Goal: Task Accomplishment & Management: Use online tool/utility

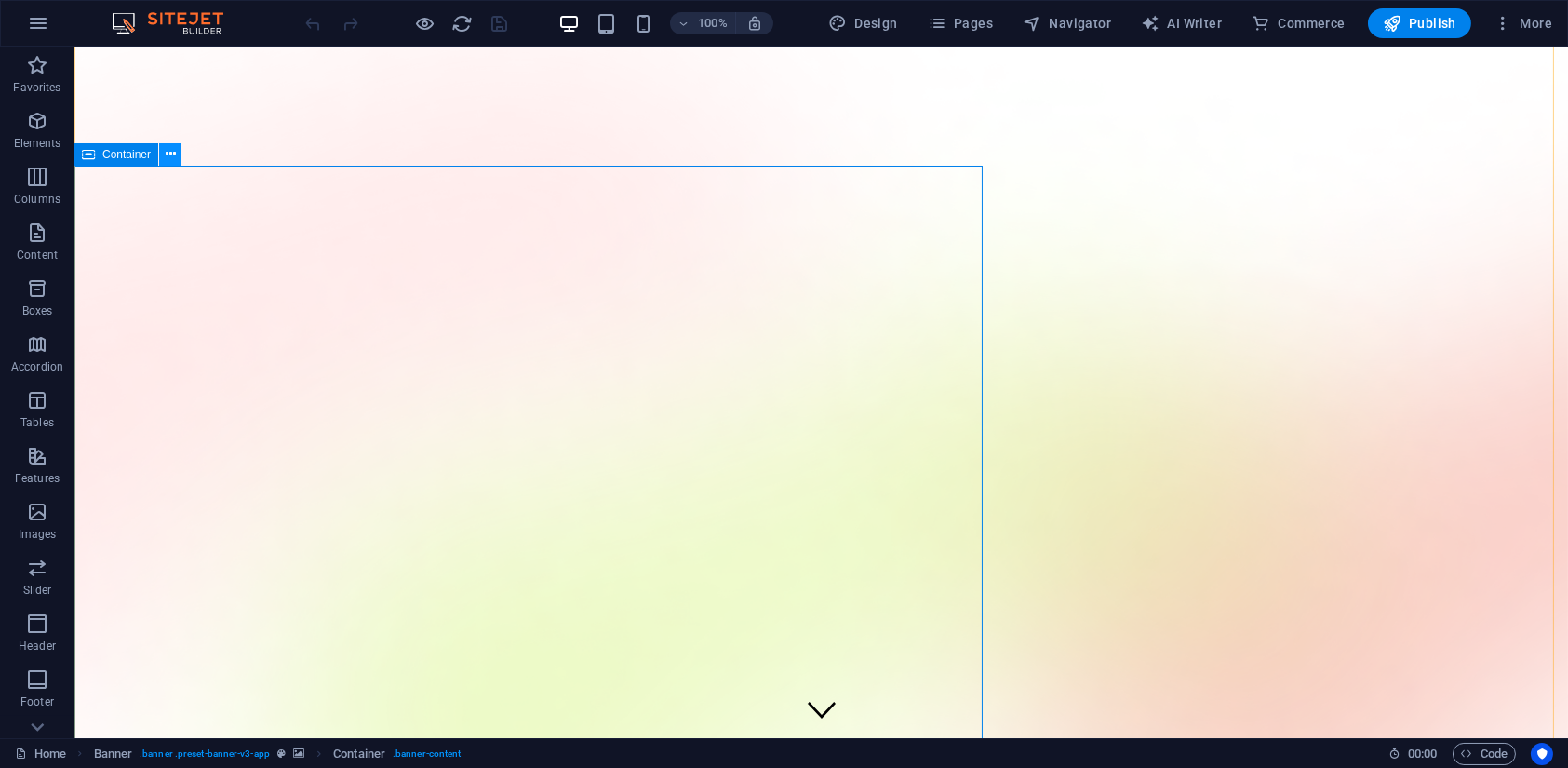
click at [168, 153] on icon at bounding box center [170, 154] width 11 height 19
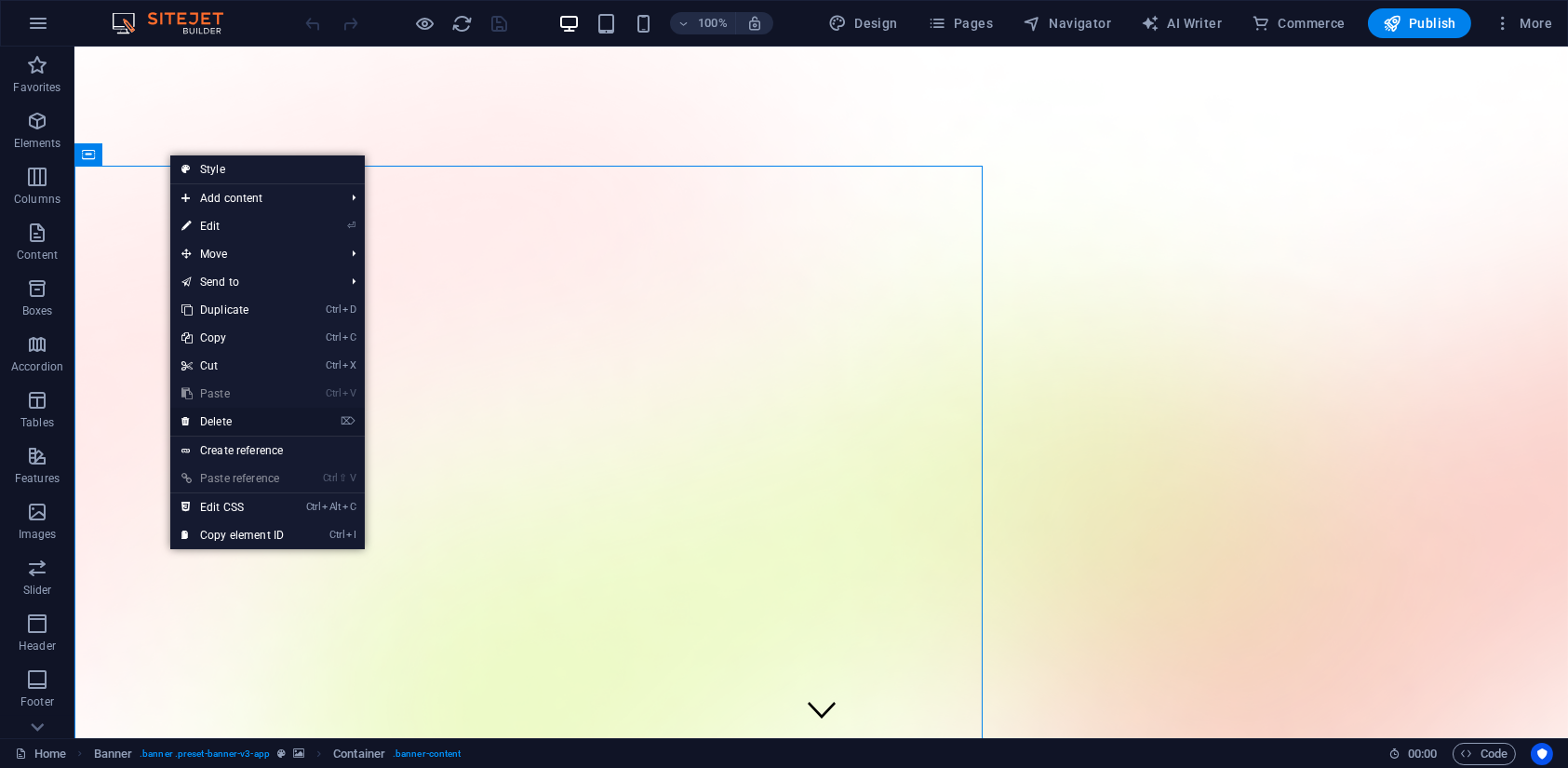
click at [243, 420] on link "⌦ Delete" at bounding box center [233, 421] width 124 height 28
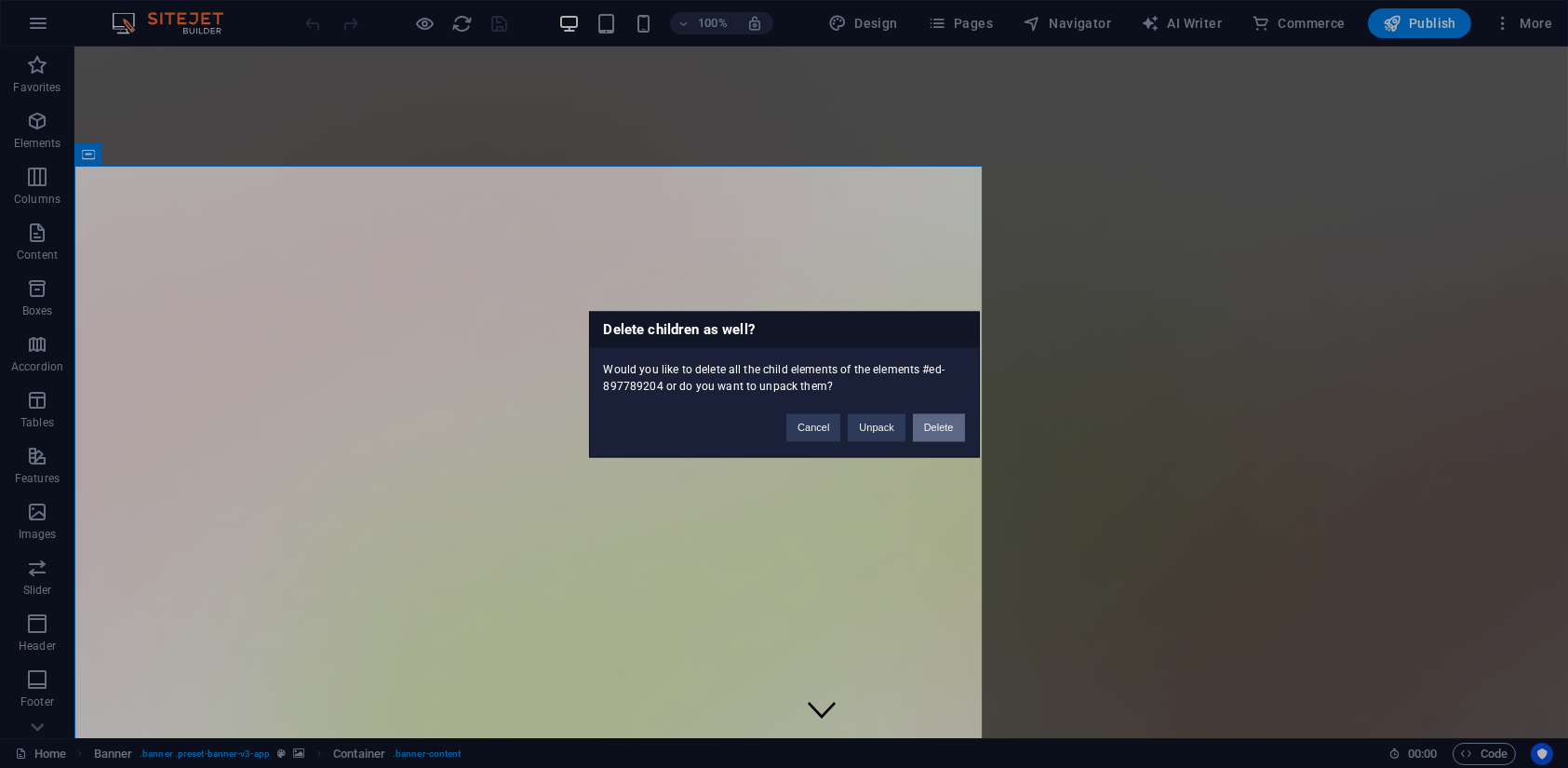
click at [924, 428] on button "Delete" at bounding box center [939, 427] width 52 height 28
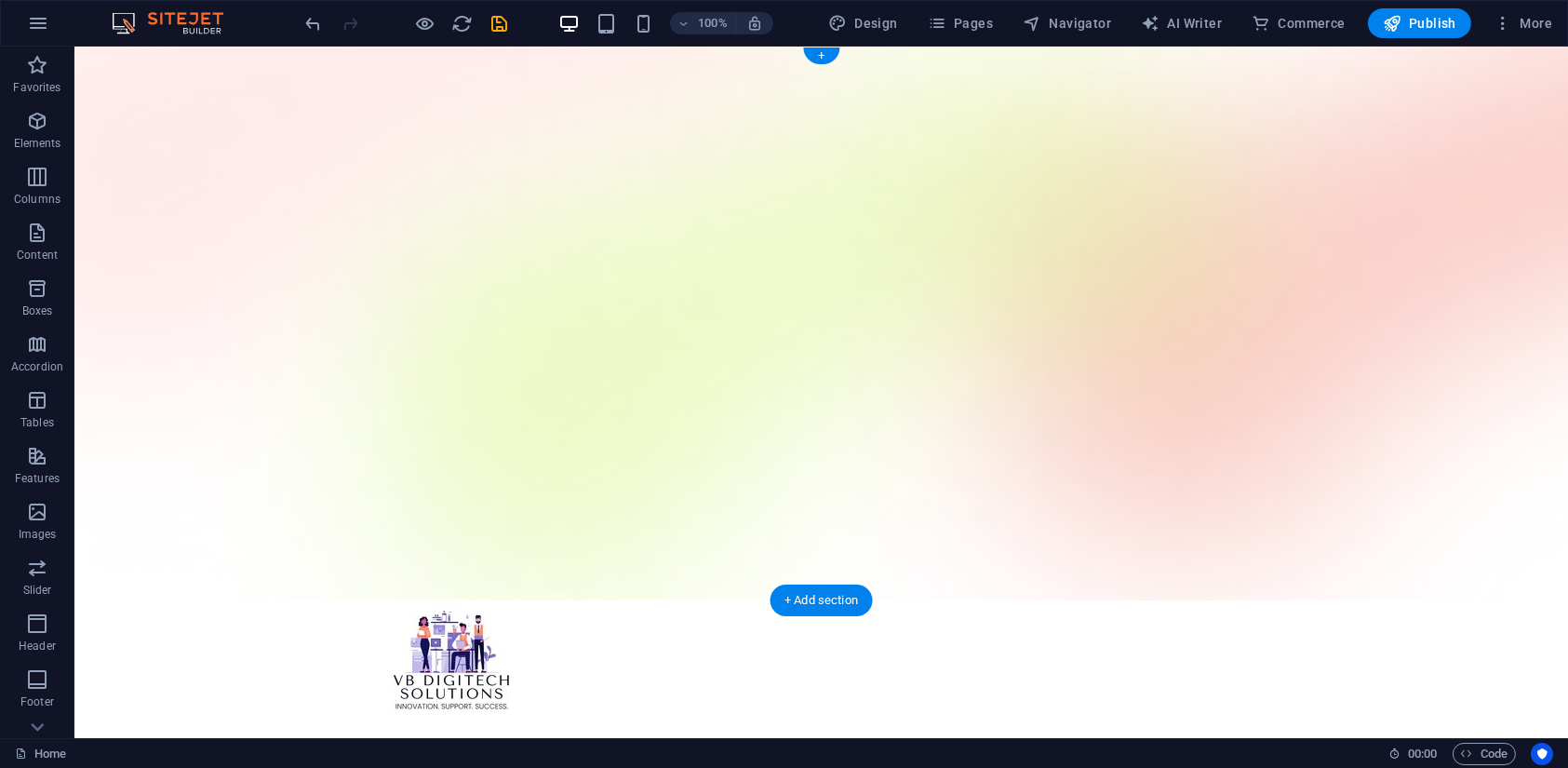
click at [692, 587] on figure at bounding box center [821, 324] width 1494 height 554
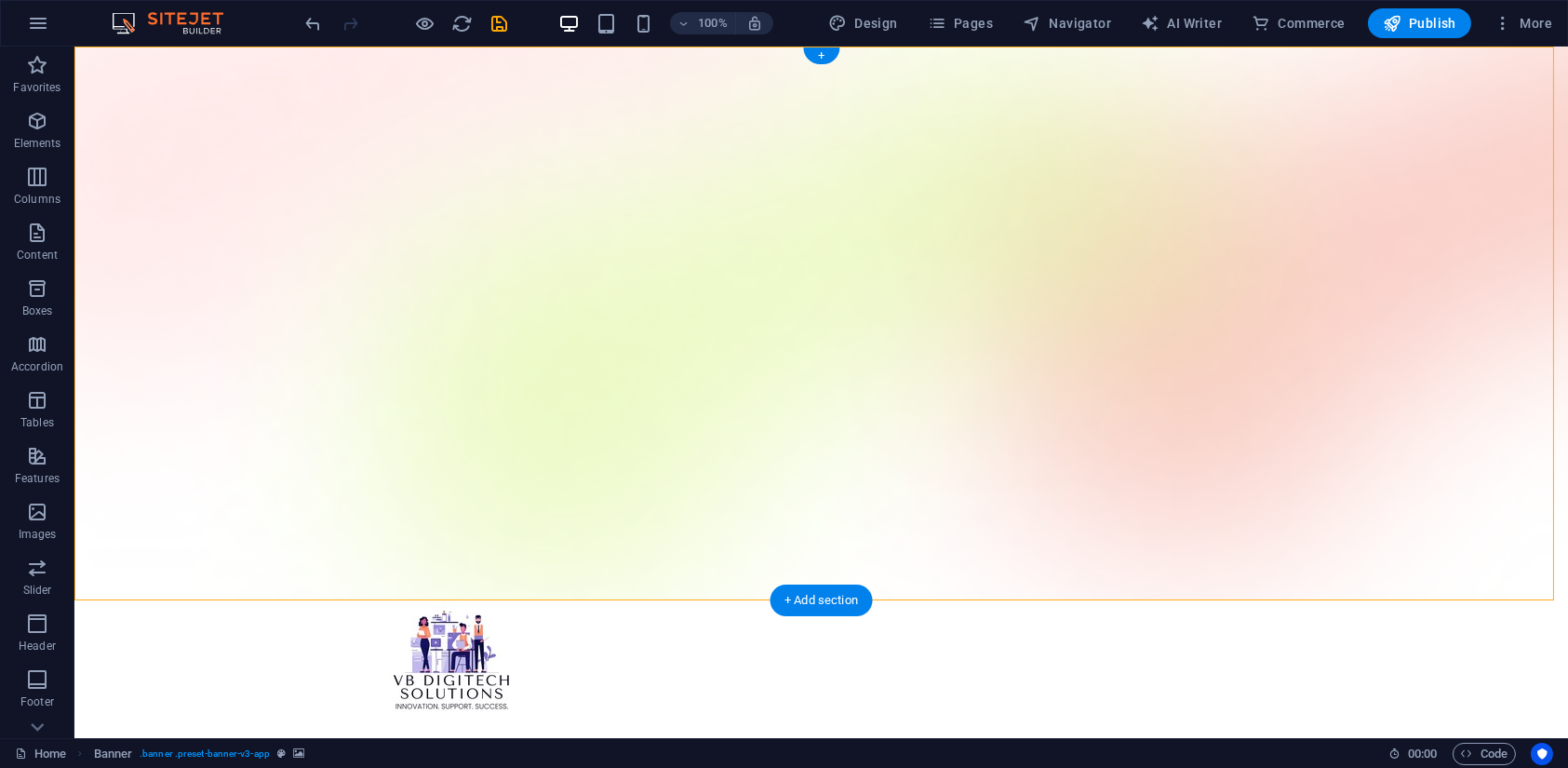
click at [671, 327] on figure at bounding box center [821, 324] width 1494 height 554
click at [218, 583] on icon at bounding box center [219, 590] width 11 height 19
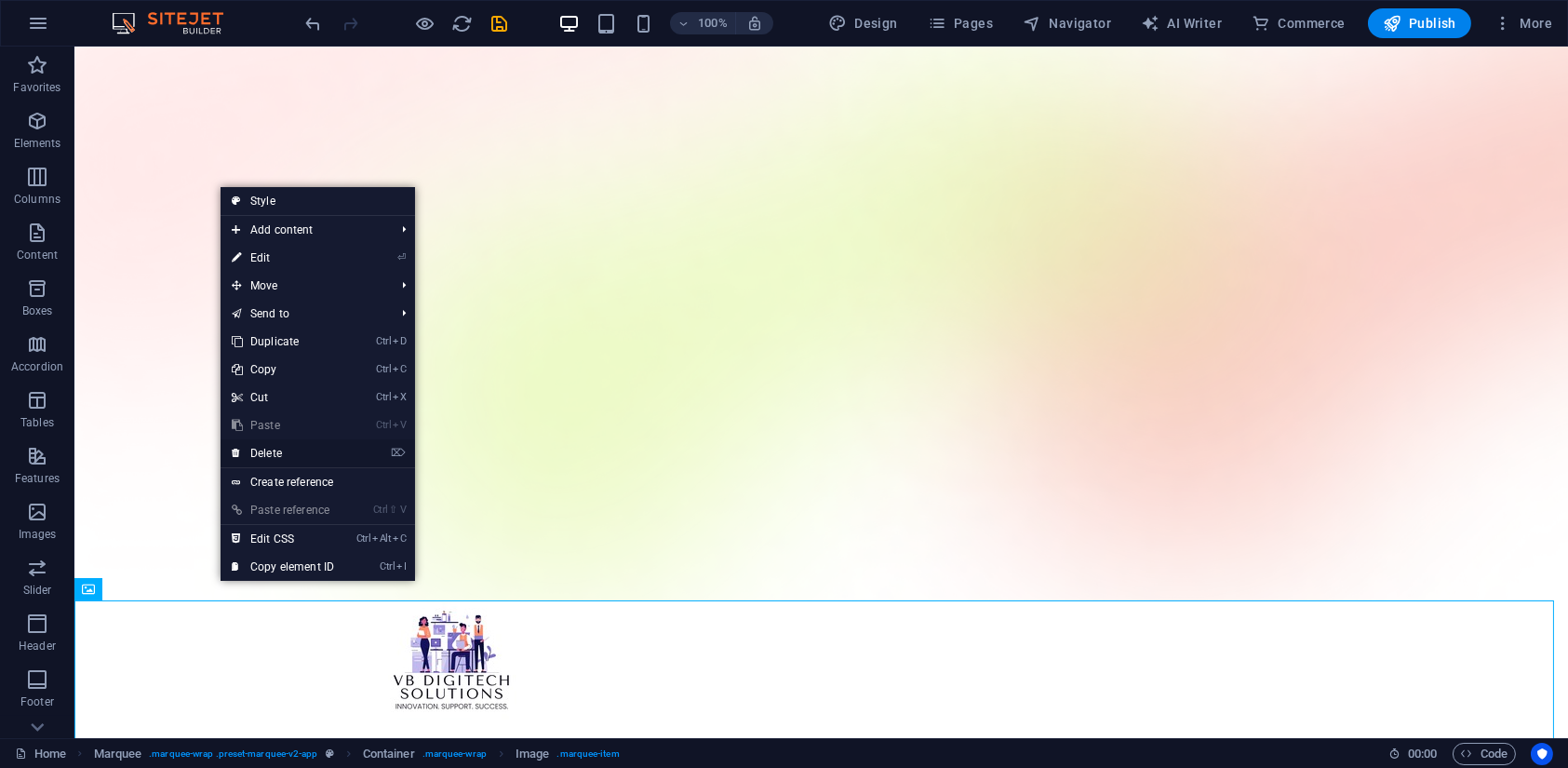
click at [295, 451] on link "⌦ Delete" at bounding box center [282, 453] width 124 height 28
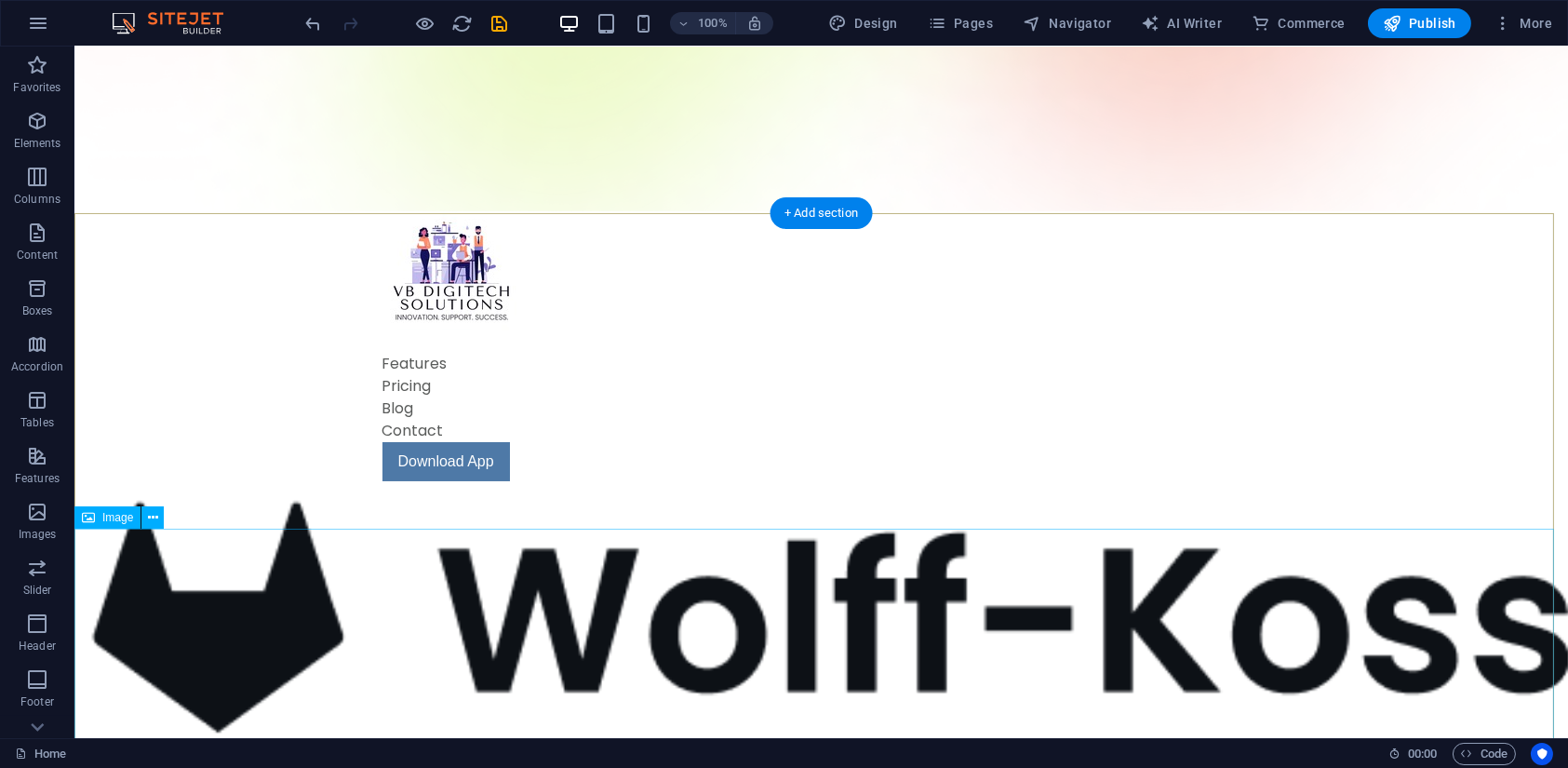
scroll to position [392, 0]
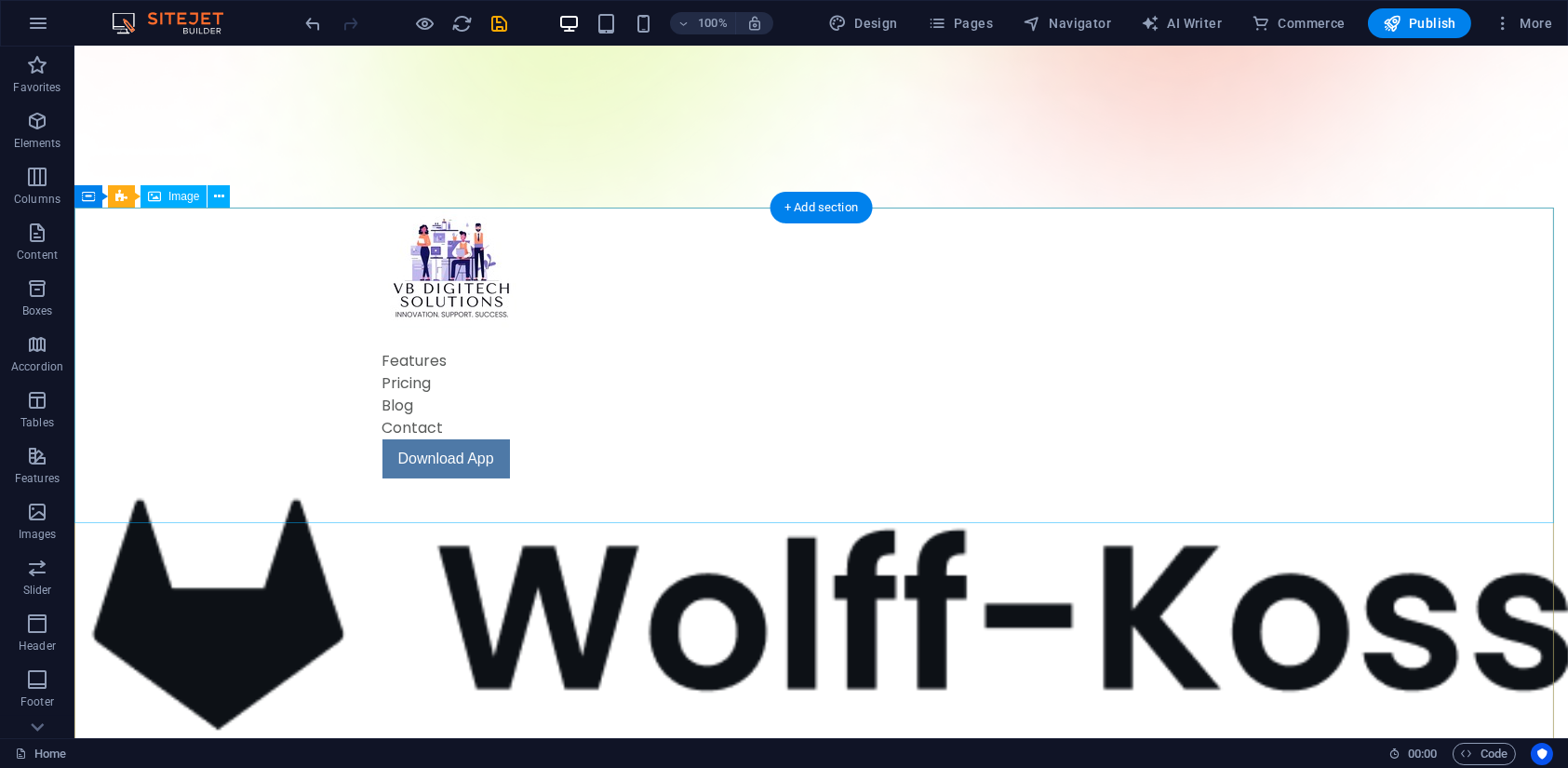
click at [502, 479] on figure at bounding box center [821, 638] width 1494 height 319
click at [217, 192] on icon at bounding box center [219, 196] width 11 height 19
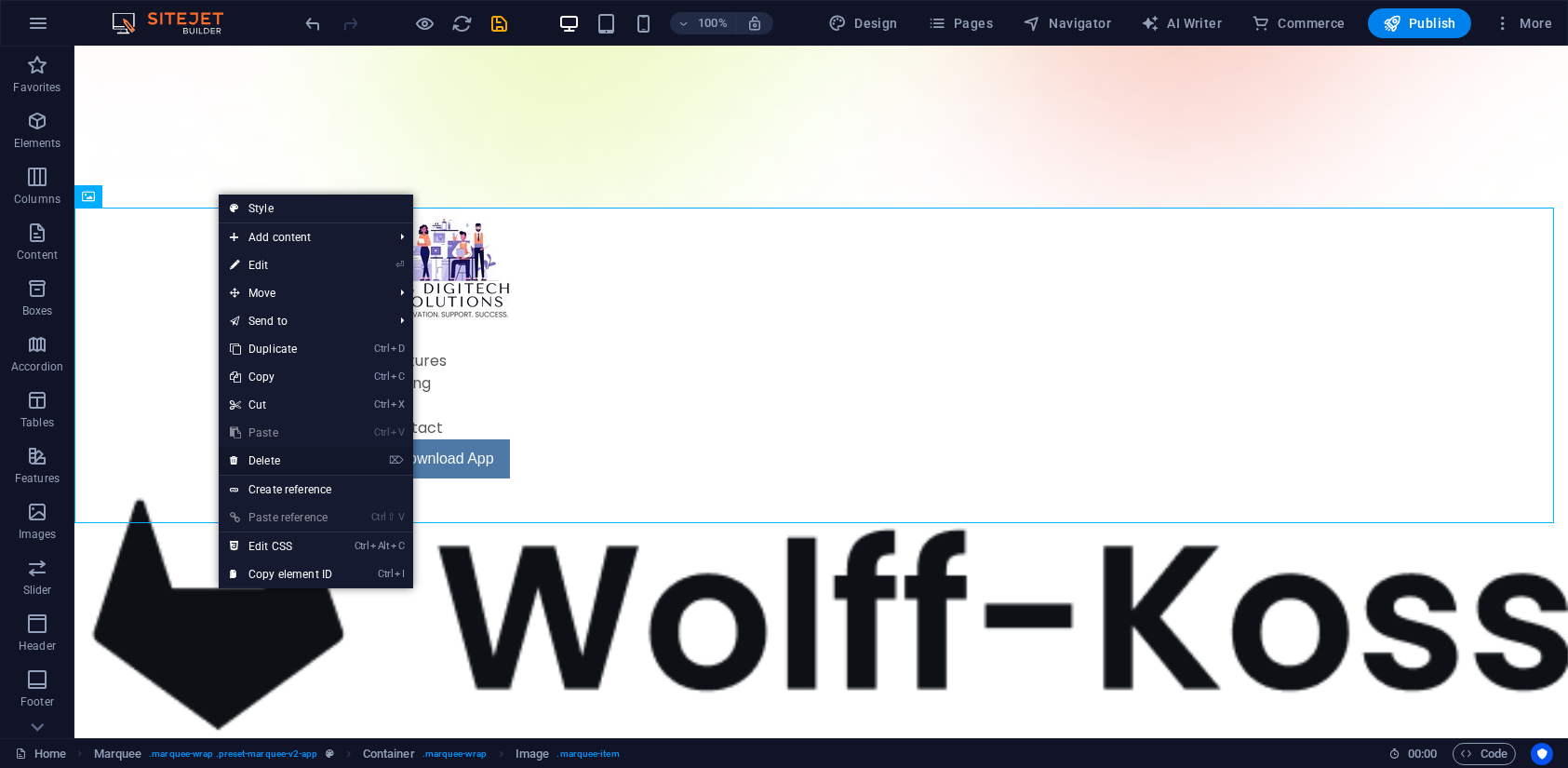
click at [282, 459] on link "⌦ Delete" at bounding box center [280, 461] width 124 height 28
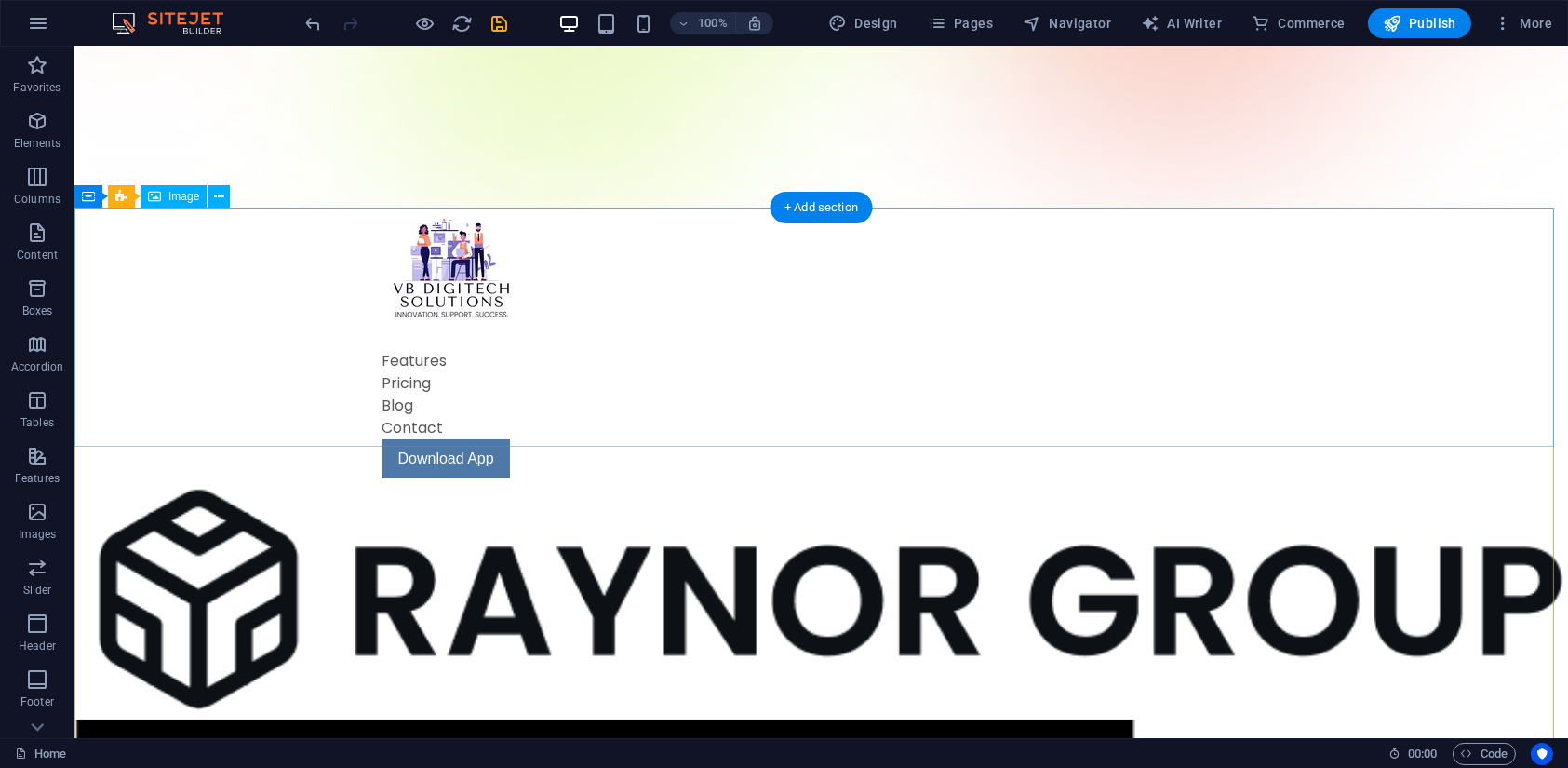
click at [248, 479] on figure at bounding box center [821, 599] width 1494 height 241
click at [218, 187] on icon at bounding box center [219, 196] width 11 height 19
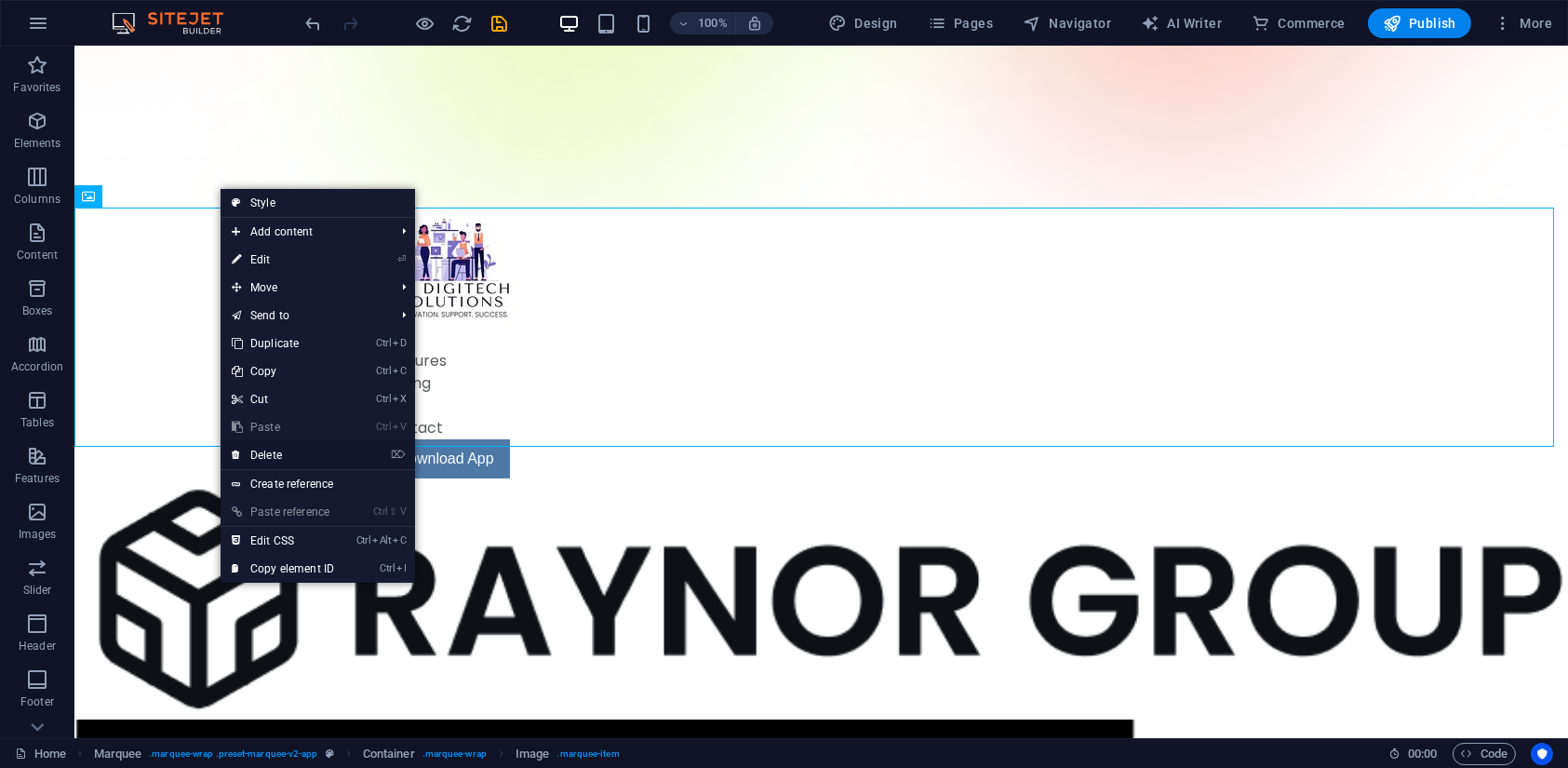
click at [280, 449] on link "⌦ Delete" at bounding box center [282, 455] width 124 height 28
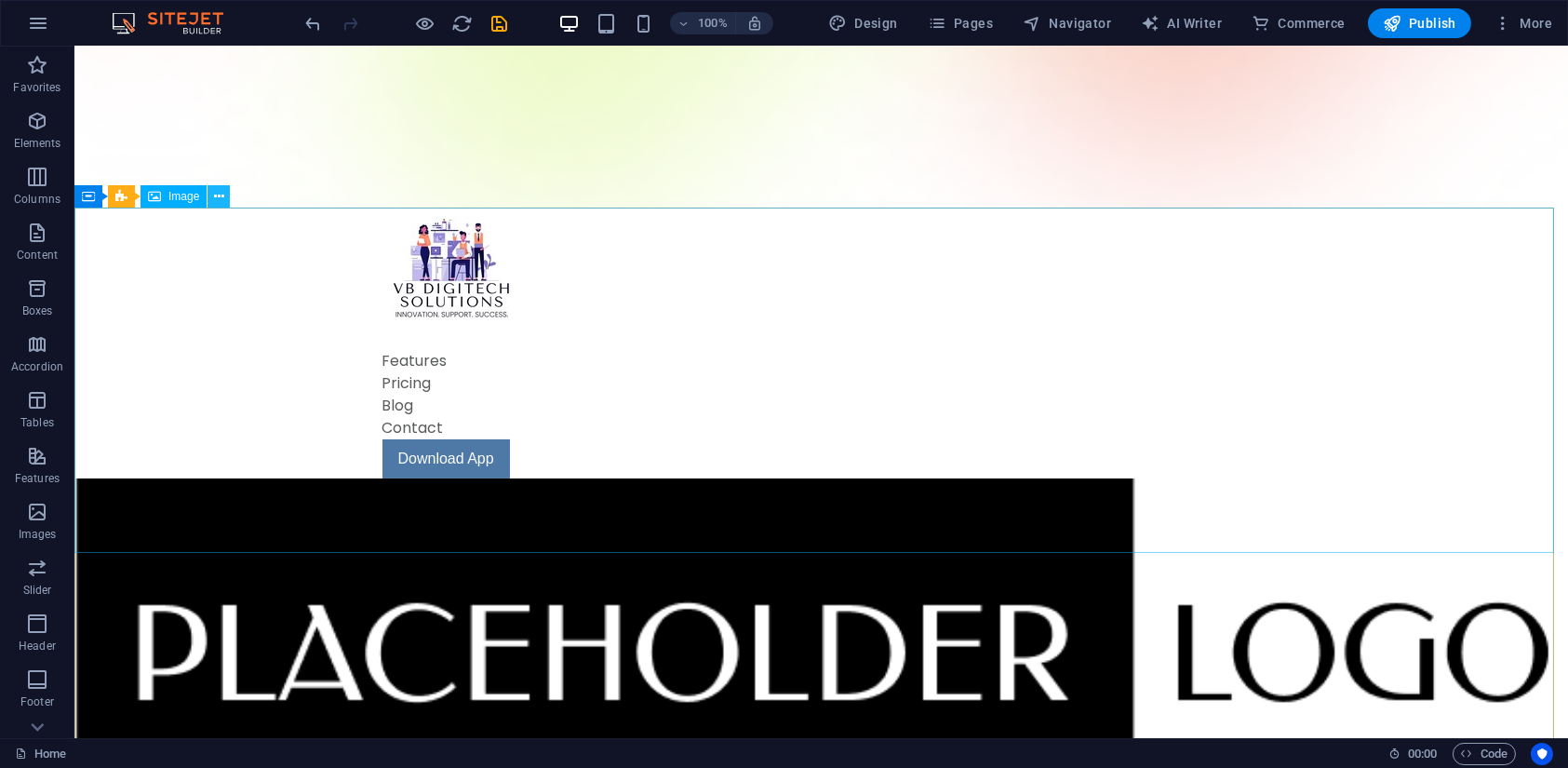
click at [215, 195] on icon at bounding box center [219, 196] width 11 height 19
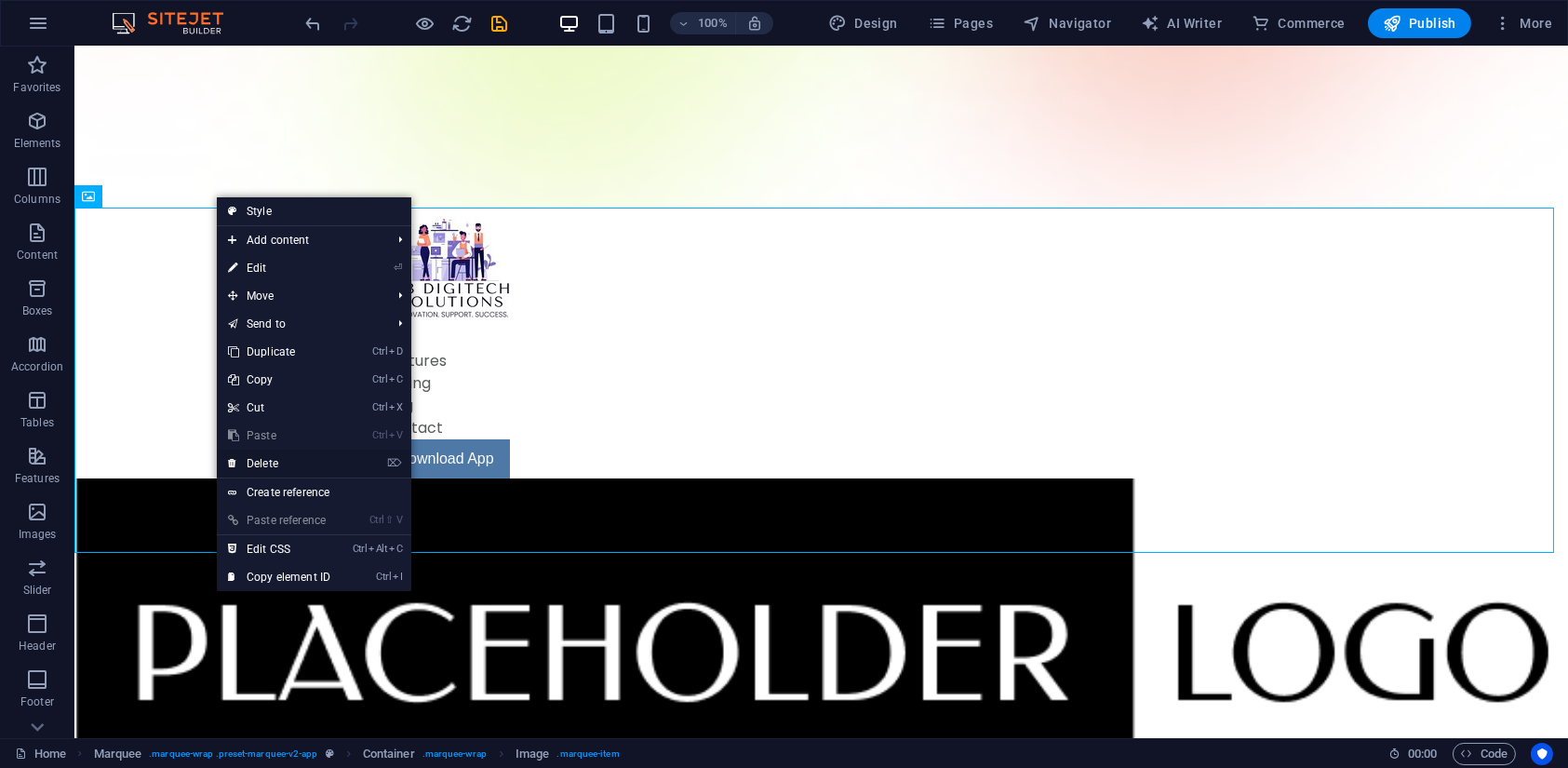
click at [247, 461] on link "⌦ Delete" at bounding box center [280, 463] width 124 height 28
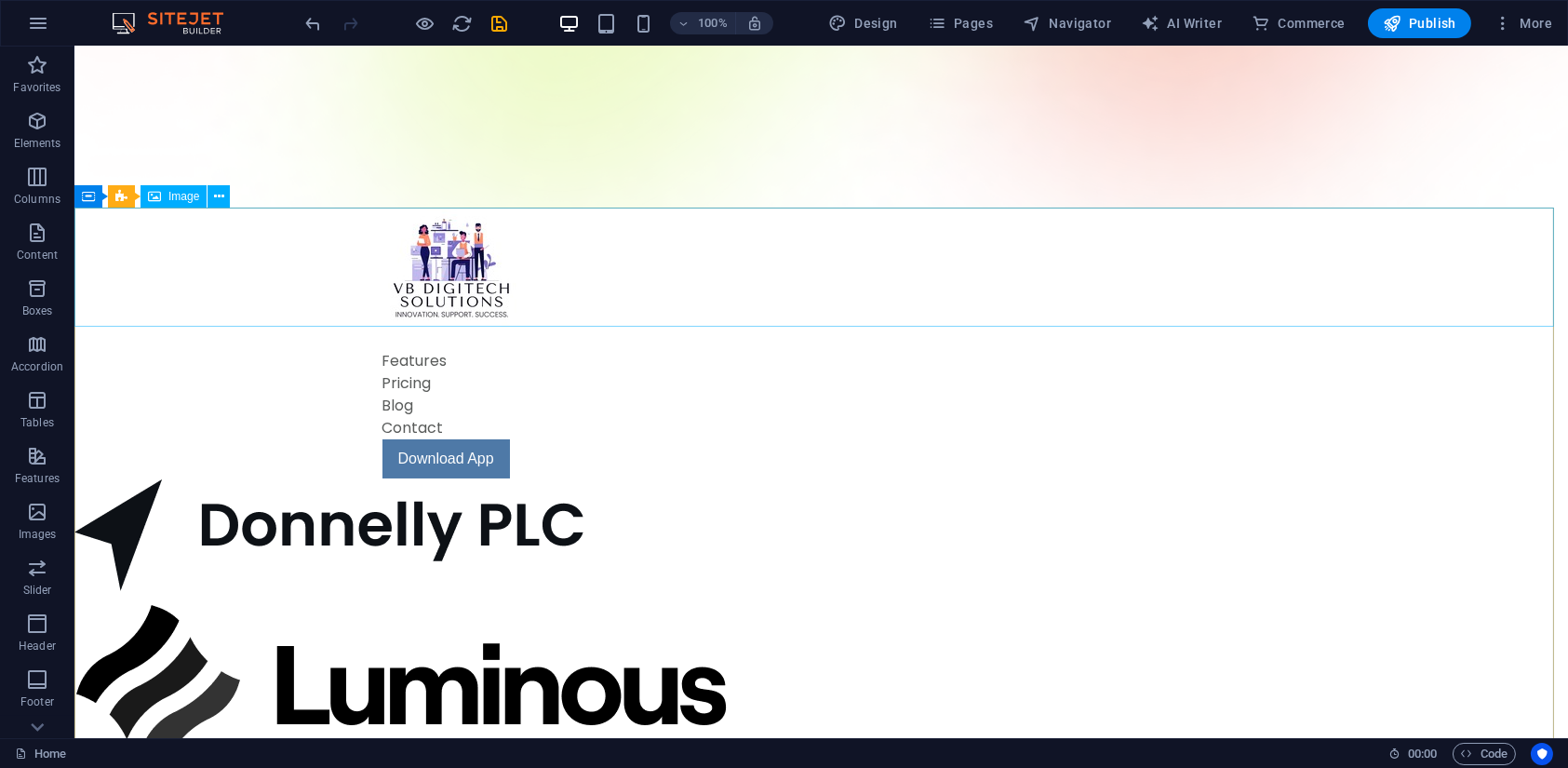
click at [231, 193] on div "Container Marquee Image" at bounding box center [158, 196] width 168 height 23
click at [219, 188] on icon at bounding box center [219, 196] width 11 height 19
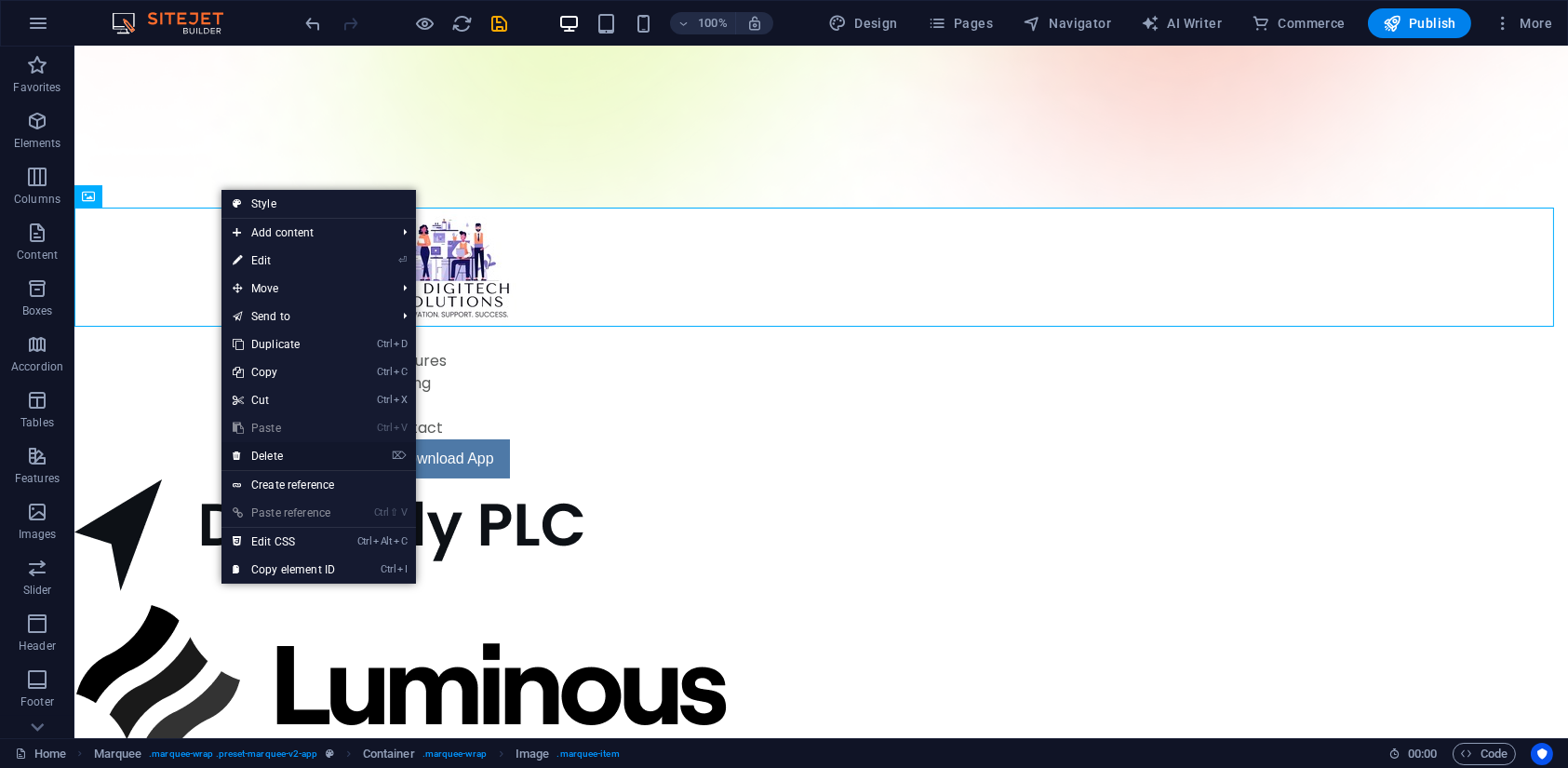
click at [251, 446] on link "⌦ Delete" at bounding box center [283, 456] width 124 height 28
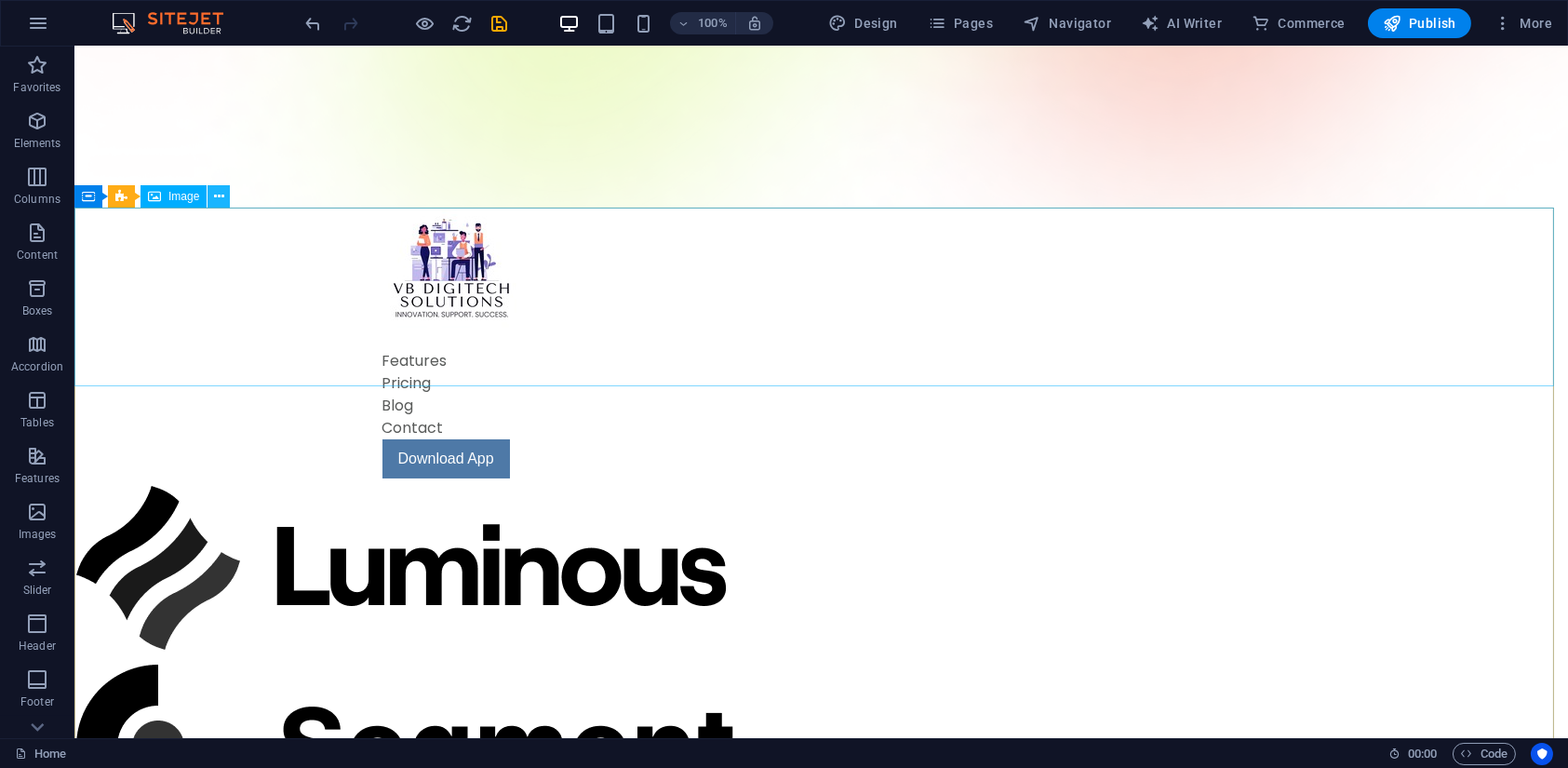
click at [217, 197] on icon at bounding box center [219, 196] width 11 height 19
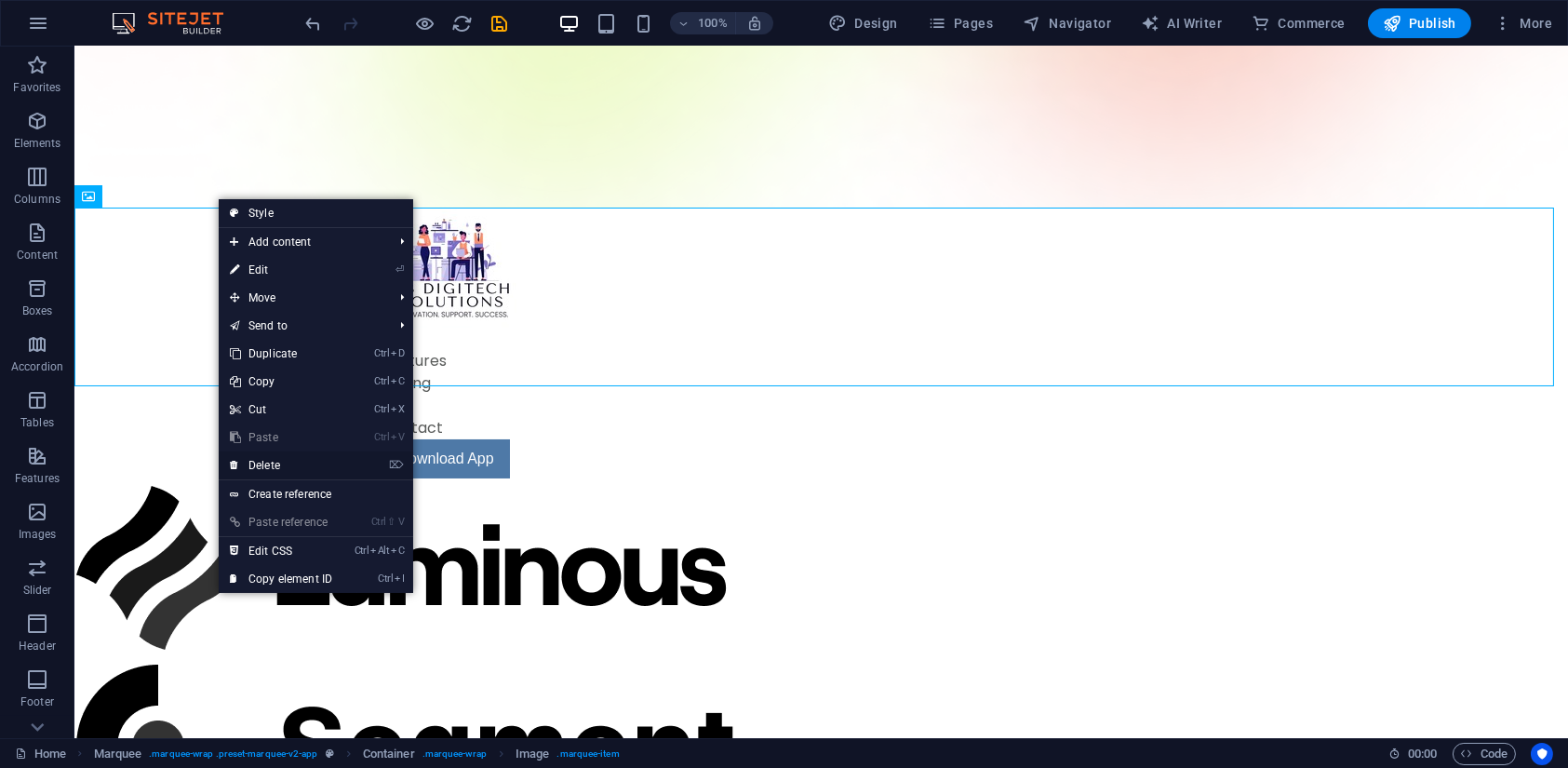
drag, startPoint x: 252, startPoint y: 467, endPoint x: 169, endPoint y: 408, distance: 101.8
click at [252, 467] on link "⌦ Delete" at bounding box center [280, 465] width 124 height 28
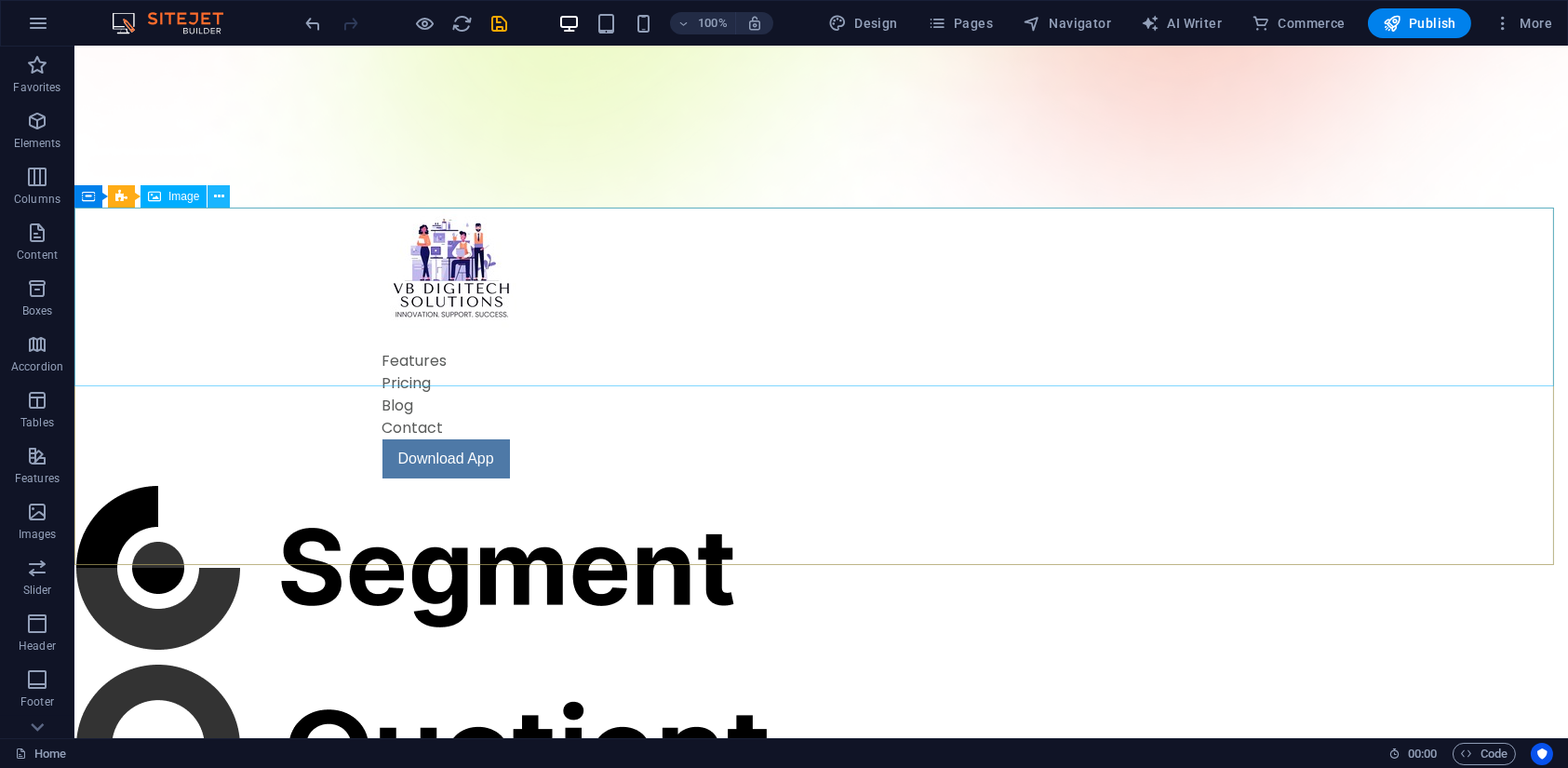
click at [214, 189] on icon at bounding box center [219, 196] width 11 height 19
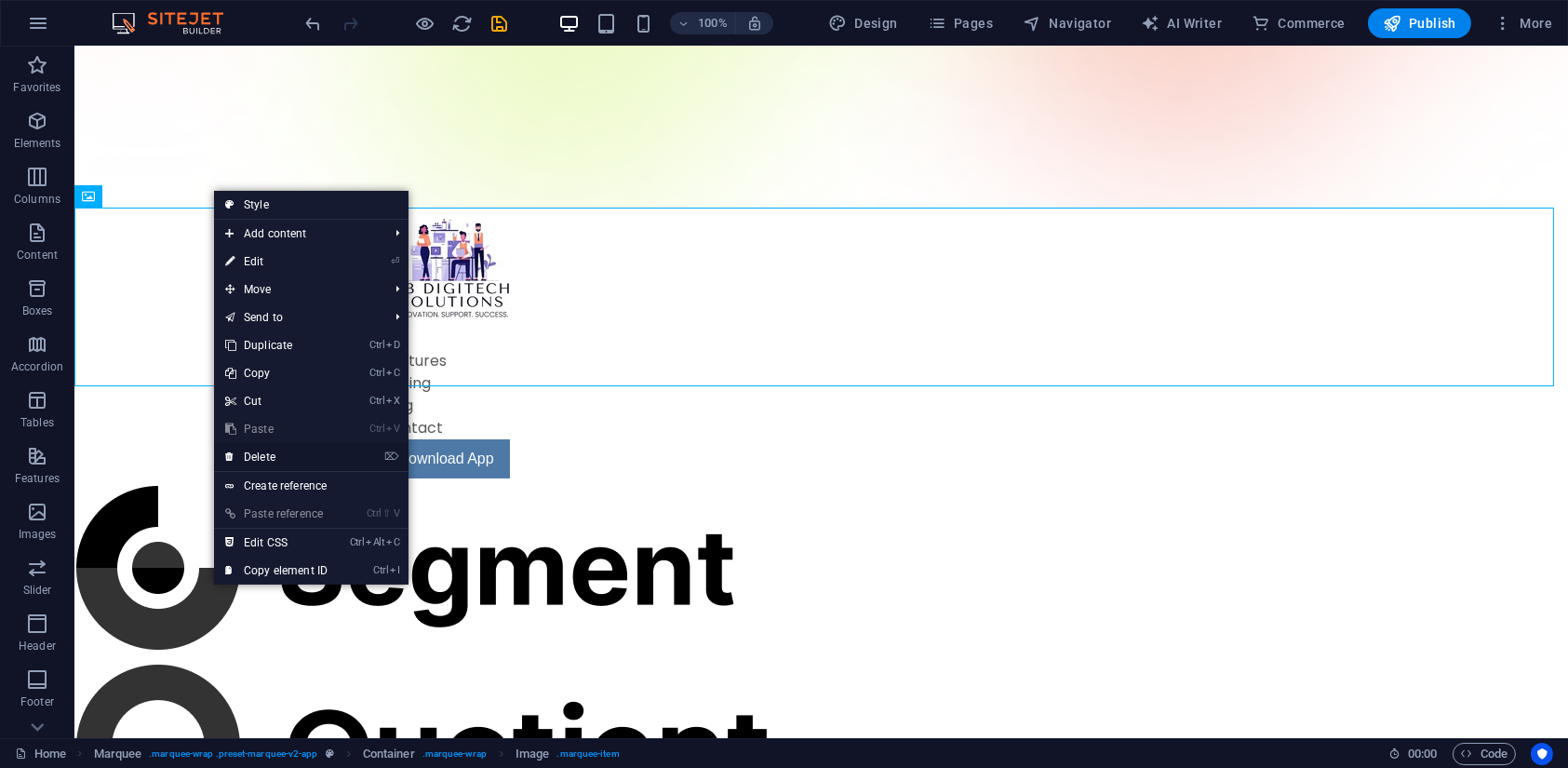
click at [276, 459] on link "⌦ Delete" at bounding box center [277, 457] width 124 height 28
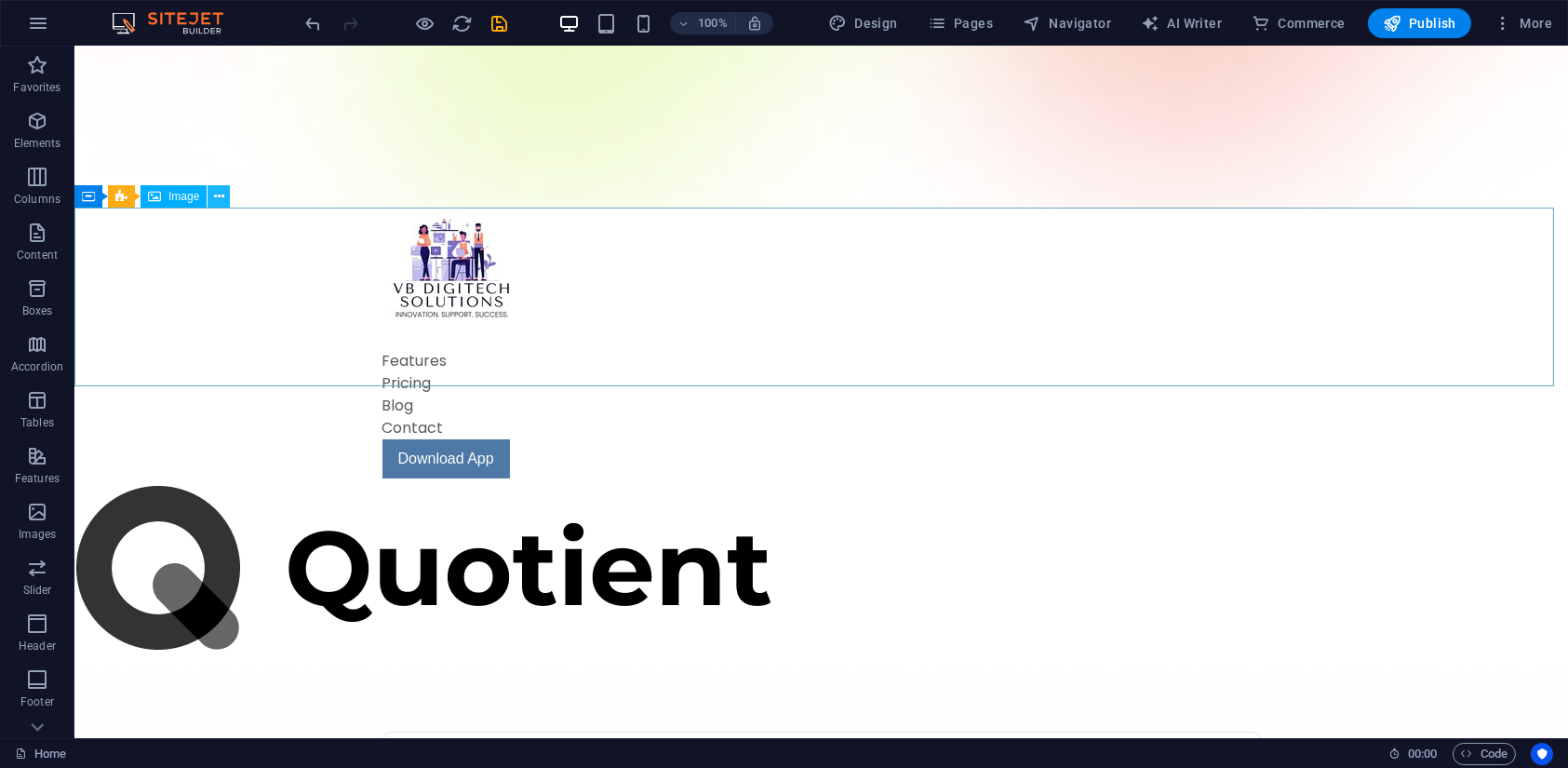
click at [216, 197] on icon at bounding box center [219, 196] width 11 height 19
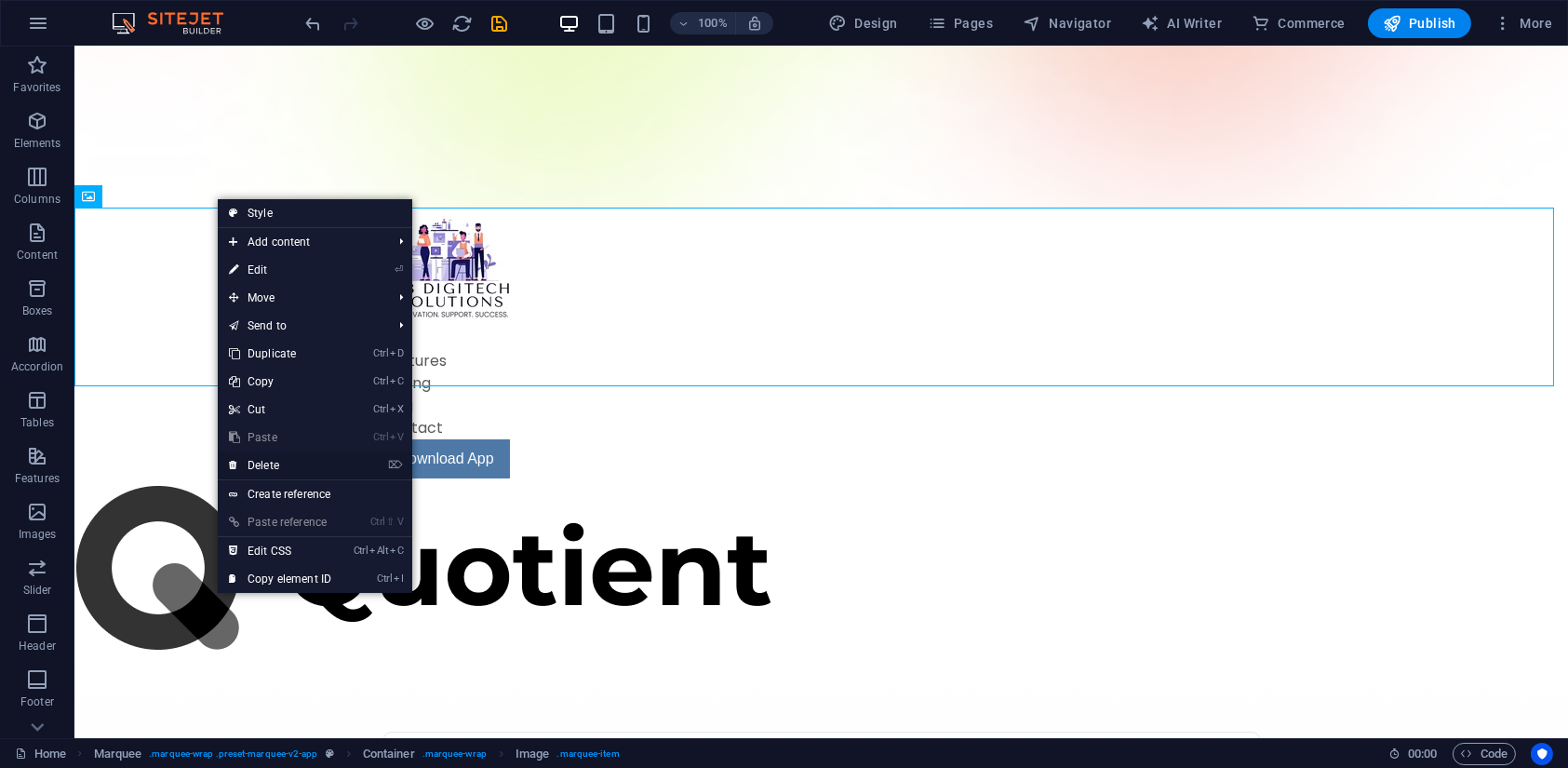
drag, startPoint x: 303, startPoint y: 462, endPoint x: 218, endPoint y: 375, distance: 121.6
click at [303, 462] on link "⌦ Delete" at bounding box center [280, 465] width 124 height 28
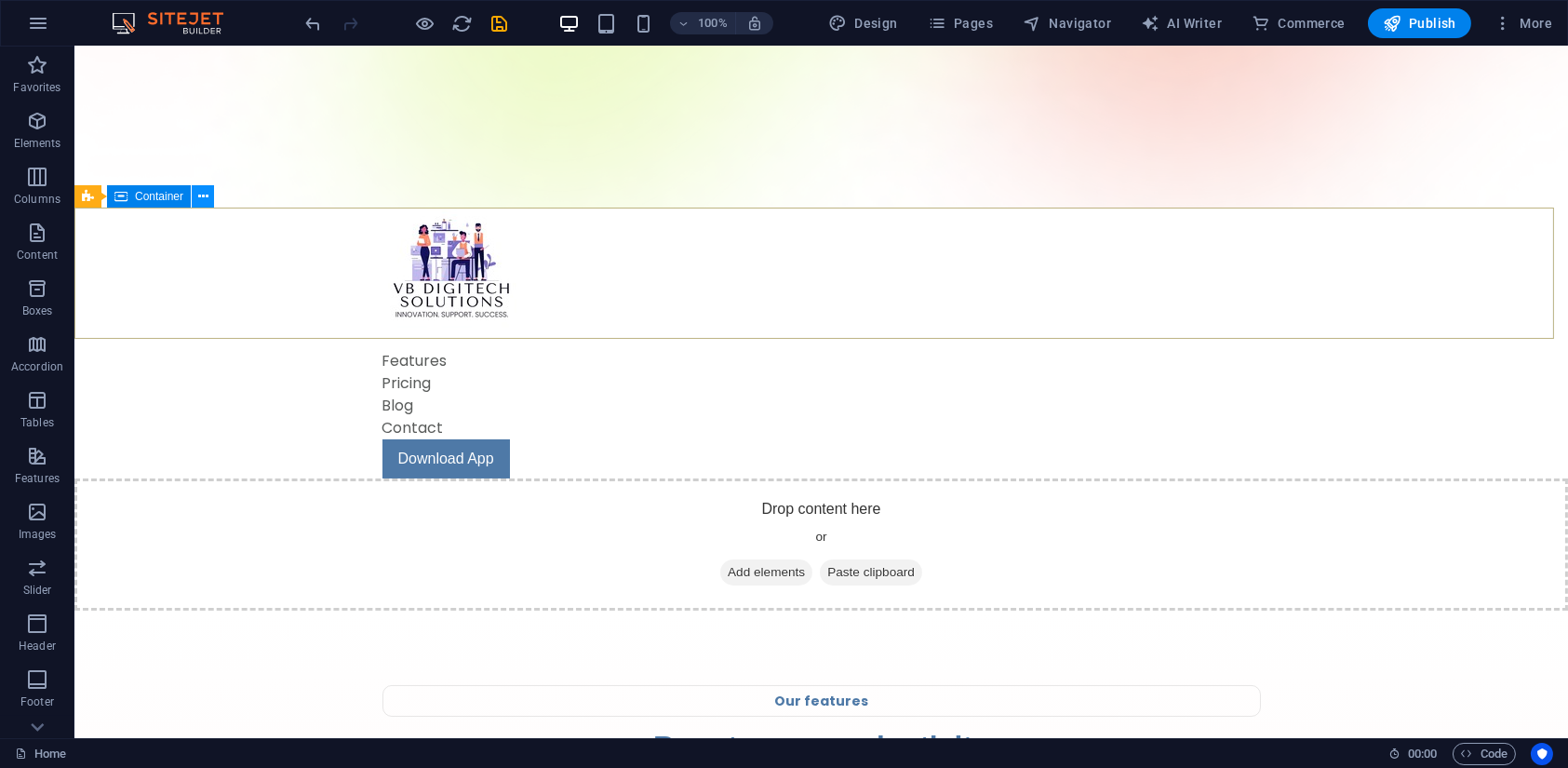
click at [200, 193] on icon at bounding box center [203, 196] width 11 height 19
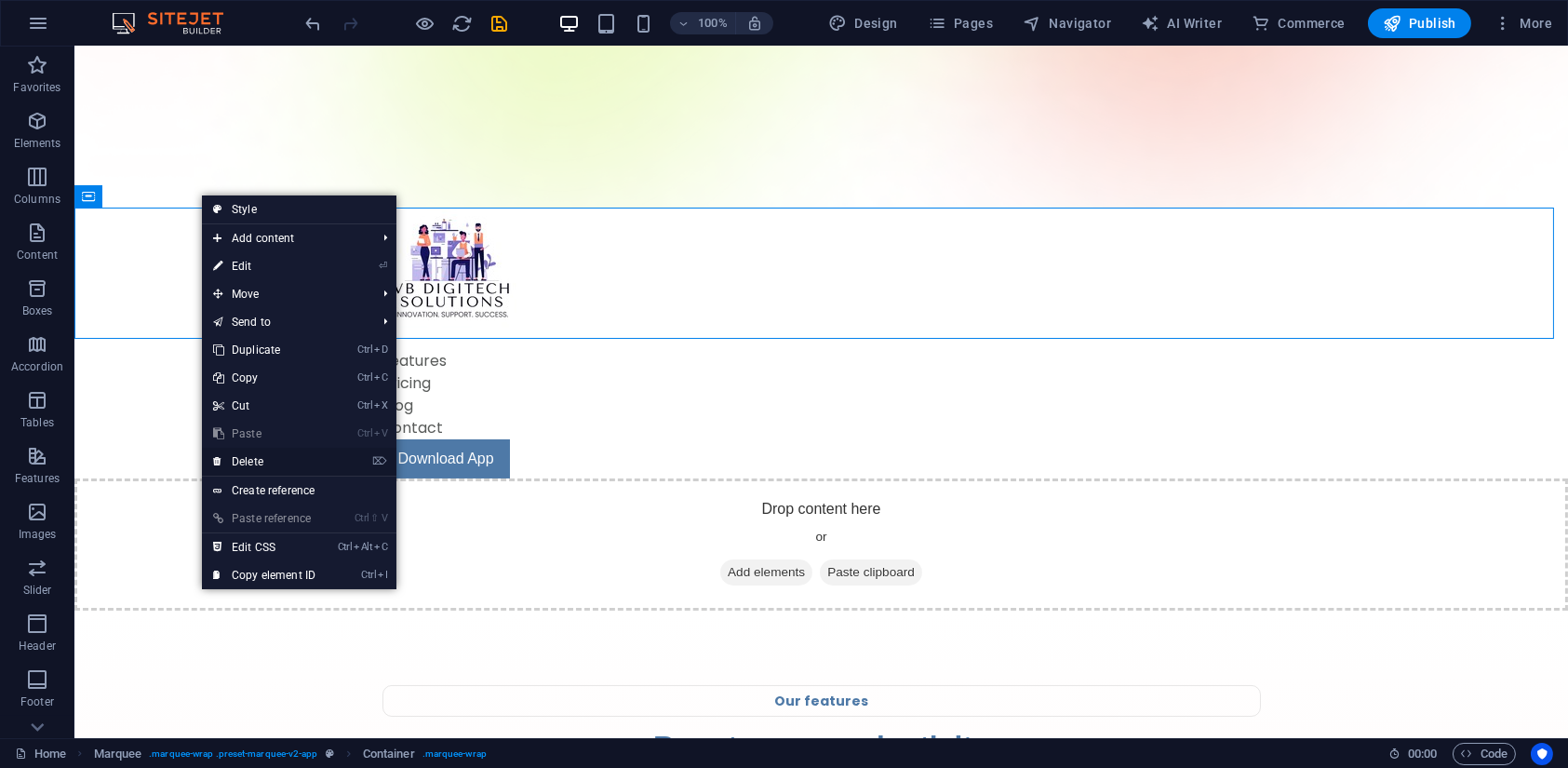
click at [250, 461] on link "⌦ Delete" at bounding box center [264, 462] width 124 height 28
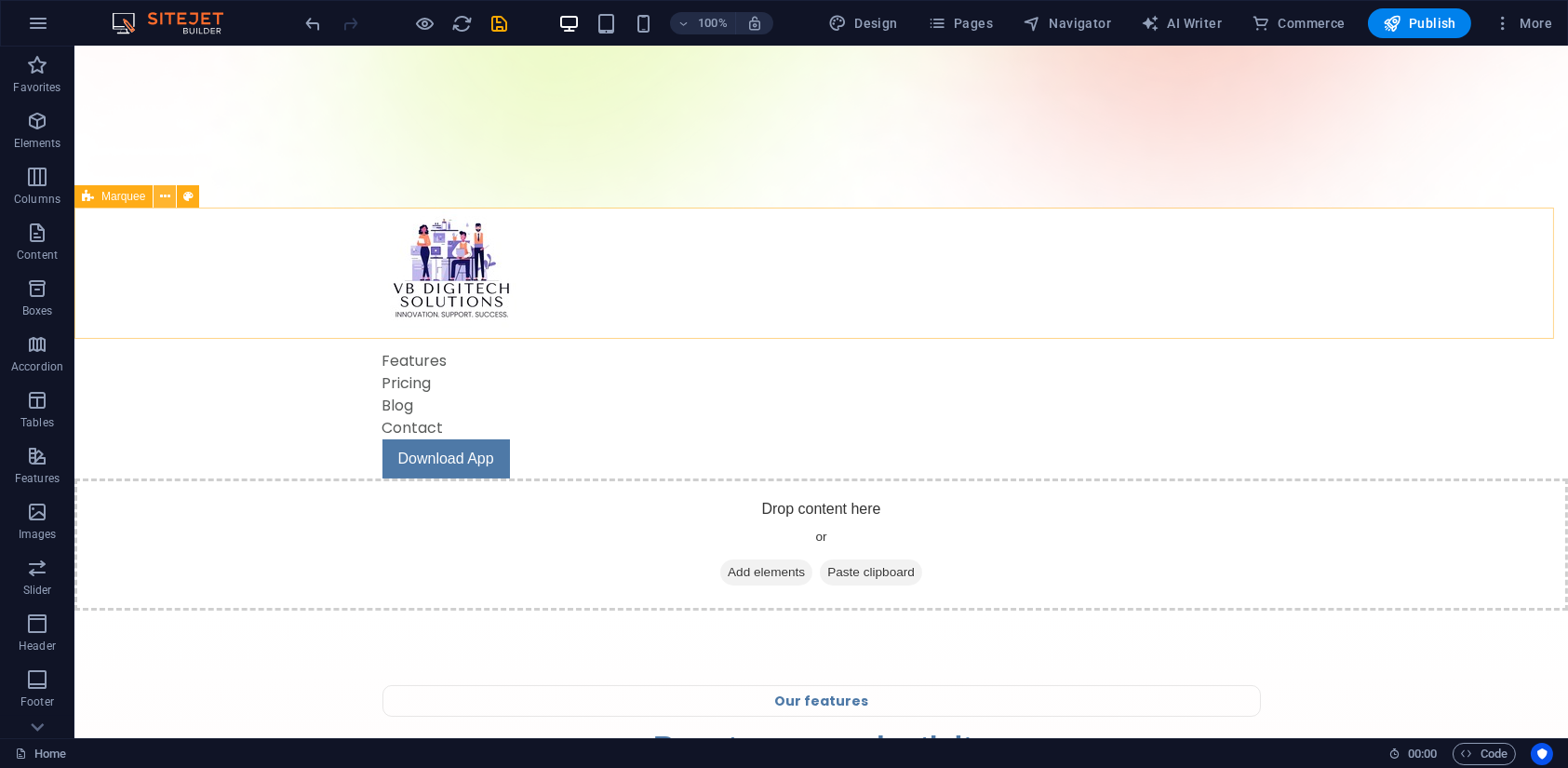
click at [166, 196] on icon at bounding box center [165, 196] width 11 height 19
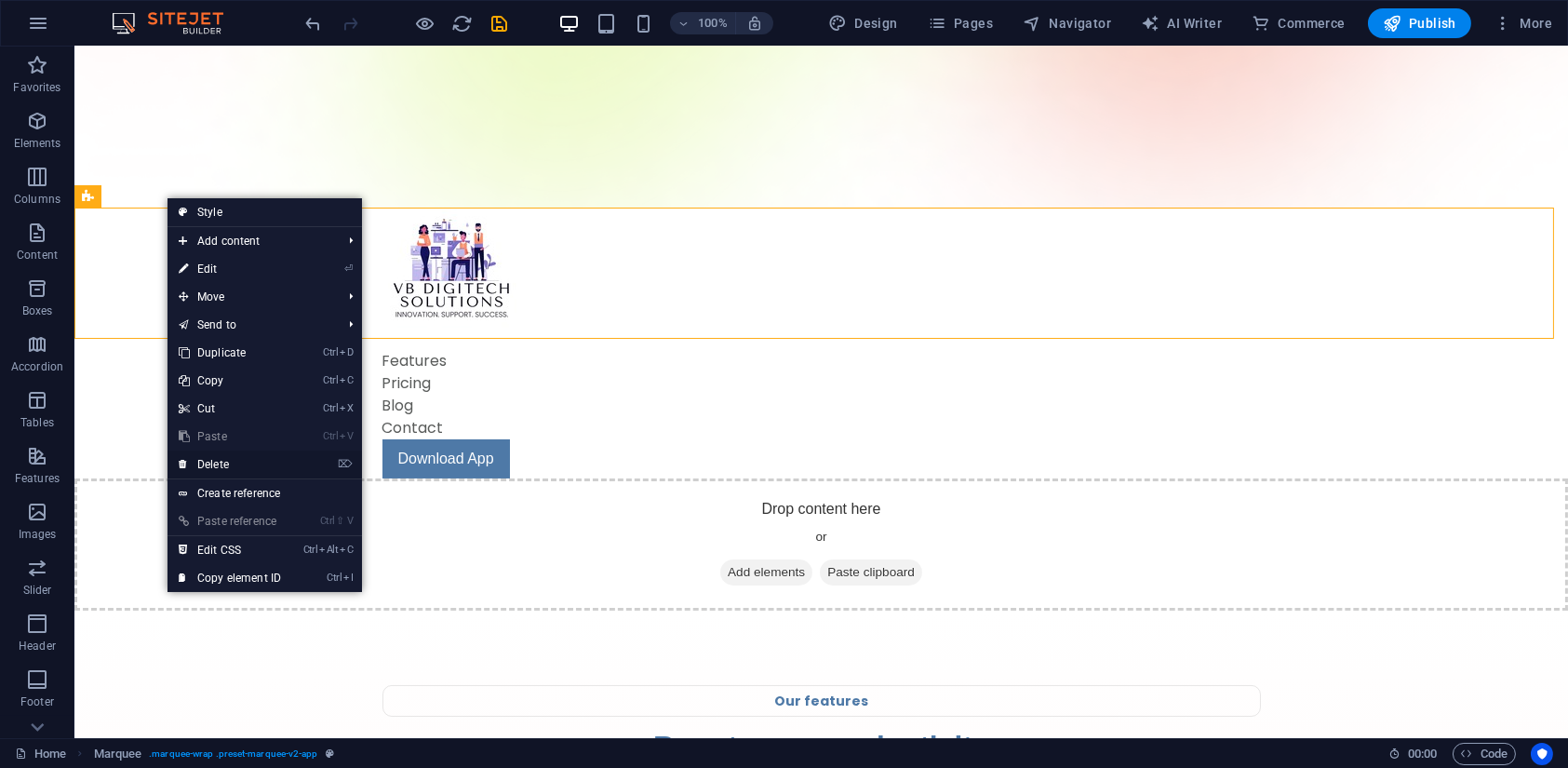
click at [215, 467] on link "⌦ Delete" at bounding box center [230, 464] width 124 height 28
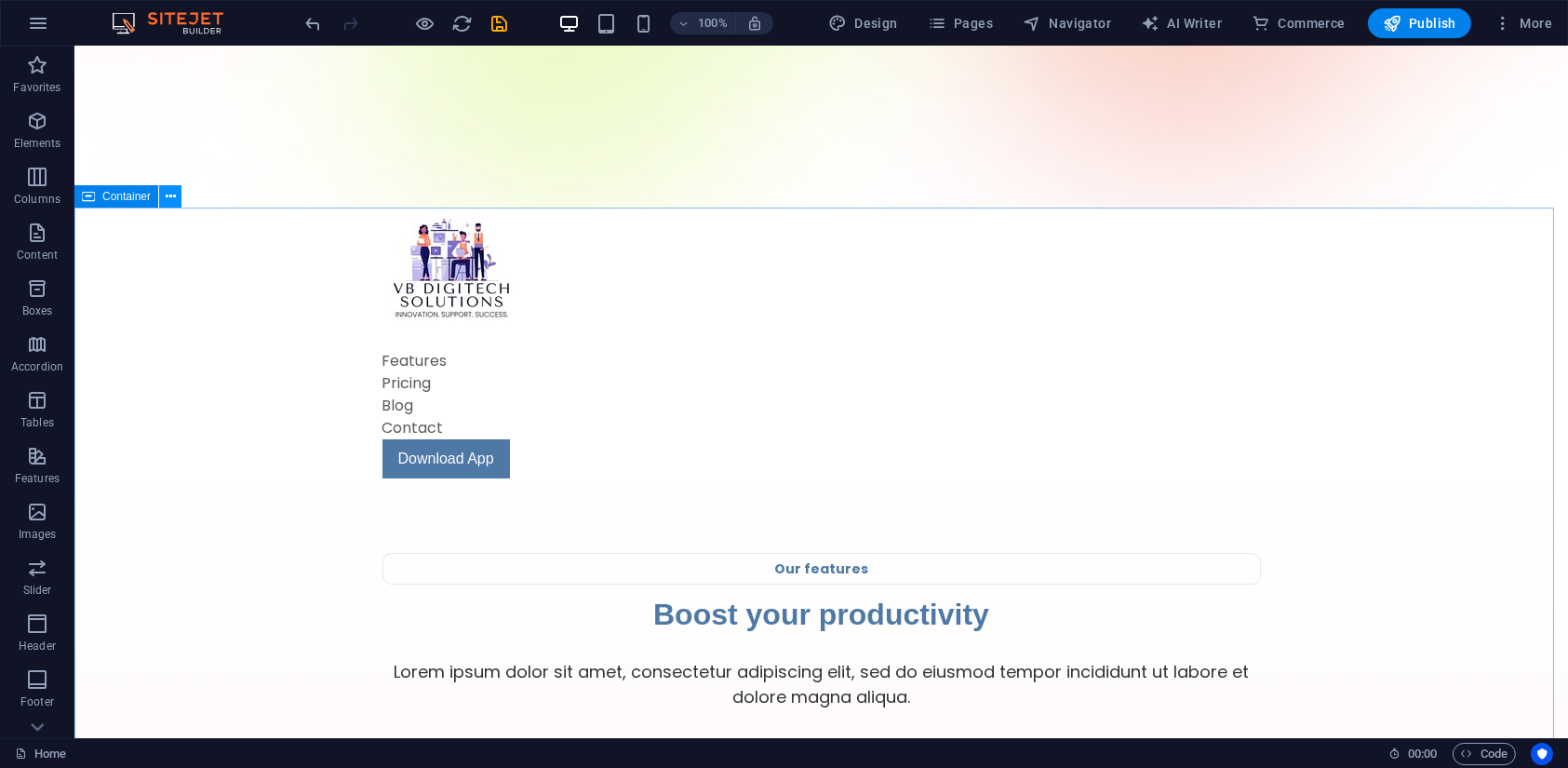
click at [172, 193] on icon at bounding box center [170, 196] width 11 height 19
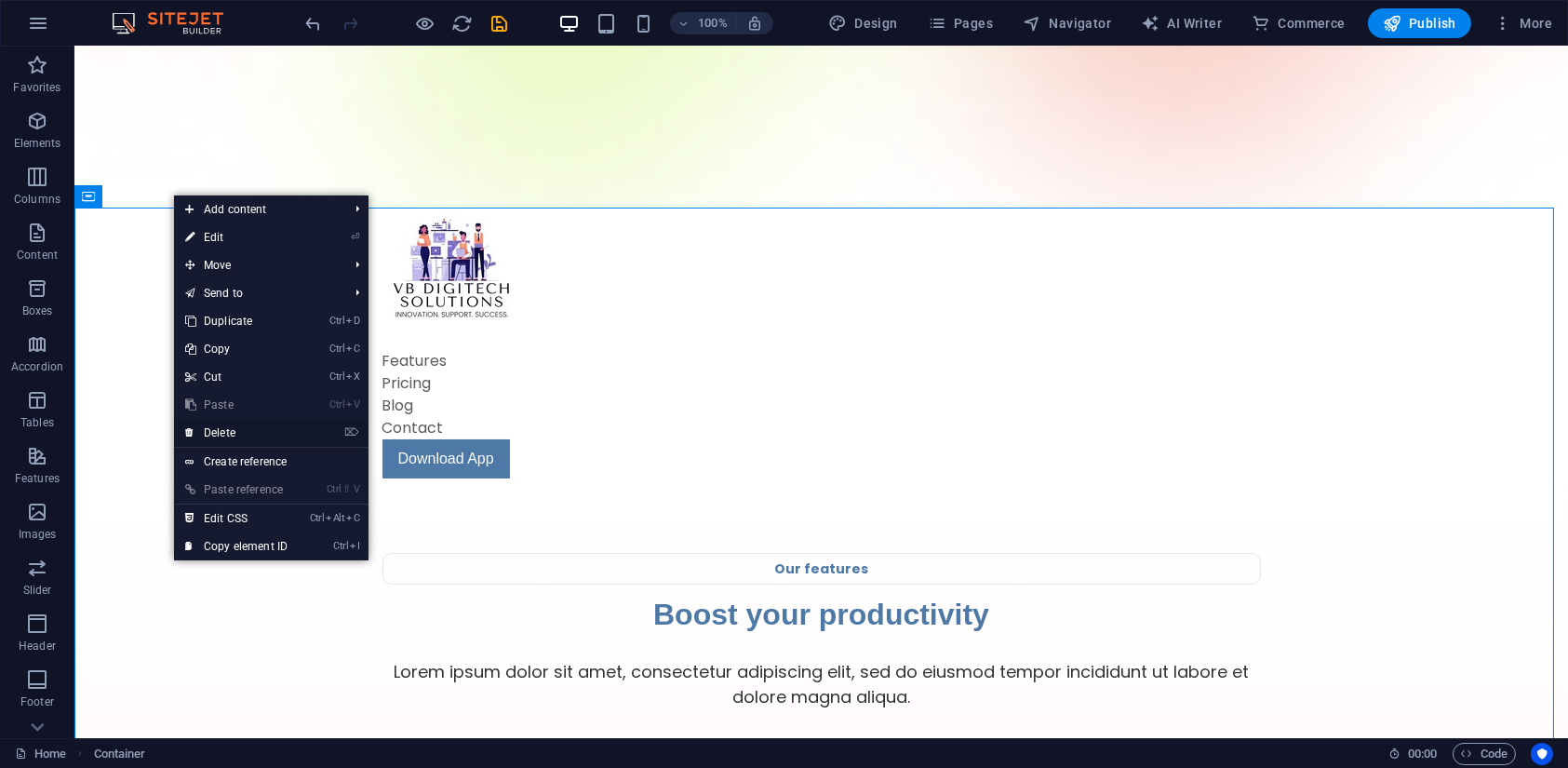
click at [213, 425] on link "⌦ Delete" at bounding box center [236, 433] width 124 height 28
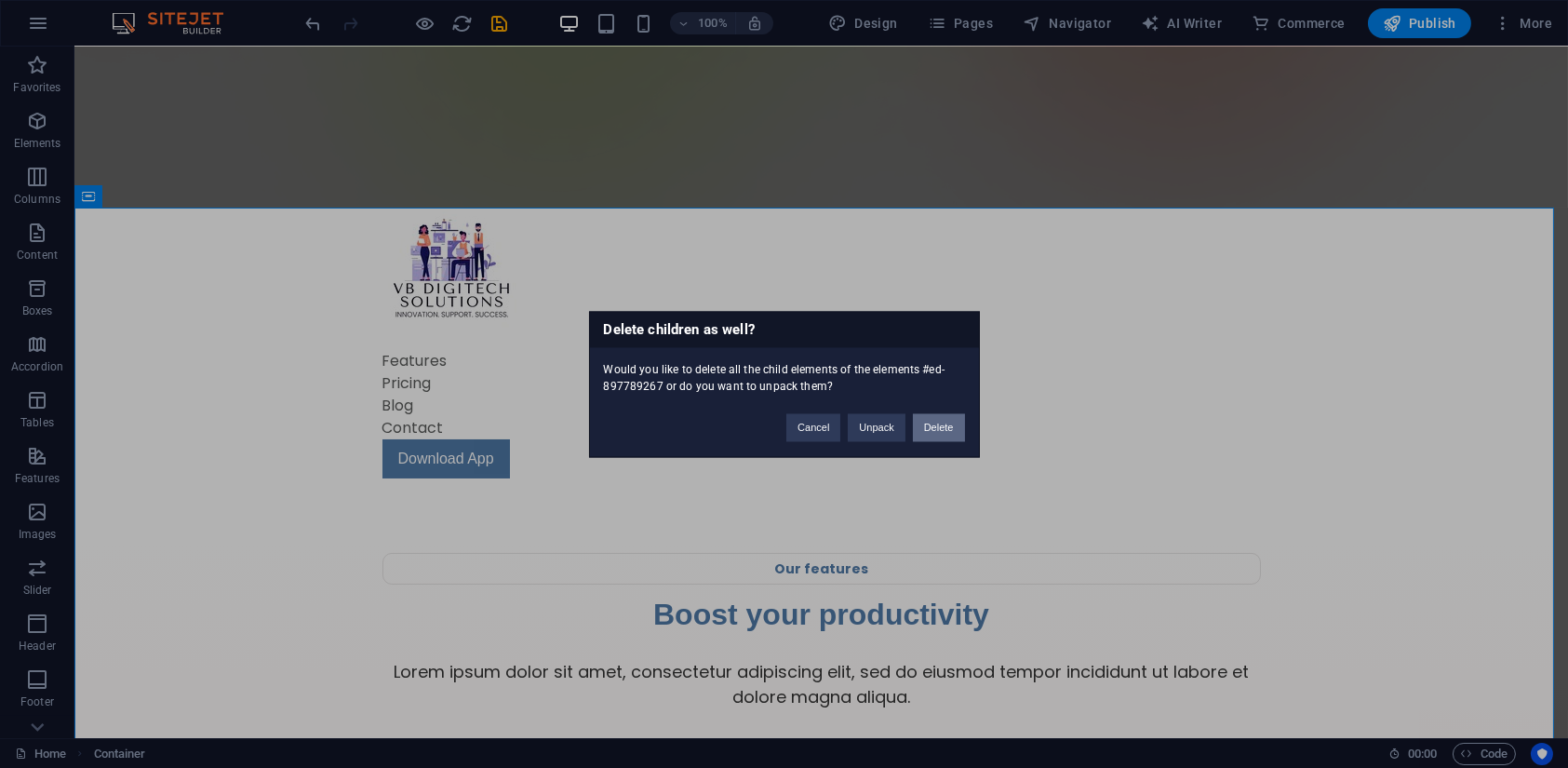
click at [930, 423] on button "Delete" at bounding box center [939, 427] width 52 height 28
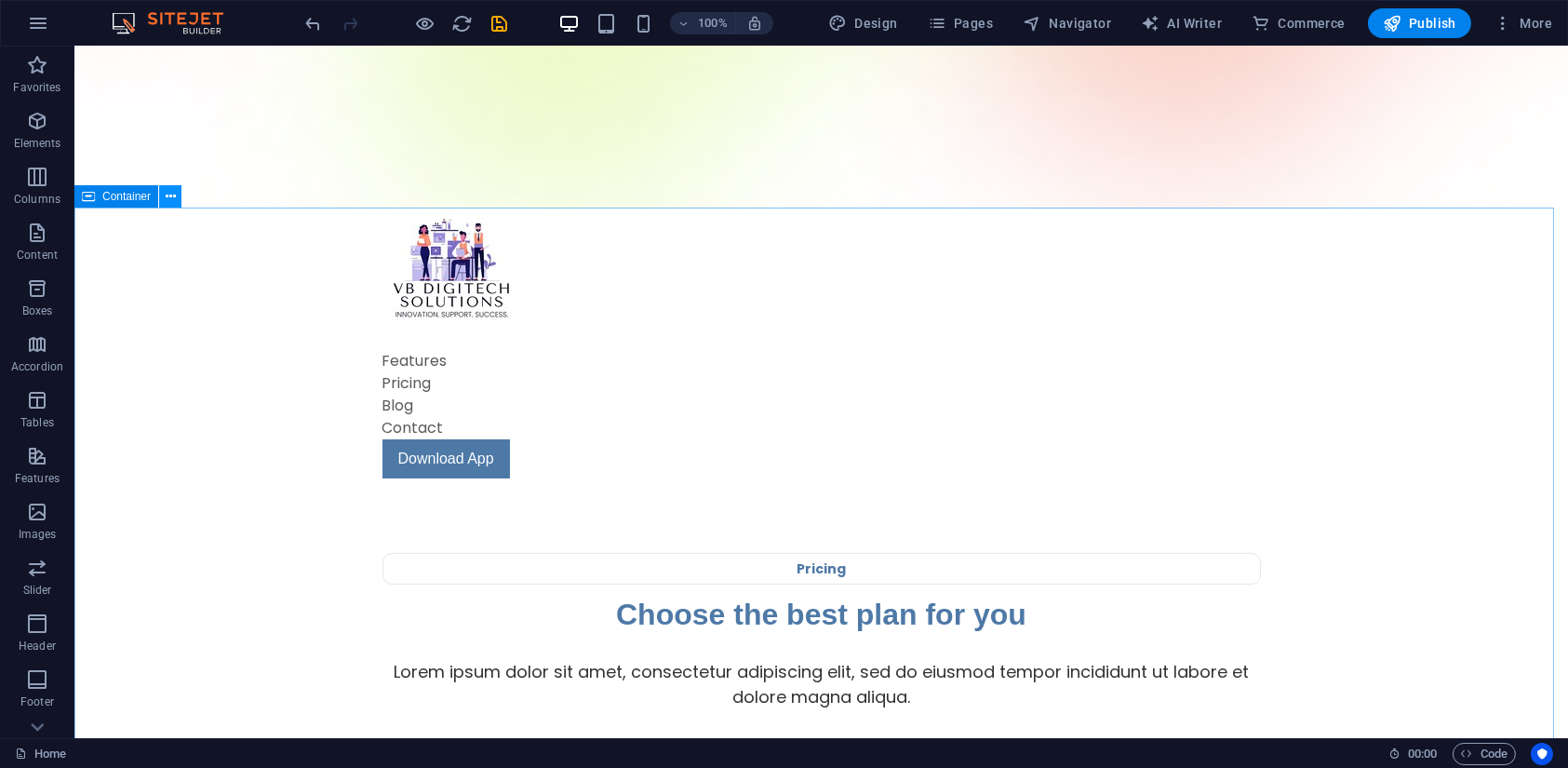
click at [164, 192] on button at bounding box center [169, 195] width 22 height 22
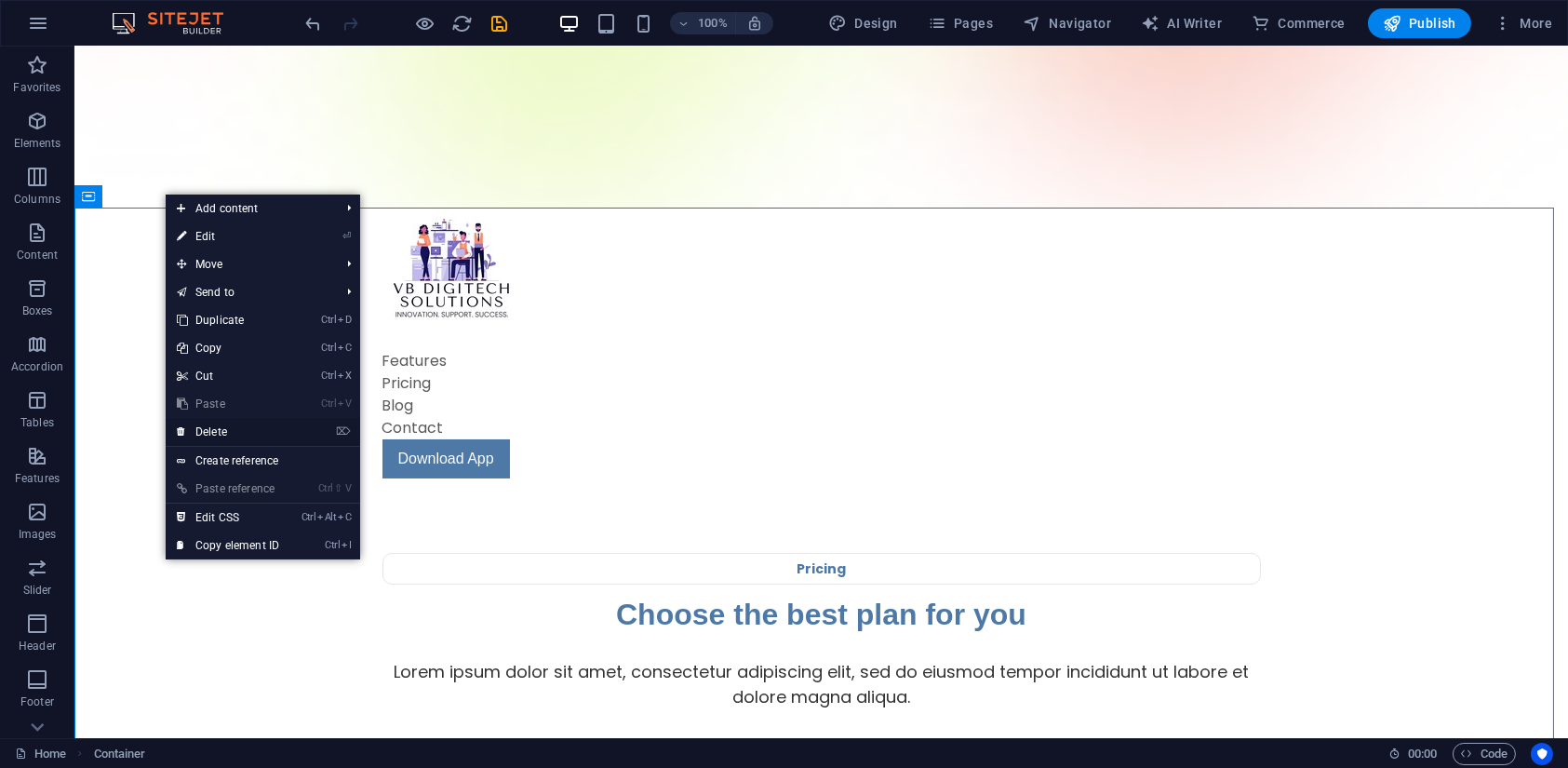
click at [226, 432] on link "⌦ Delete" at bounding box center [228, 432] width 124 height 28
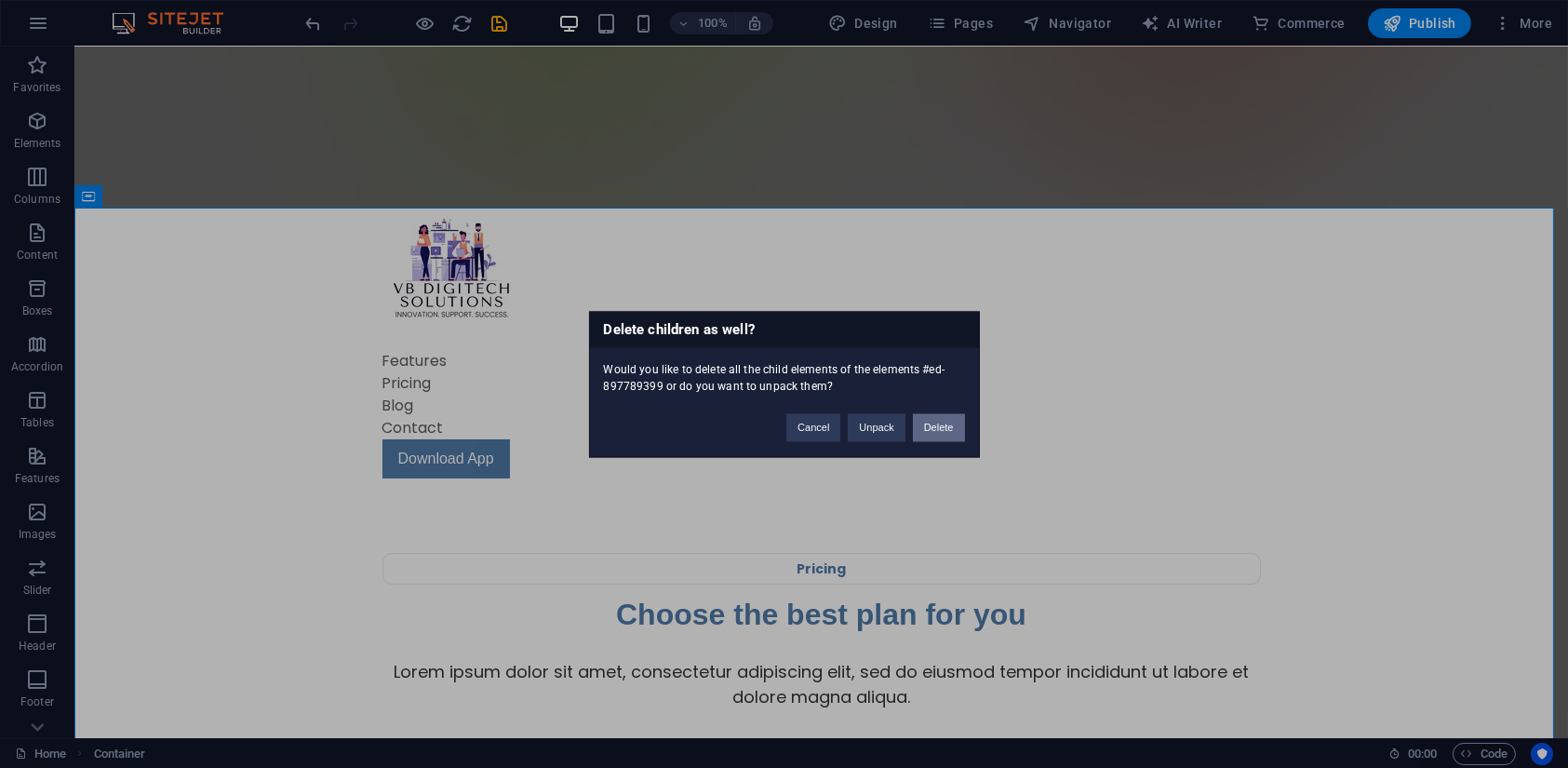
click at [922, 424] on button "Delete" at bounding box center [939, 427] width 52 height 28
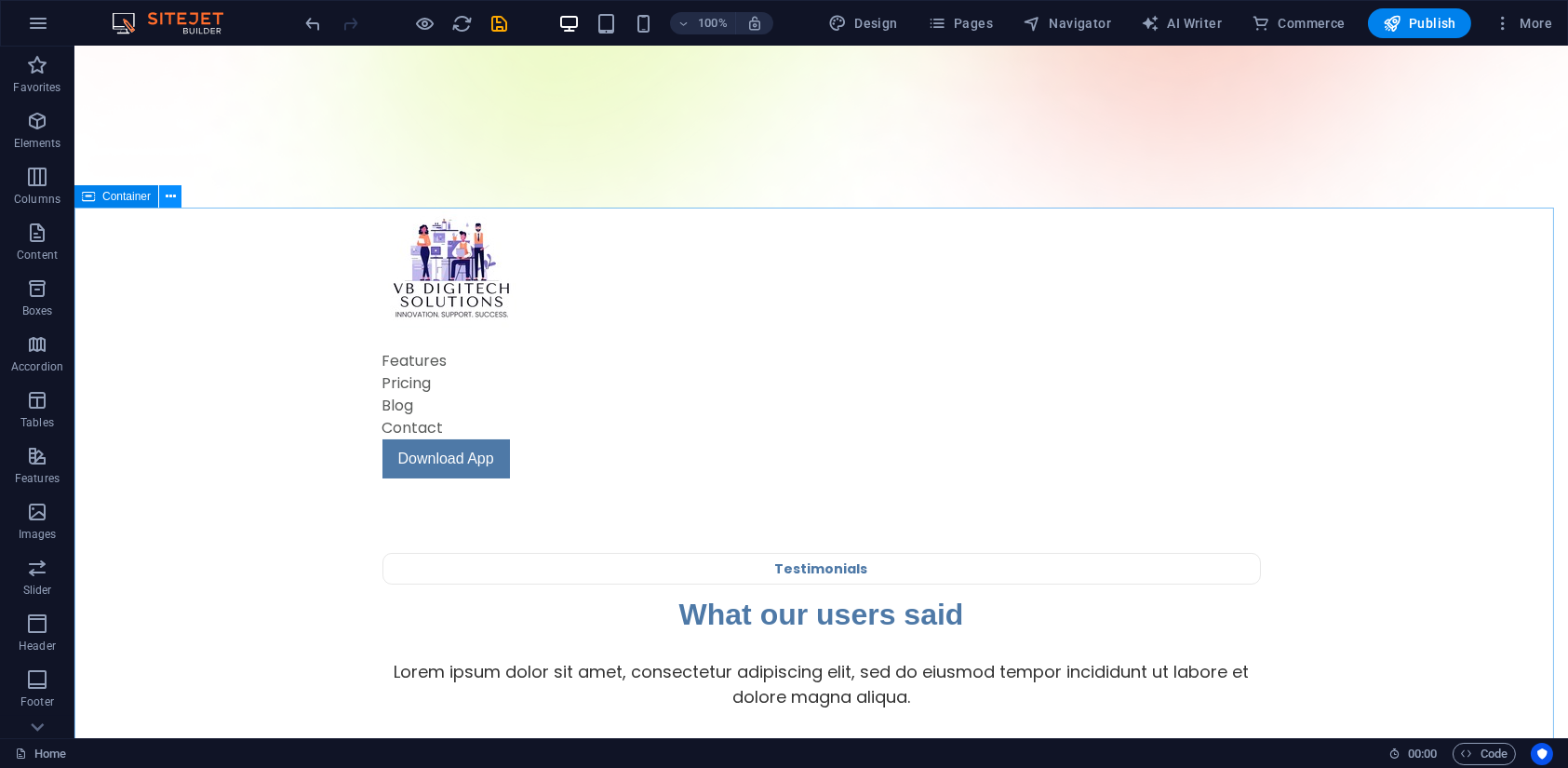
click at [166, 193] on icon at bounding box center [170, 196] width 11 height 19
click at [166, 204] on icon at bounding box center [170, 196] width 11 height 19
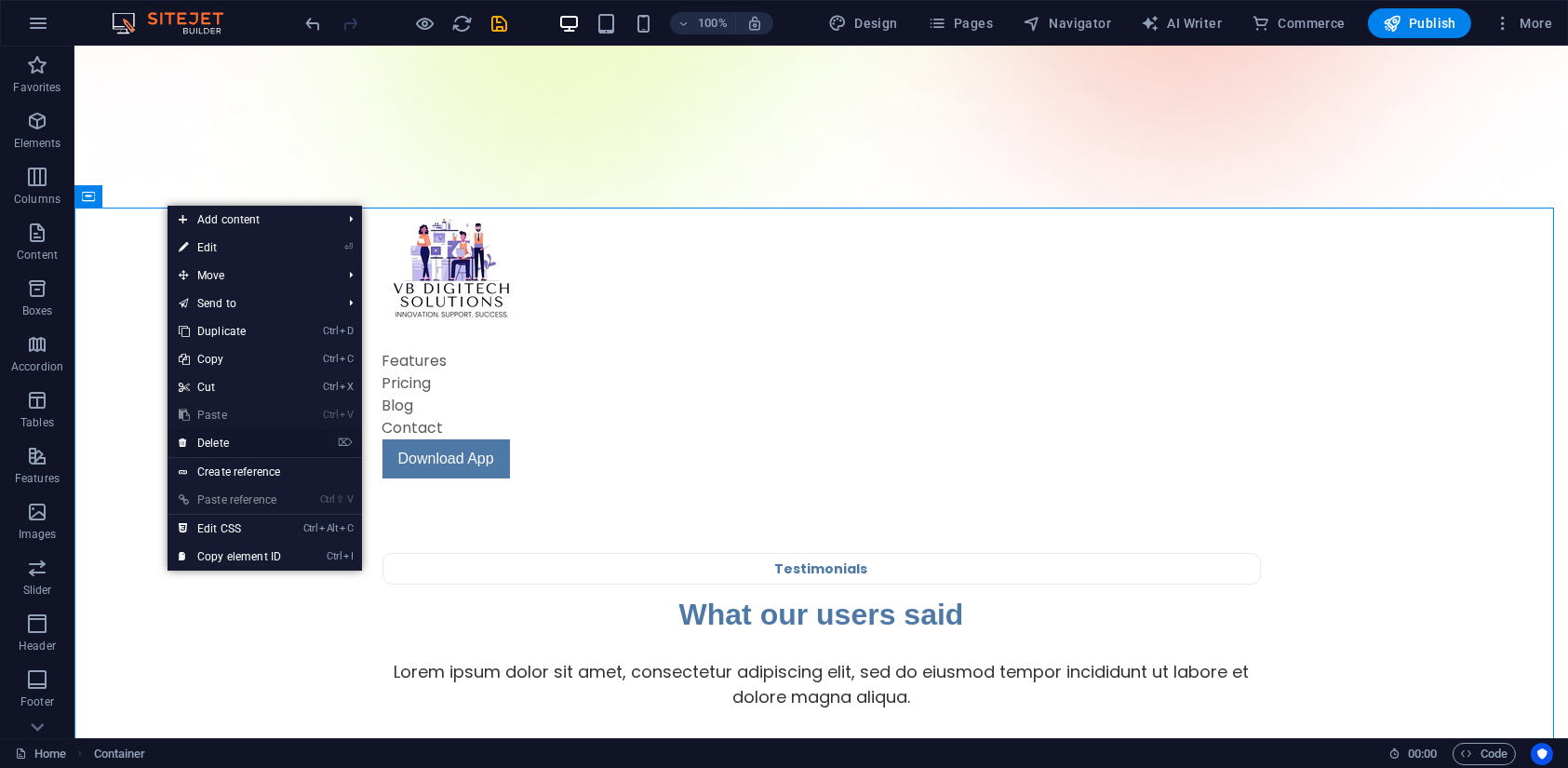
click at [235, 446] on link "⌦ Delete" at bounding box center [230, 442] width 124 height 28
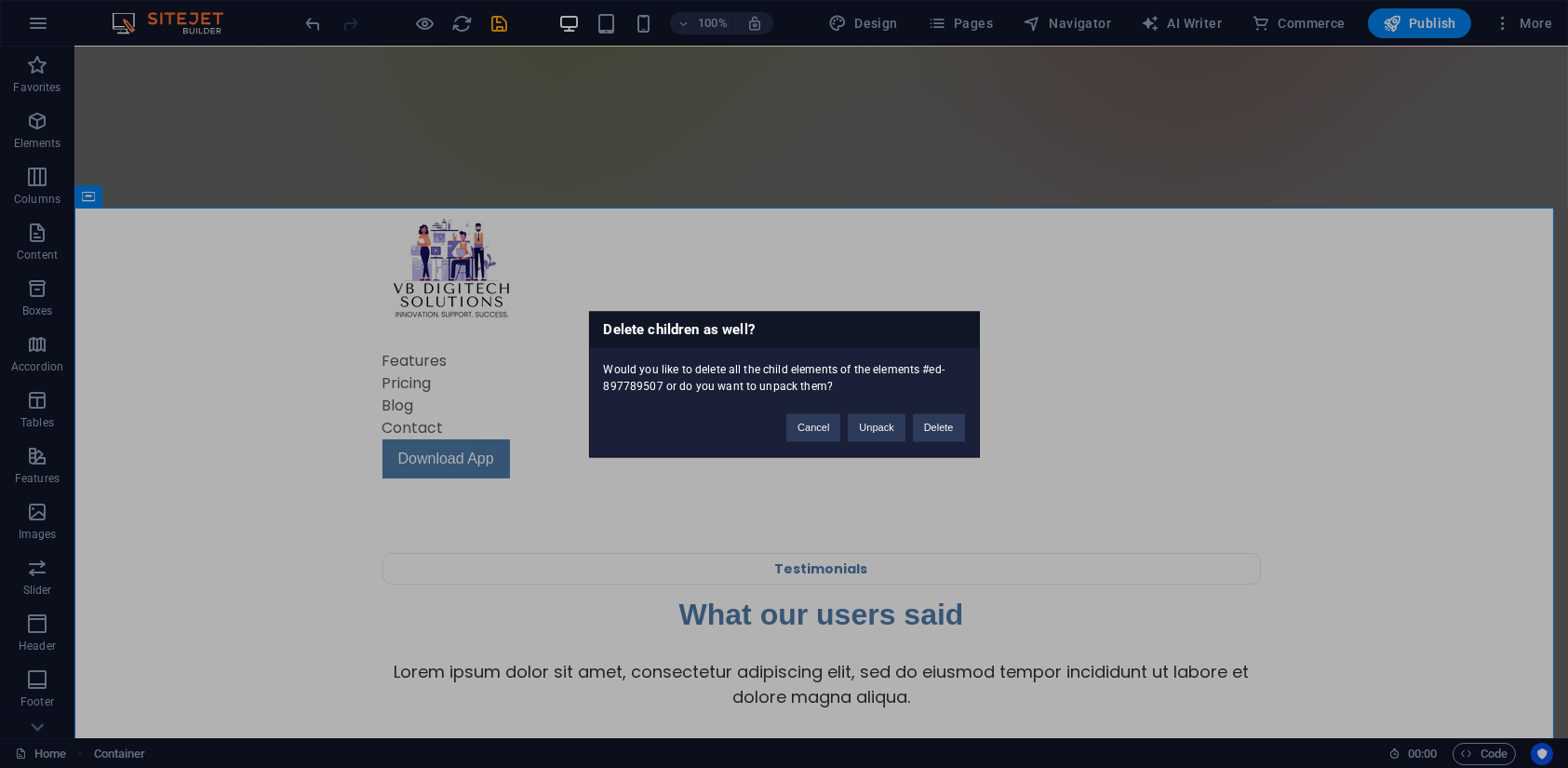
click at [908, 408] on div "Cancel Unpack Delete" at bounding box center [875, 418] width 206 height 48
click at [923, 423] on button "Delete" at bounding box center [939, 427] width 52 height 28
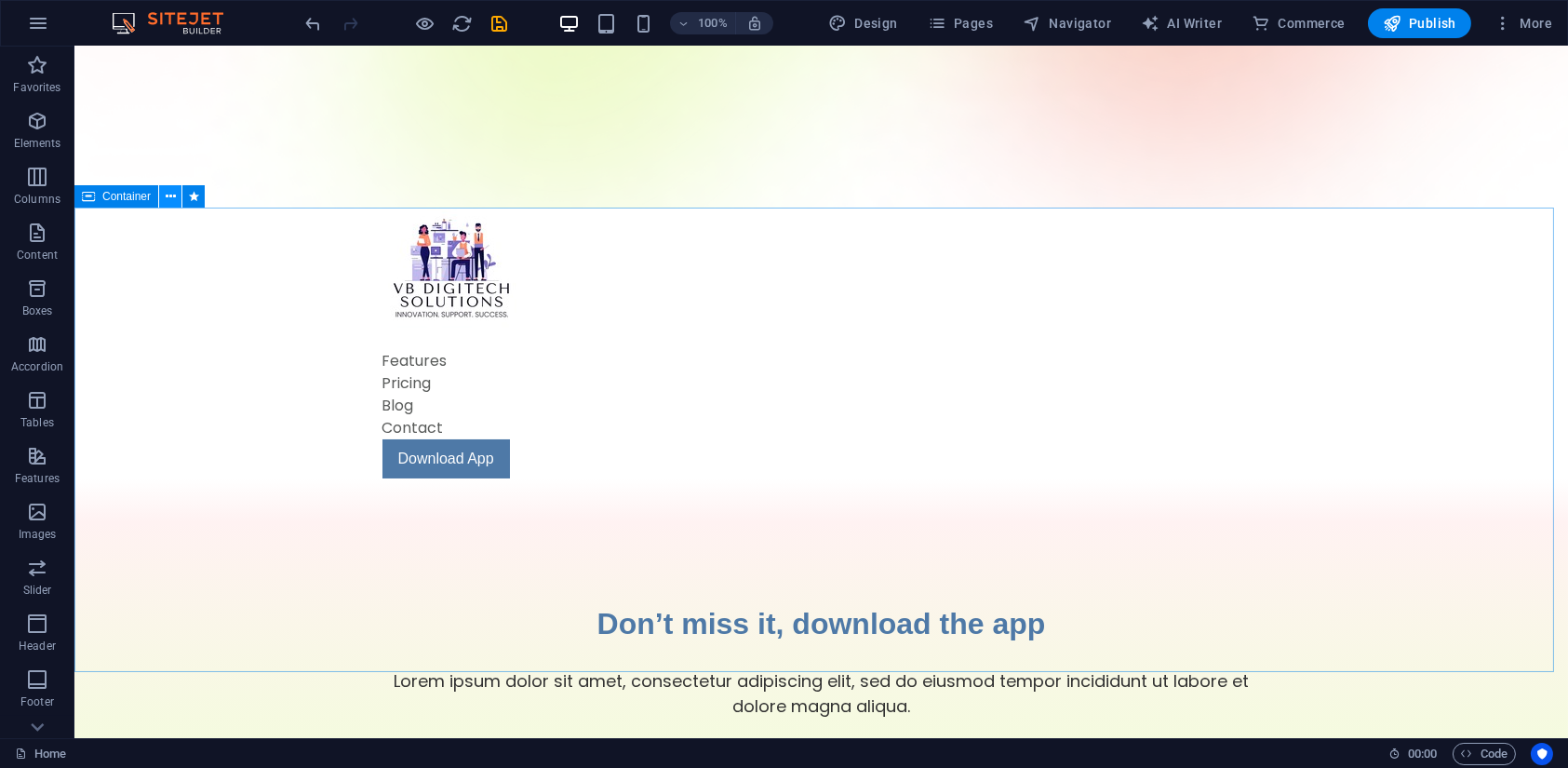
click at [169, 199] on icon at bounding box center [170, 196] width 11 height 19
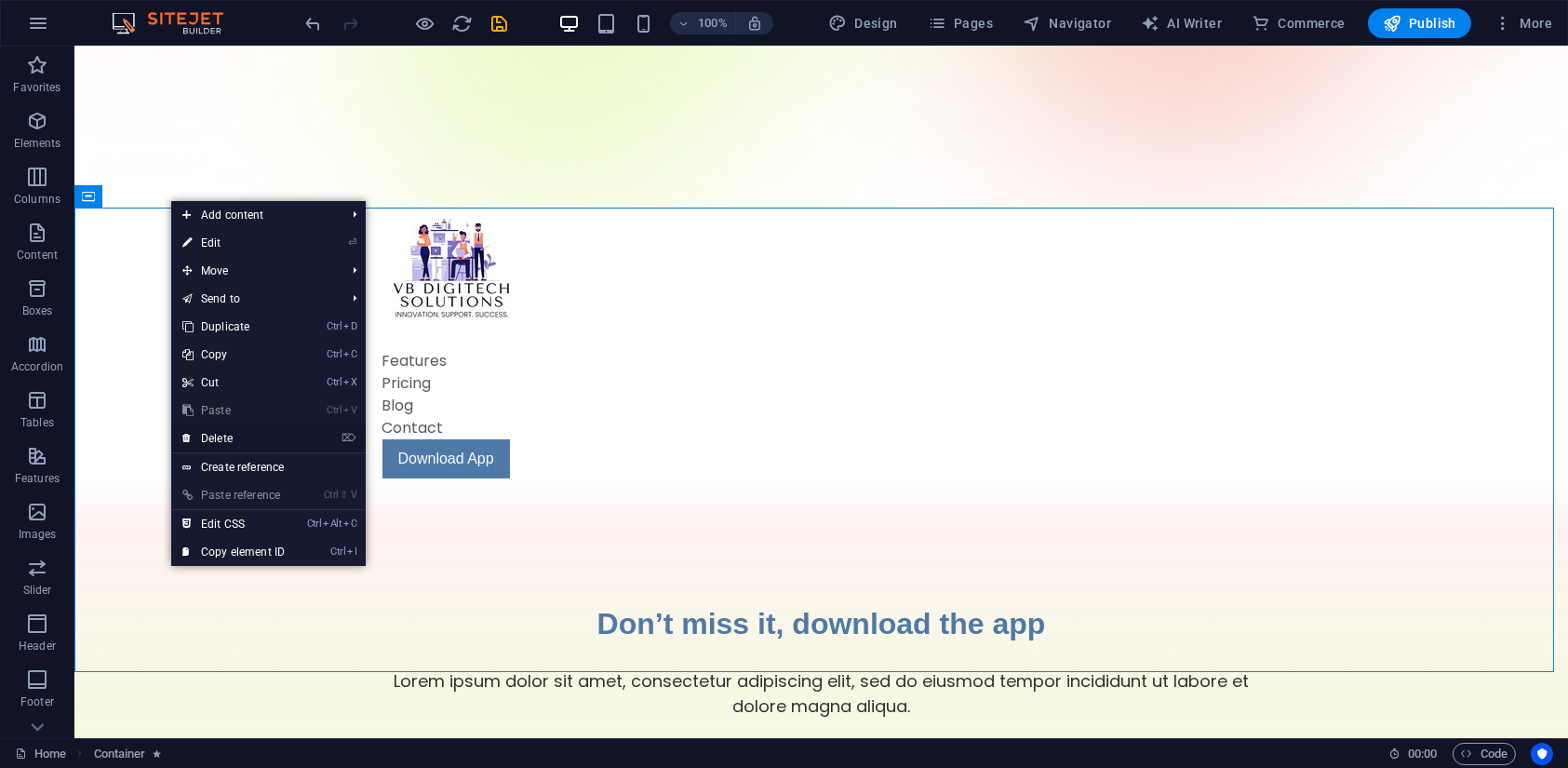
click at [213, 440] on link "⌦ Delete" at bounding box center [234, 438] width 124 height 28
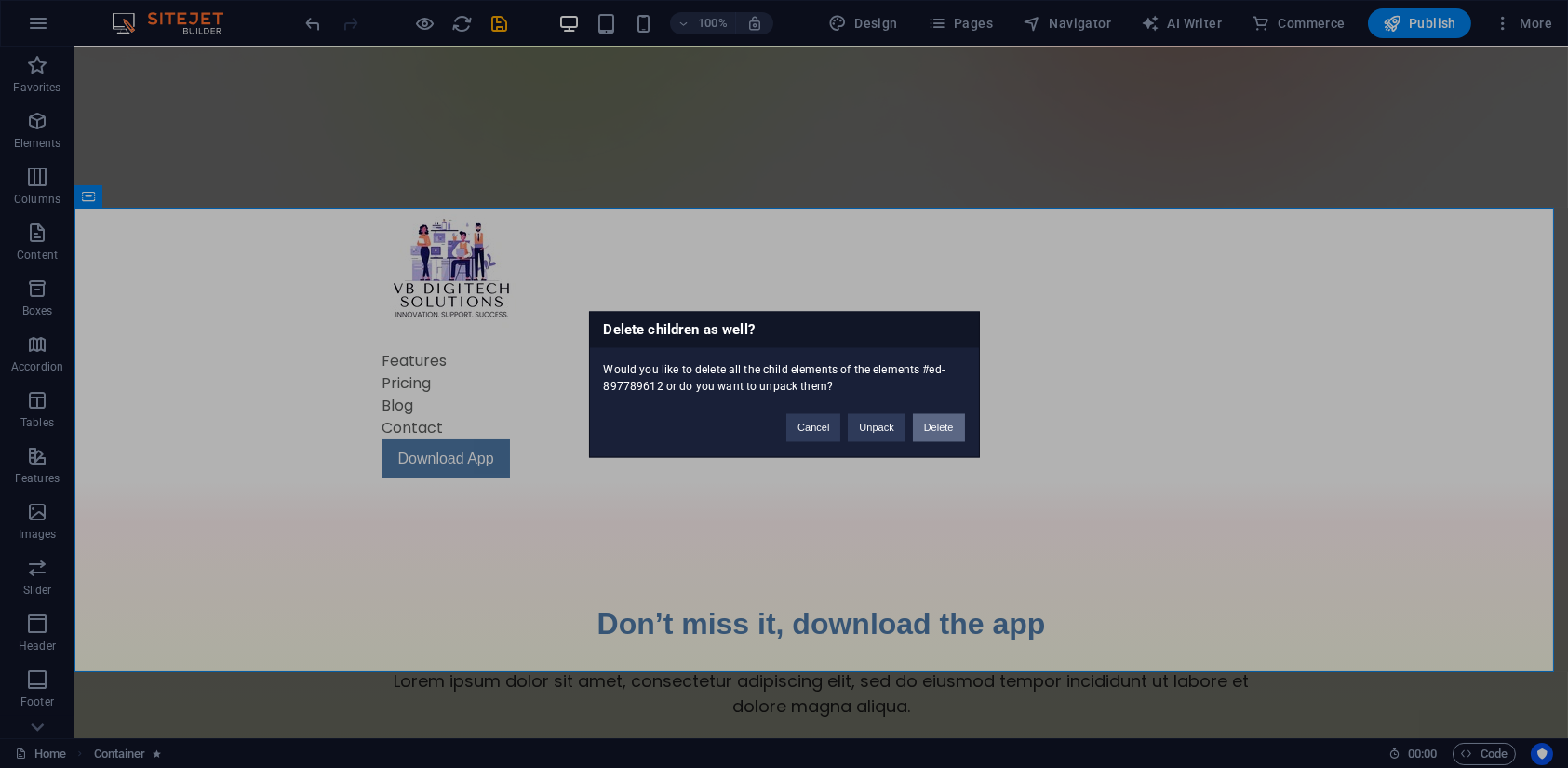
click at [952, 427] on button "Delete" at bounding box center [939, 427] width 52 height 28
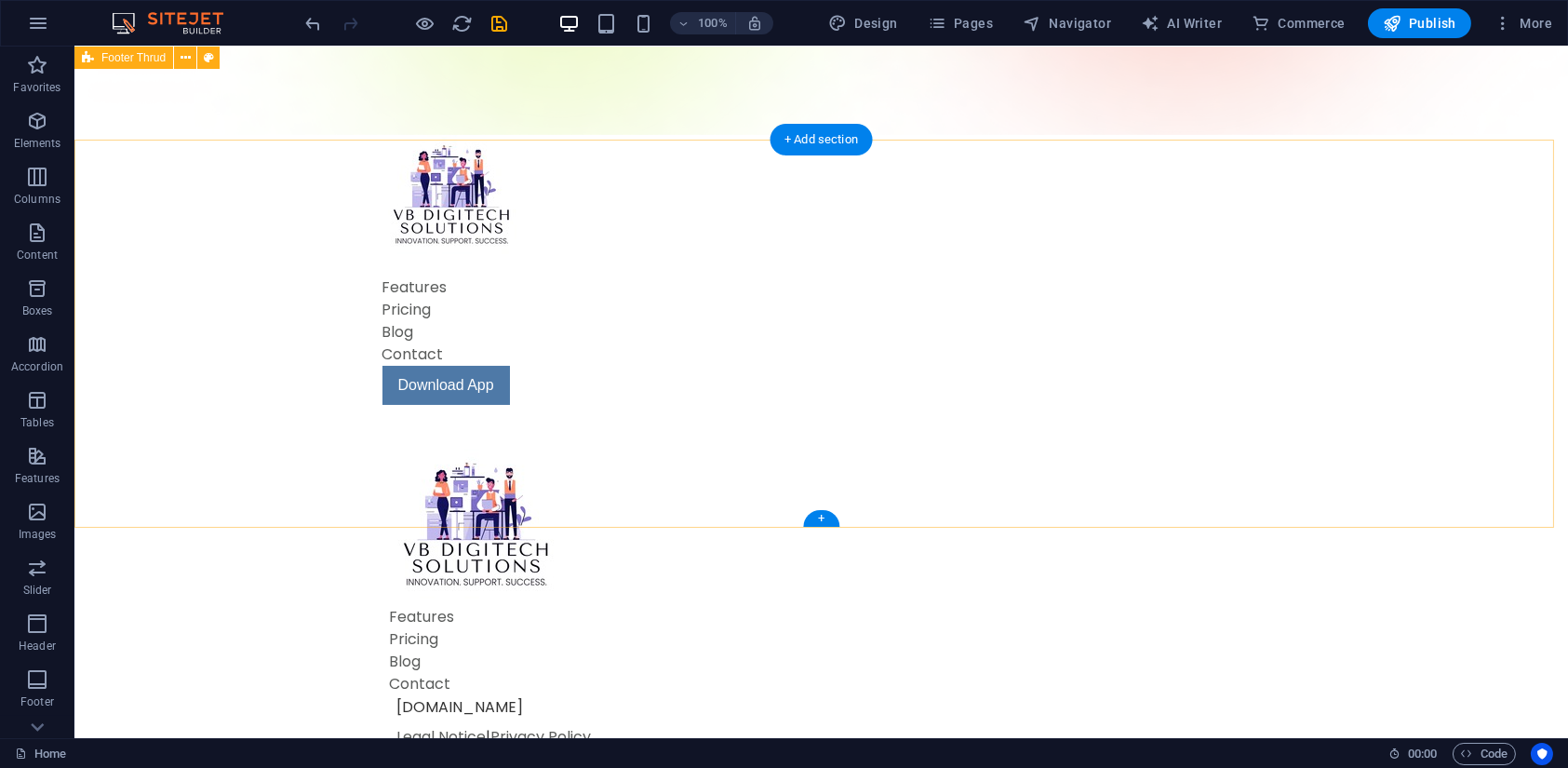
scroll to position [460, 0]
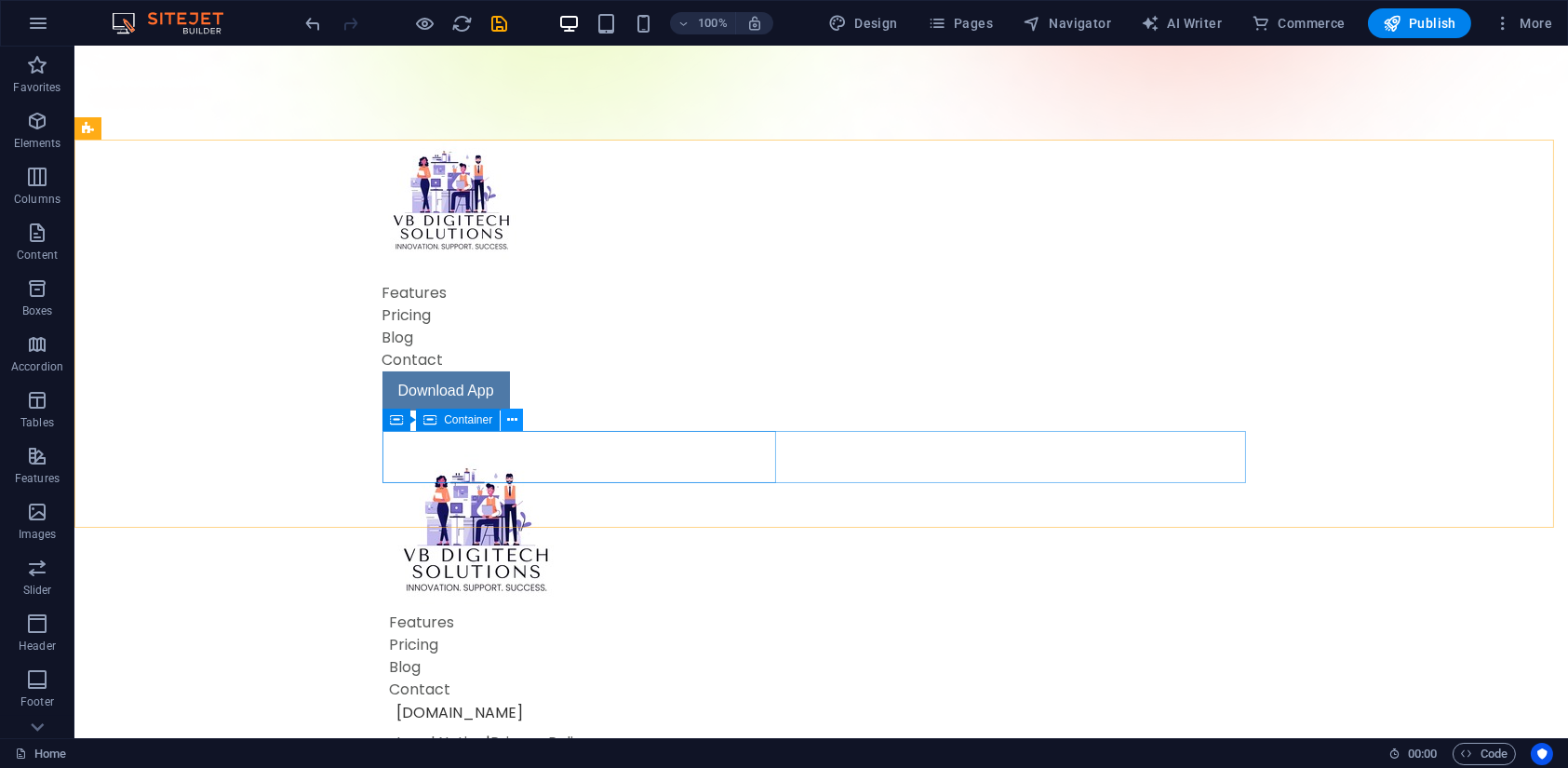
click at [519, 425] on button at bounding box center [511, 419] width 22 height 22
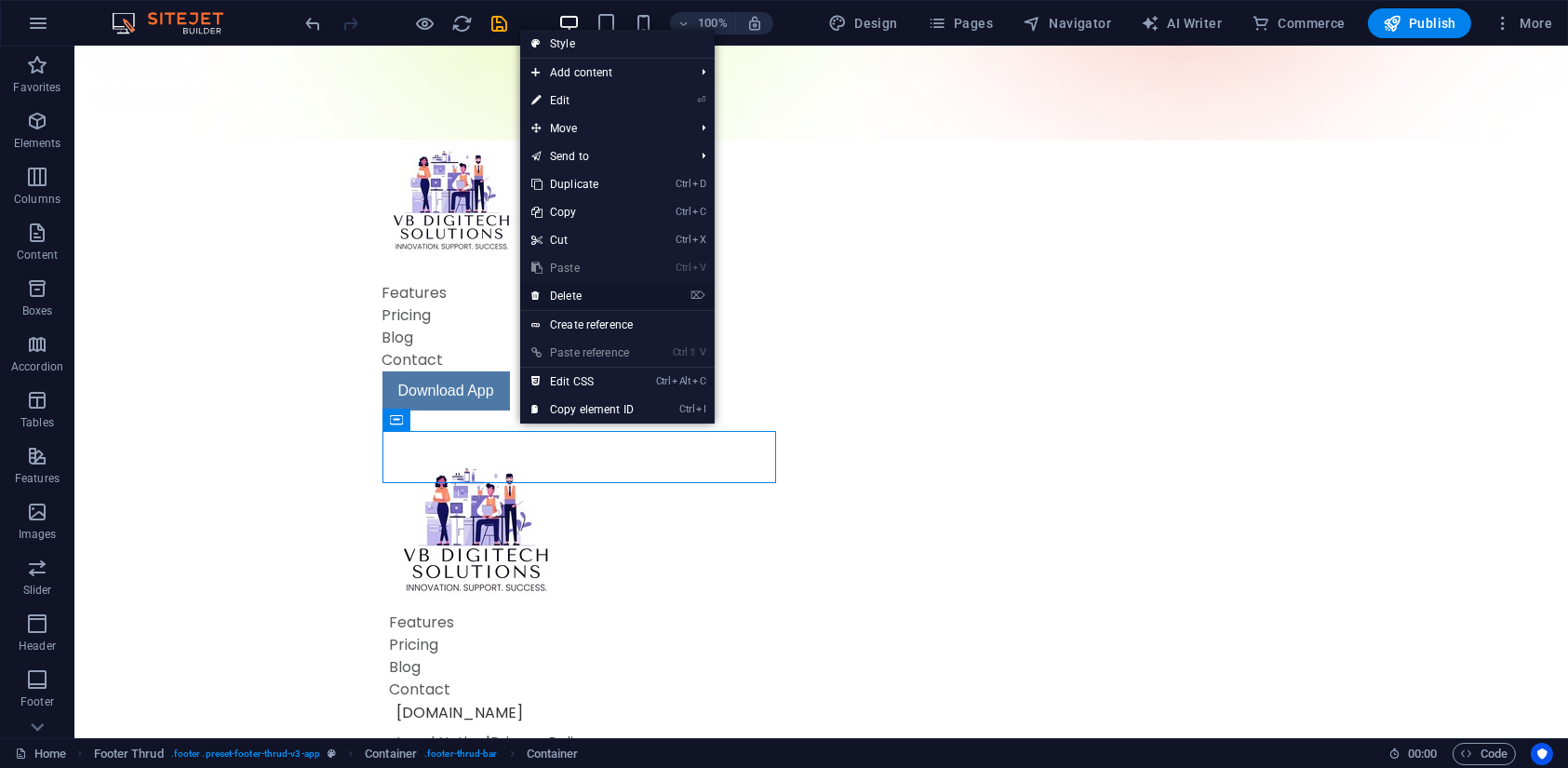
click at [549, 286] on link "⌦ Delete" at bounding box center [583, 296] width 124 height 28
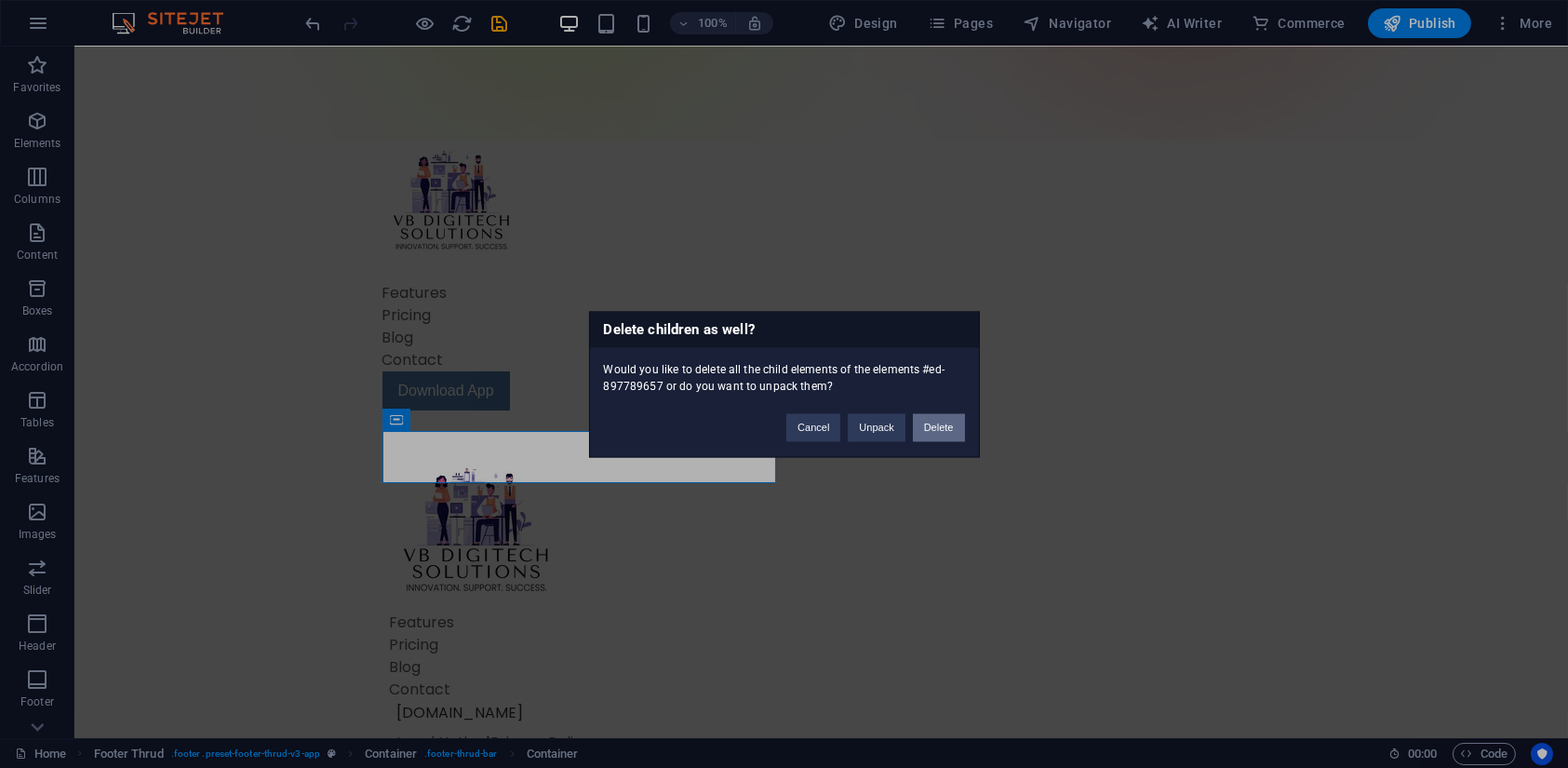
click at [956, 416] on button "Delete" at bounding box center [939, 427] width 52 height 28
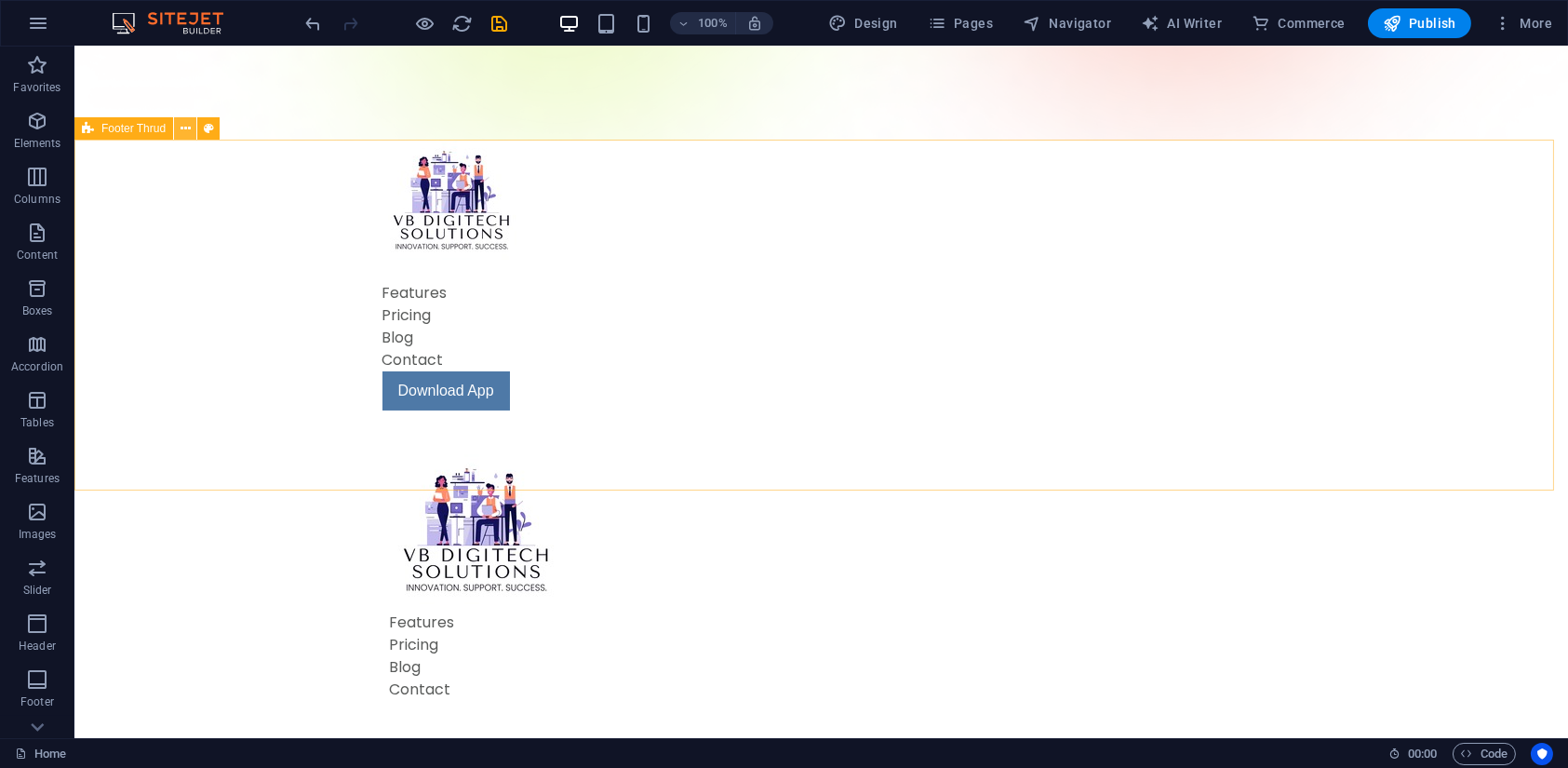
click at [174, 124] on button at bounding box center [185, 128] width 22 height 22
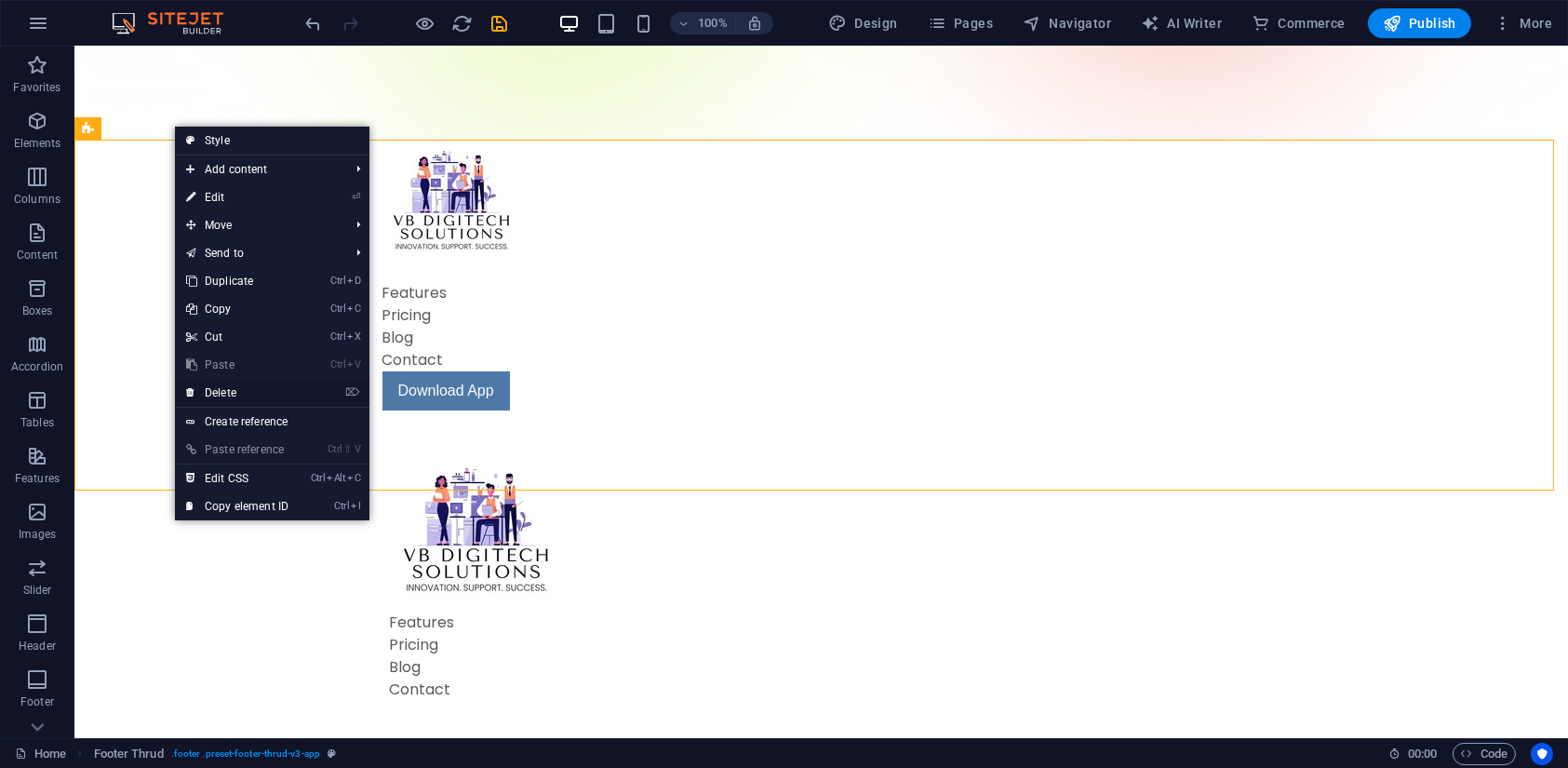
click at [231, 395] on link "⌦ Delete" at bounding box center [237, 393] width 124 height 28
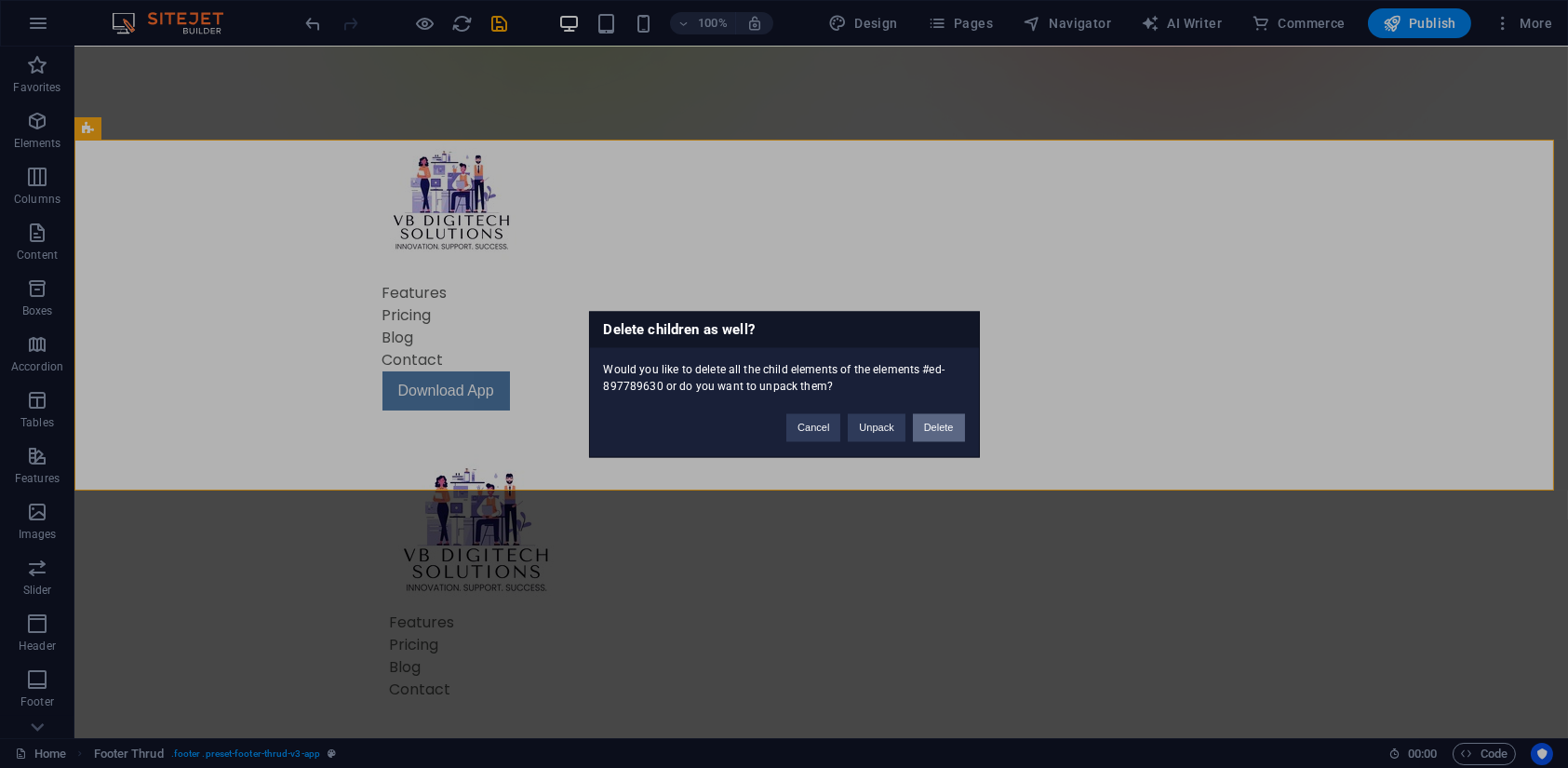
click at [919, 431] on button "Delete" at bounding box center [939, 427] width 52 height 28
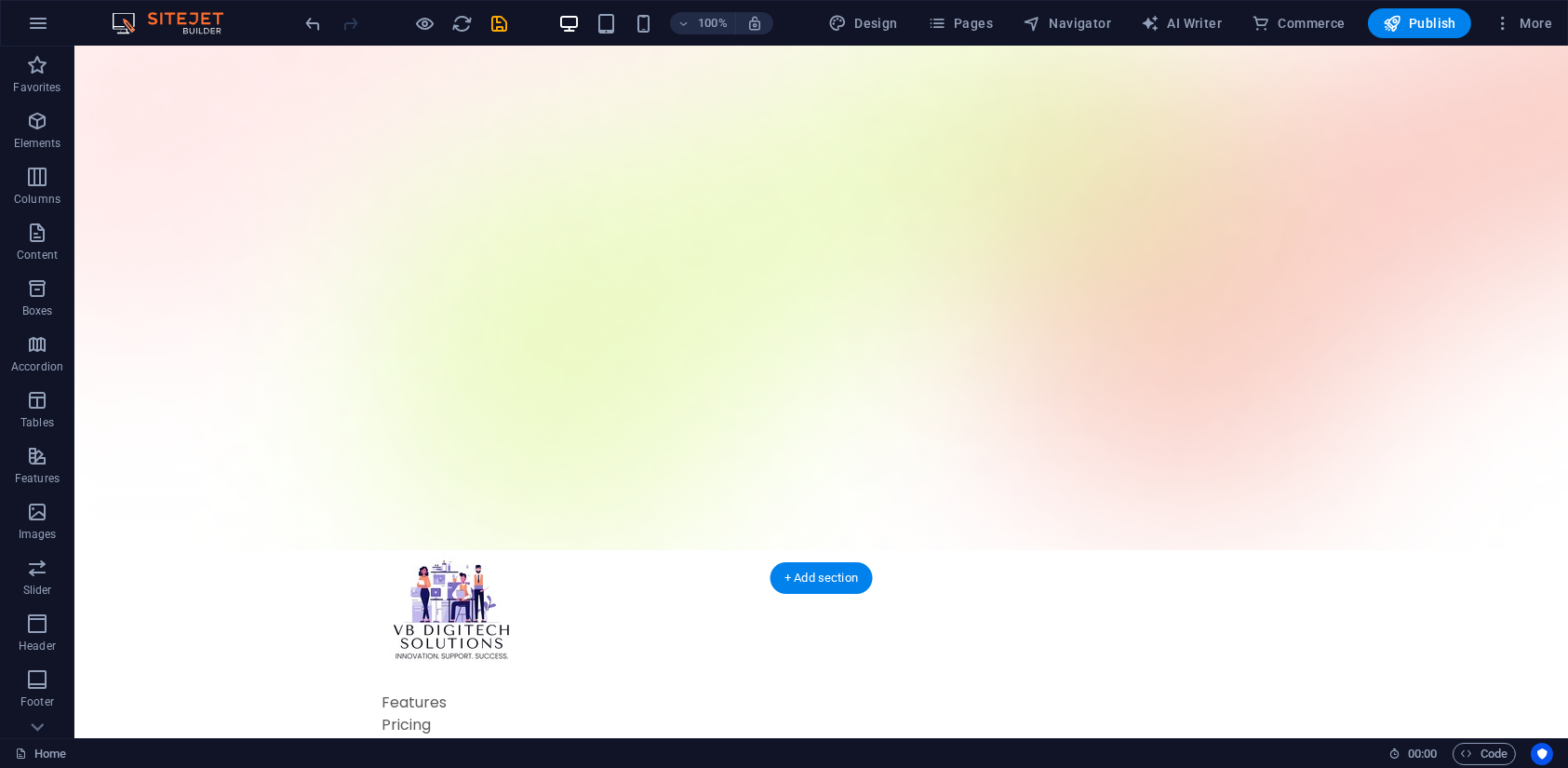
scroll to position [0, 0]
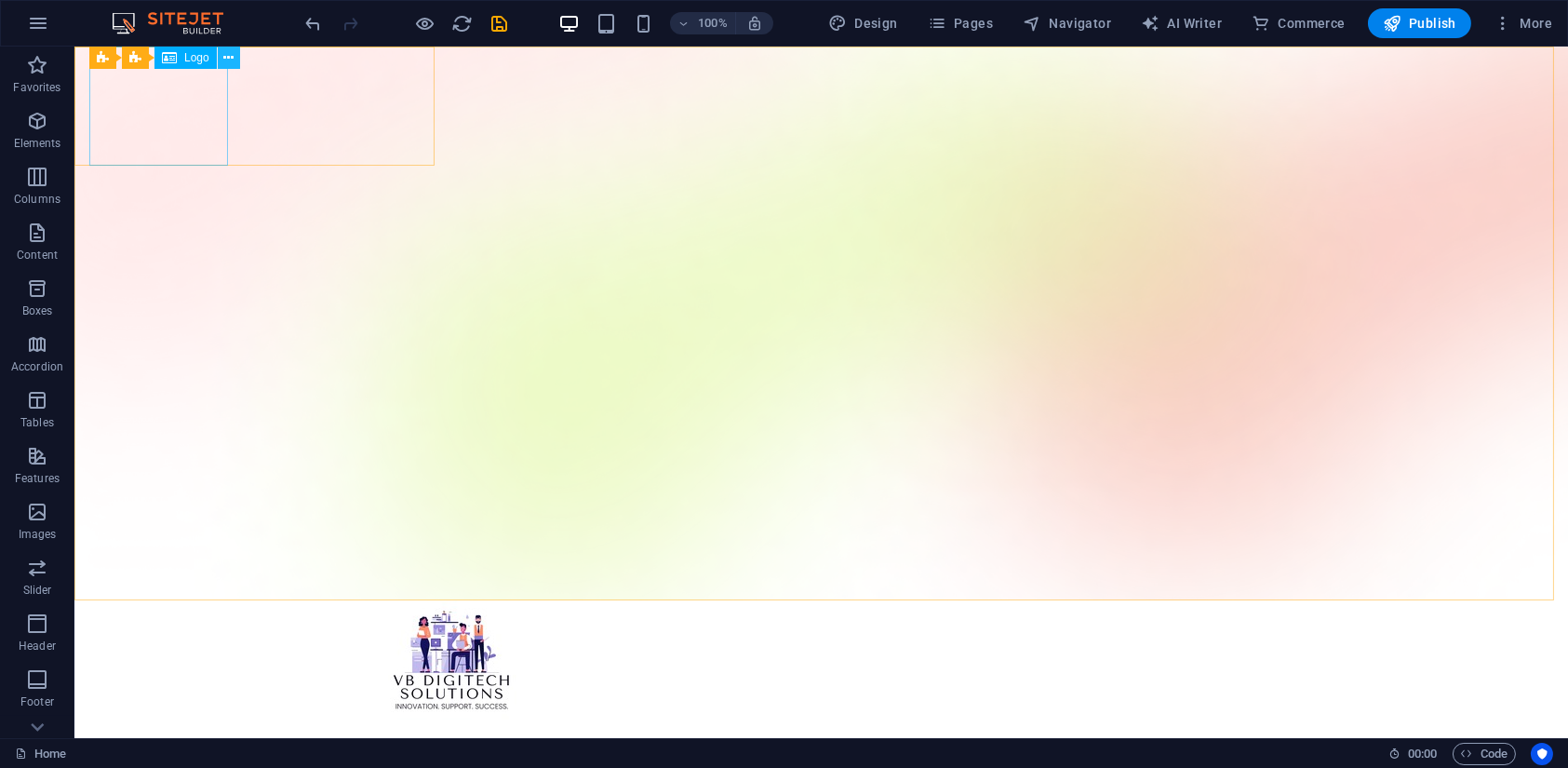
click at [230, 59] on icon at bounding box center [228, 58] width 11 height 19
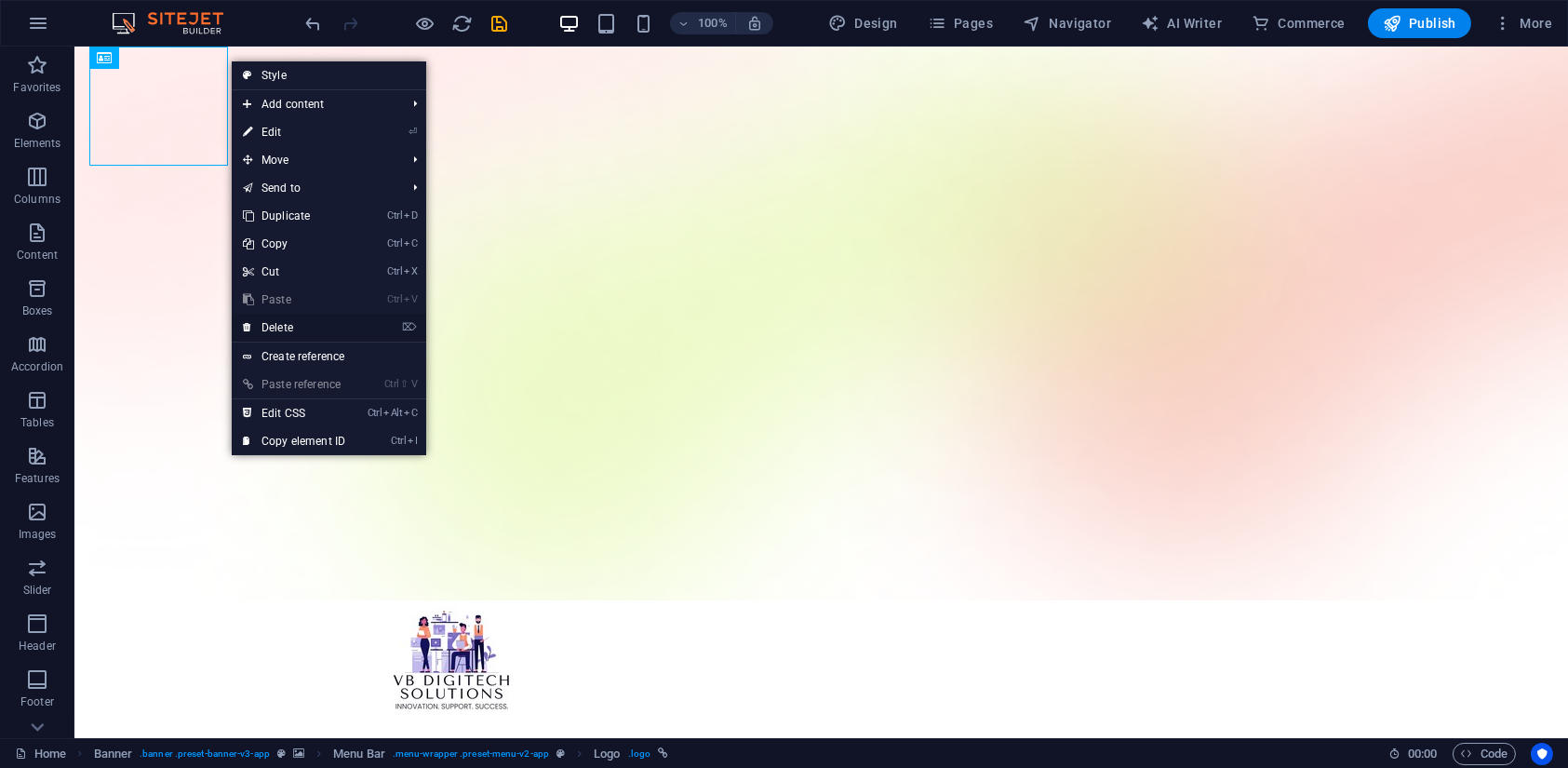
click at [254, 320] on link "⌦ Delete" at bounding box center [294, 328] width 124 height 28
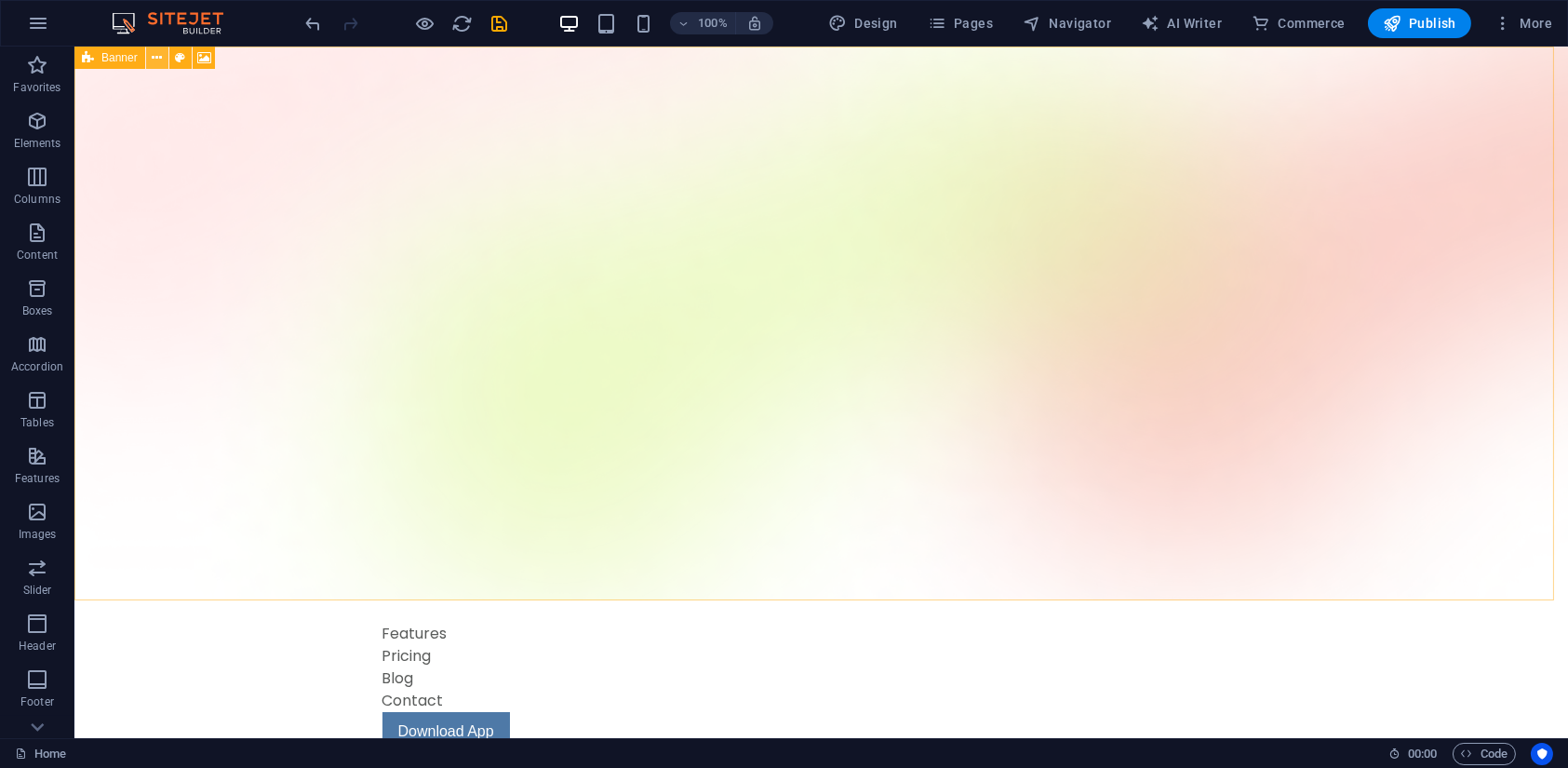
click at [152, 56] on icon at bounding box center [156, 58] width 11 height 19
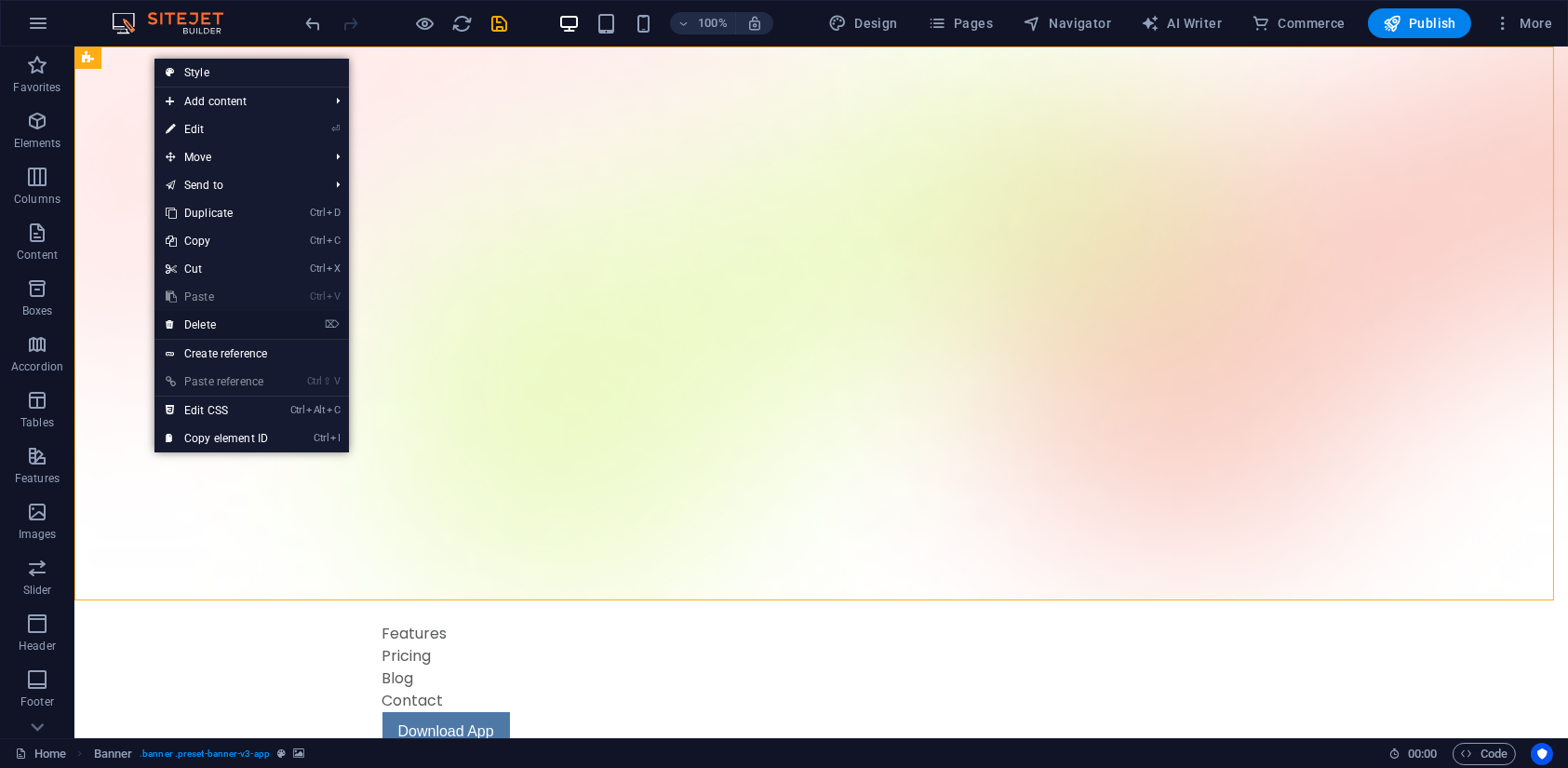
click at [190, 325] on link "⌦ Delete" at bounding box center [216, 325] width 124 height 28
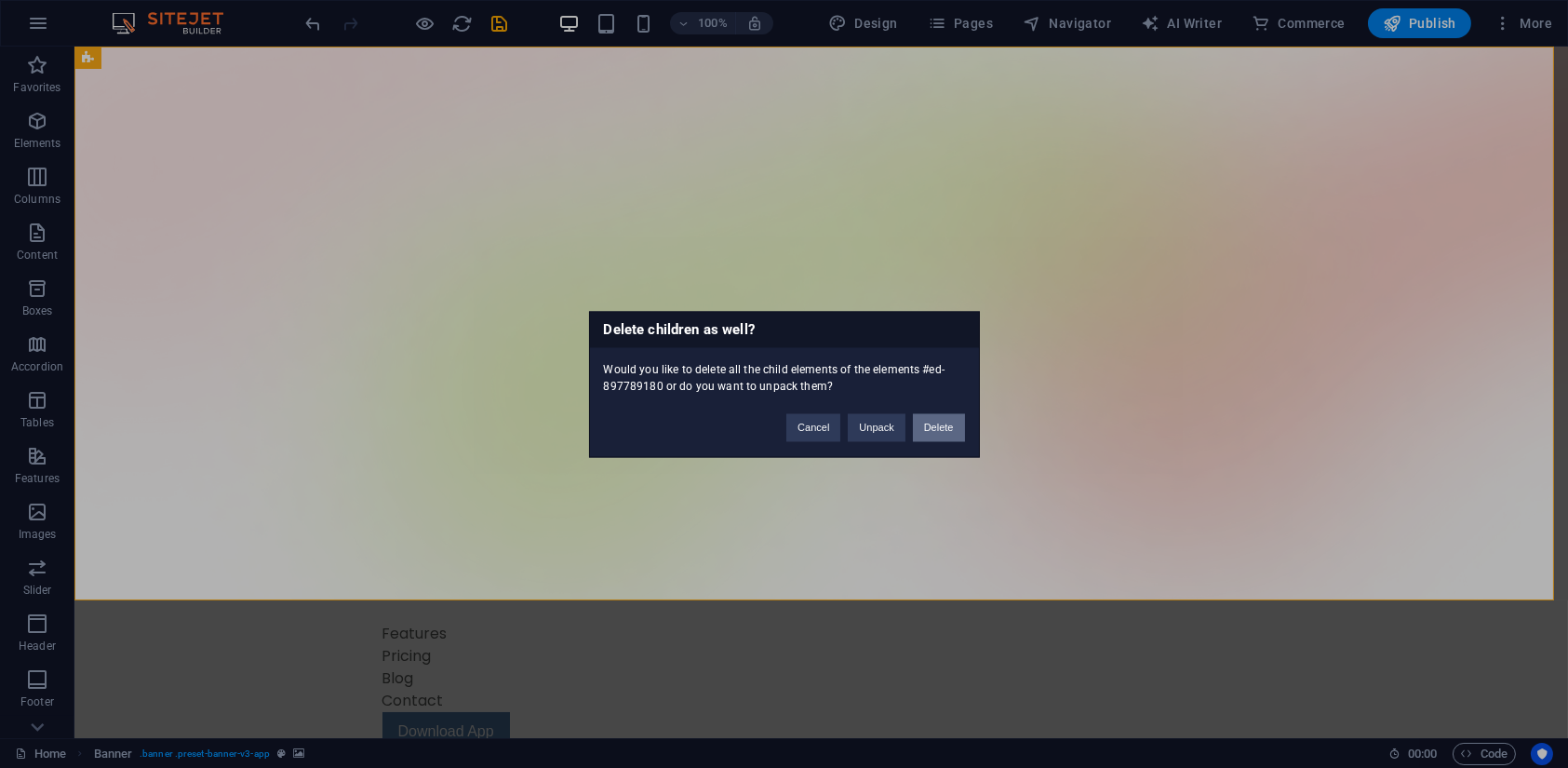
click at [936, 425] on button "Delete" at bounding box center [939, 427] width 52 height 28
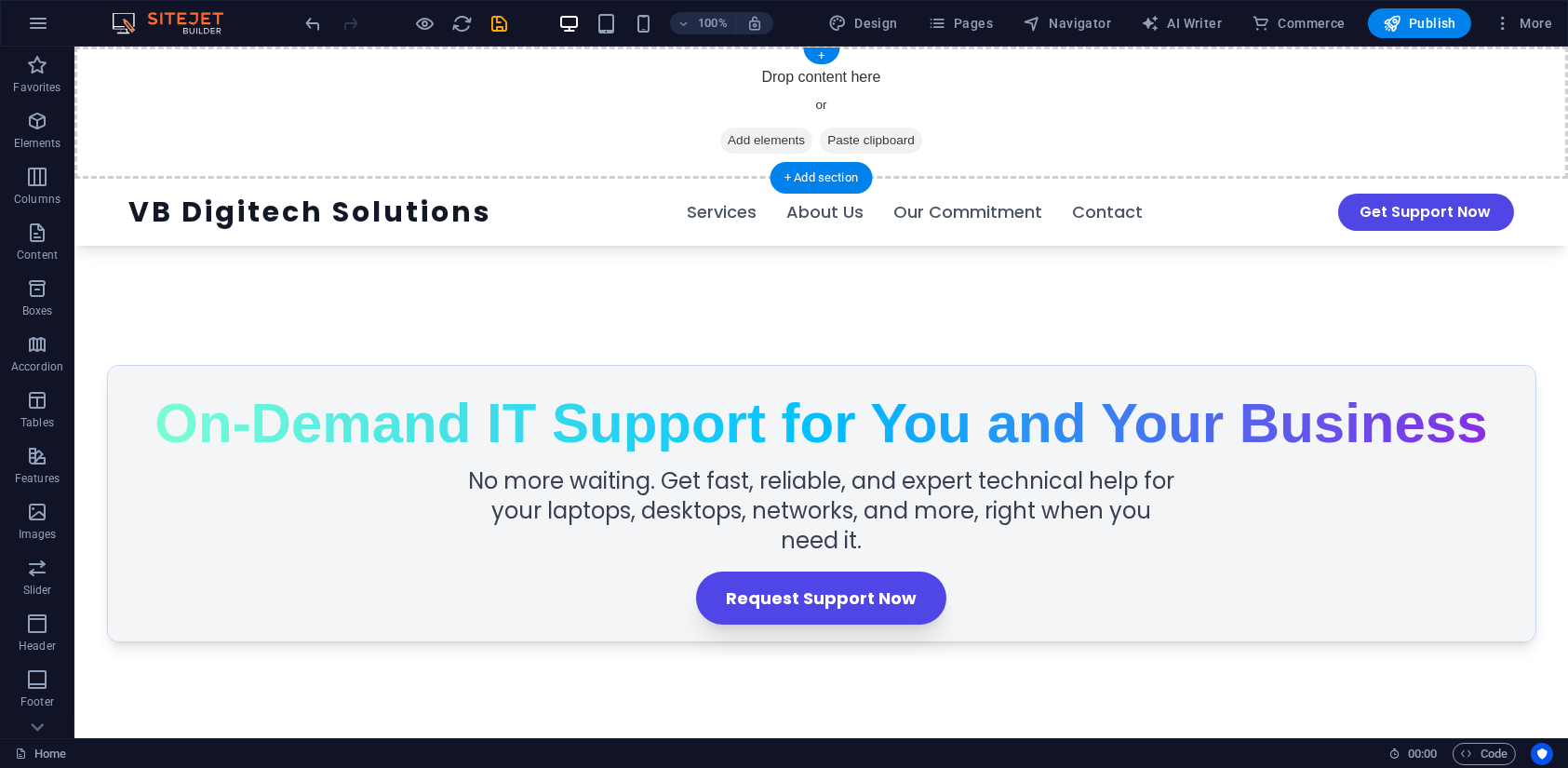
click at [1093, 101] on div "Drop content here or Add elements Paste clipboard" at bounding box center [821, 113] width 1494 height 132
click at [491, 17] on icon "save" at bounding box center [500, 24] width 21 height 21
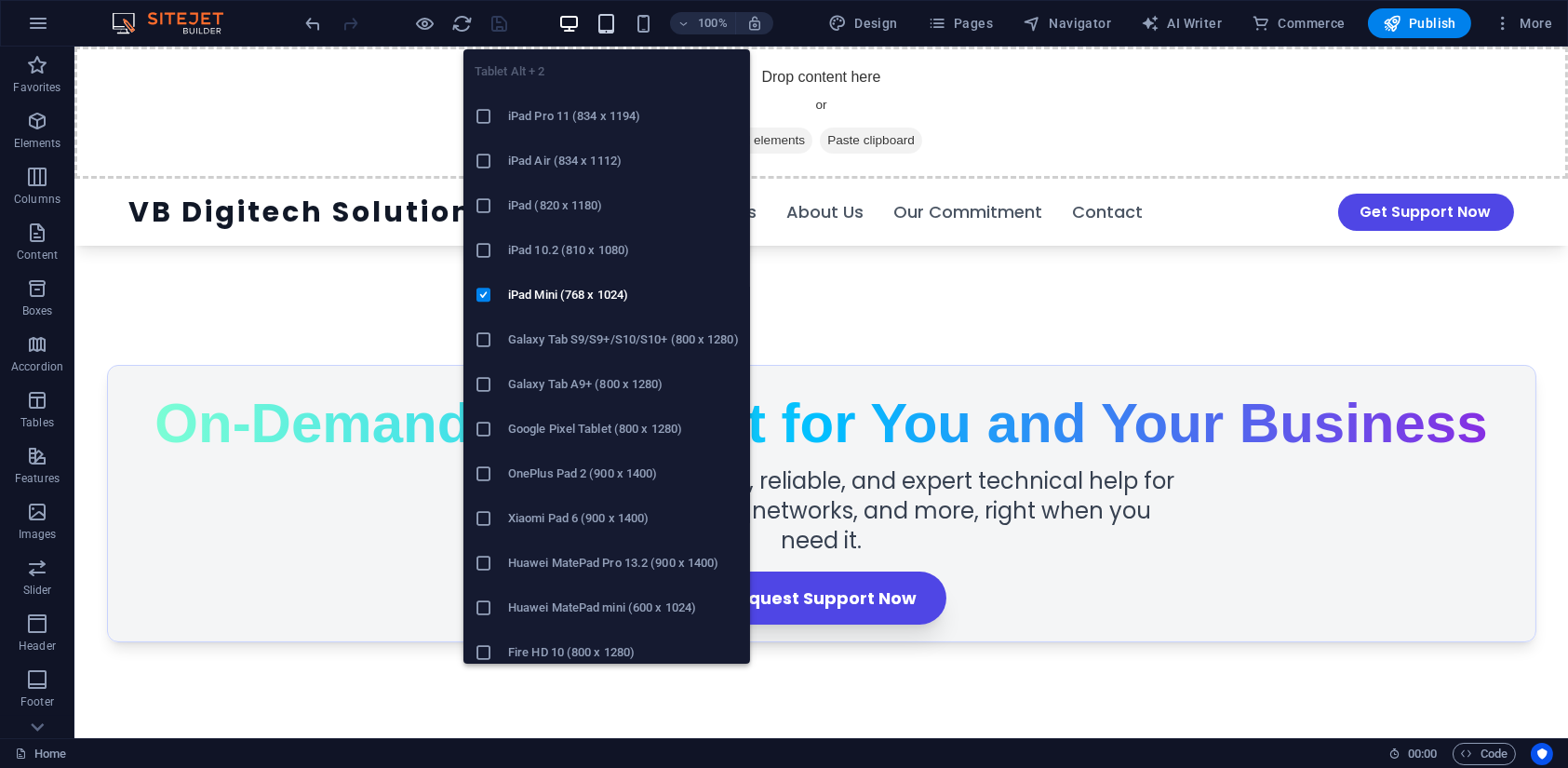
click at [611, 23] on icon "button" at bounding box center [606, 24] width 21 height 21
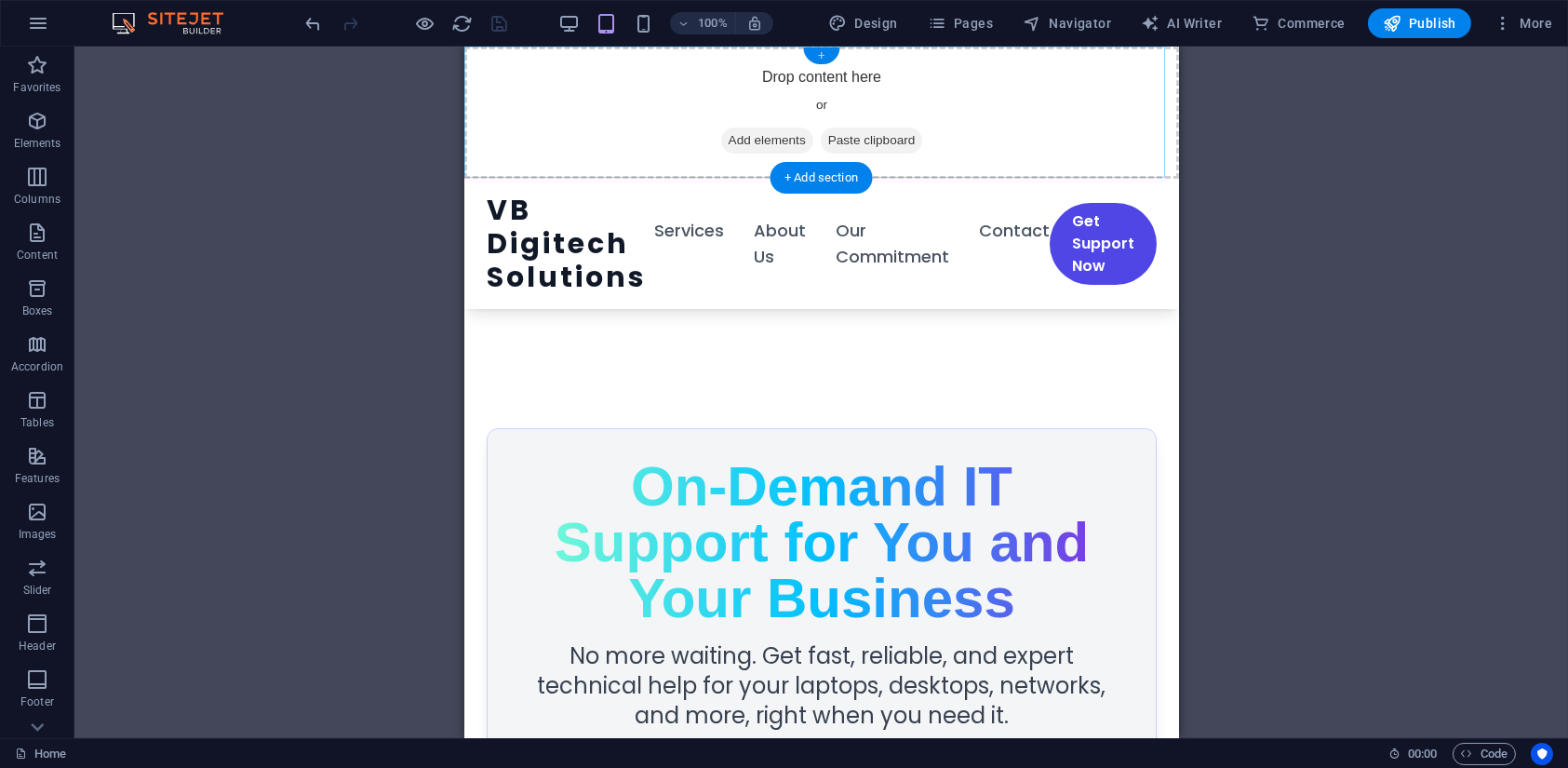
drag, startPoint x: 812, startPoint y: 54, endPoint x: 206, endPoint y: 9, distance: 607.7
click at [812, 54] on div "+" at bounding box center [821, 56] width 36 height 17
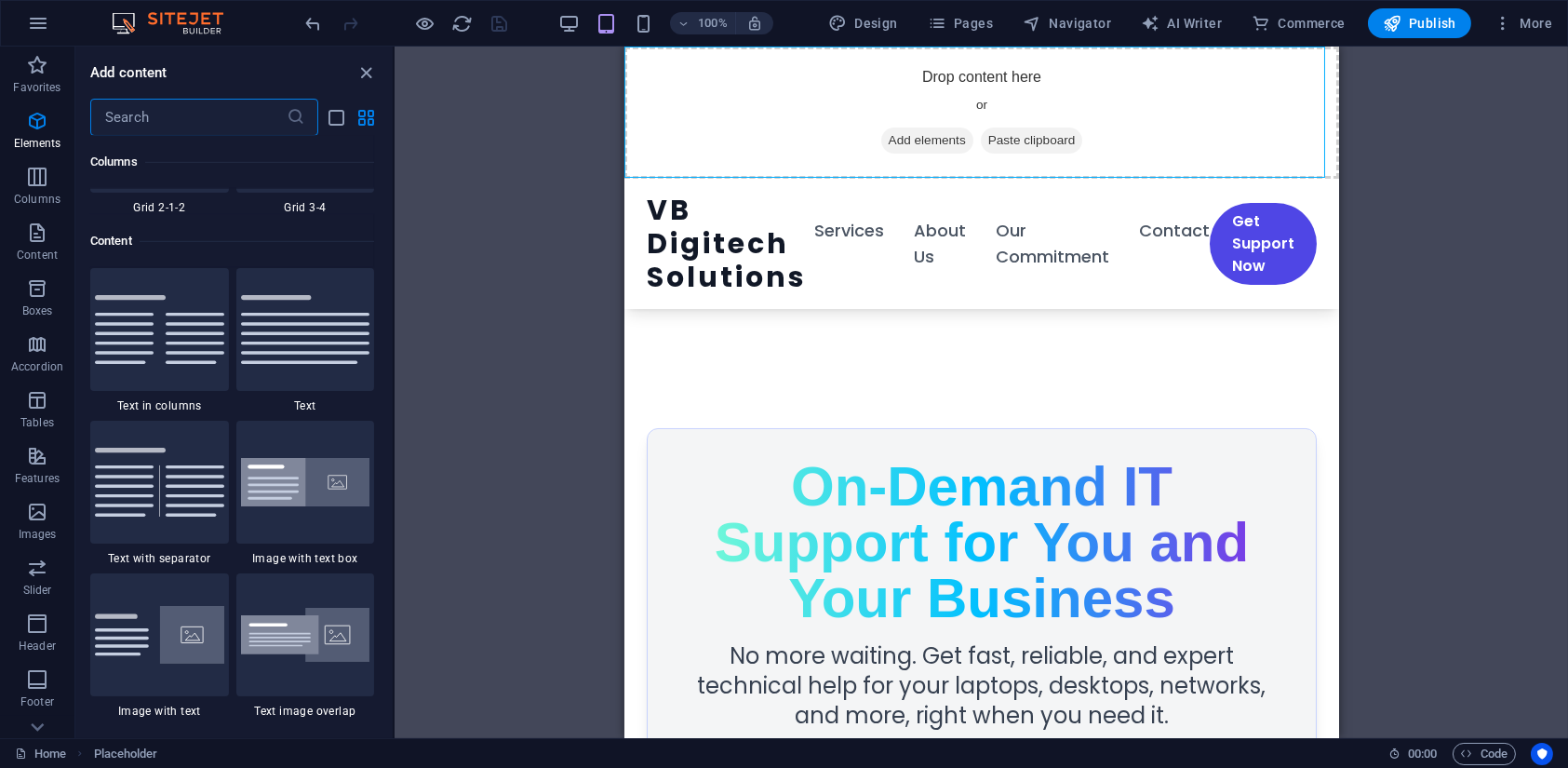
scroll to position [3257, 0]
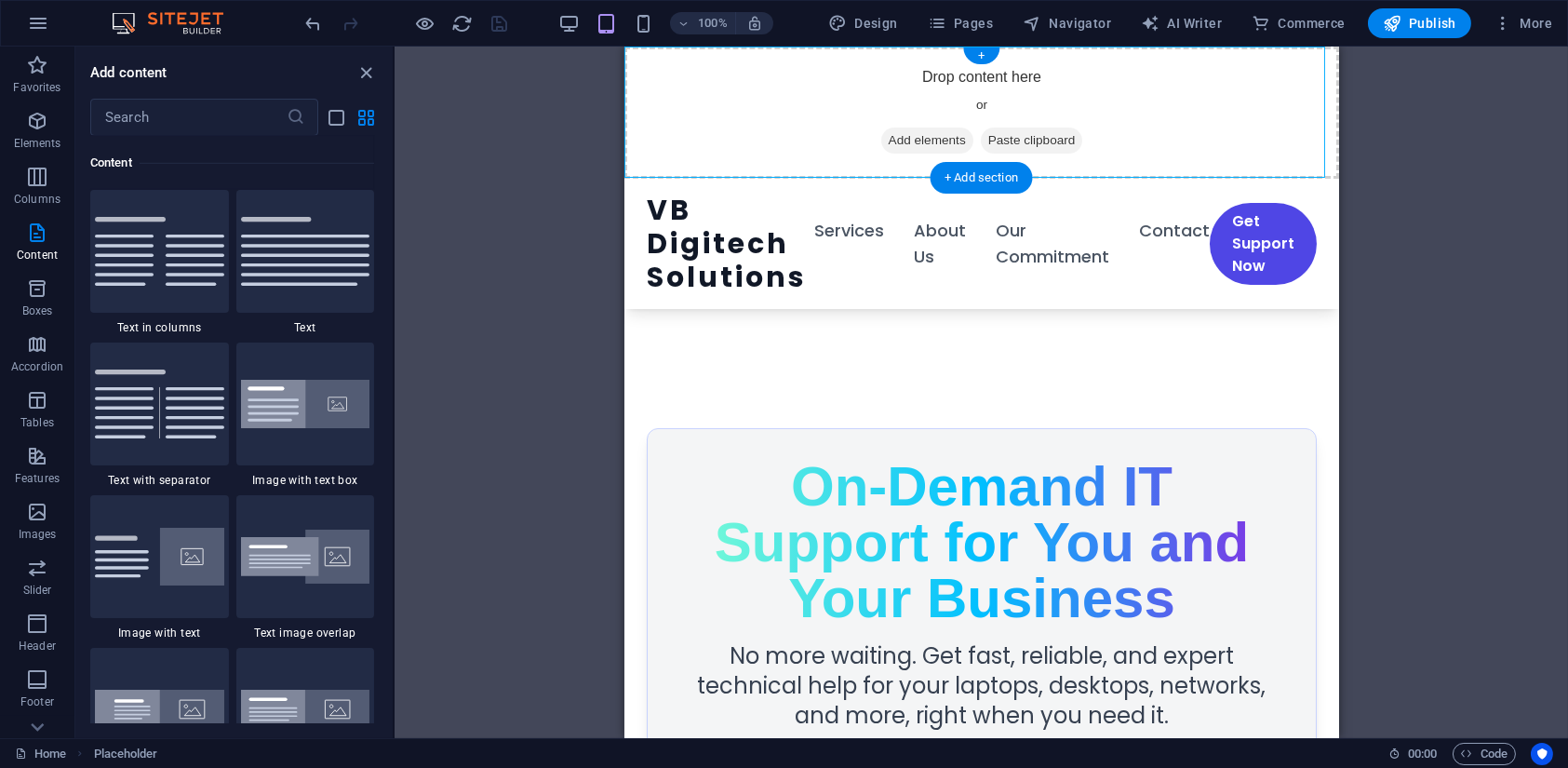
drag, startPoint x: 1590, startPoint y: 231, endPoint x: 1136, endPoint y: 71, distance: 481.4
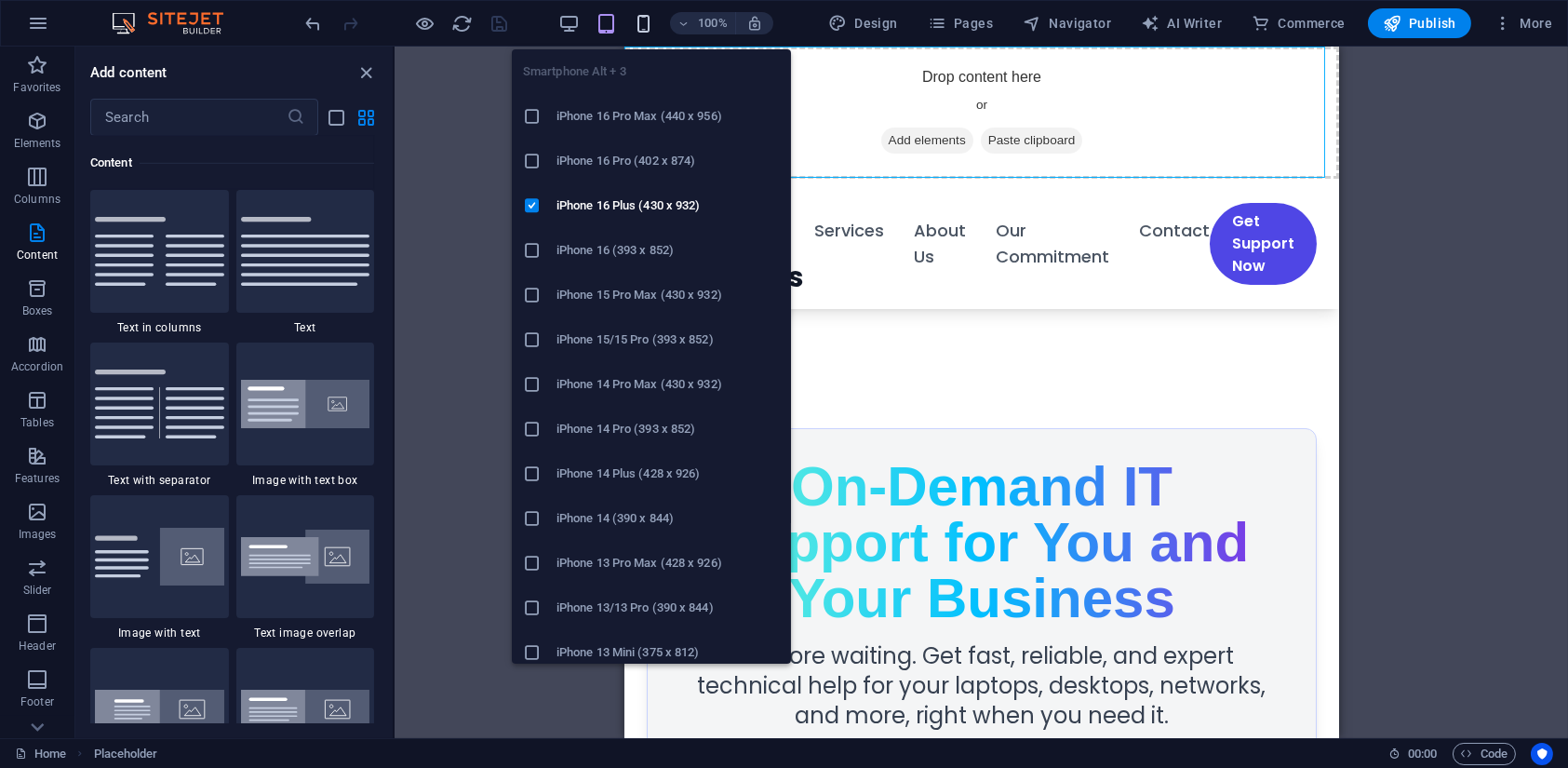
click at [647, 26] on icon "button" at bounding box center [643, 24] width 21 height 21
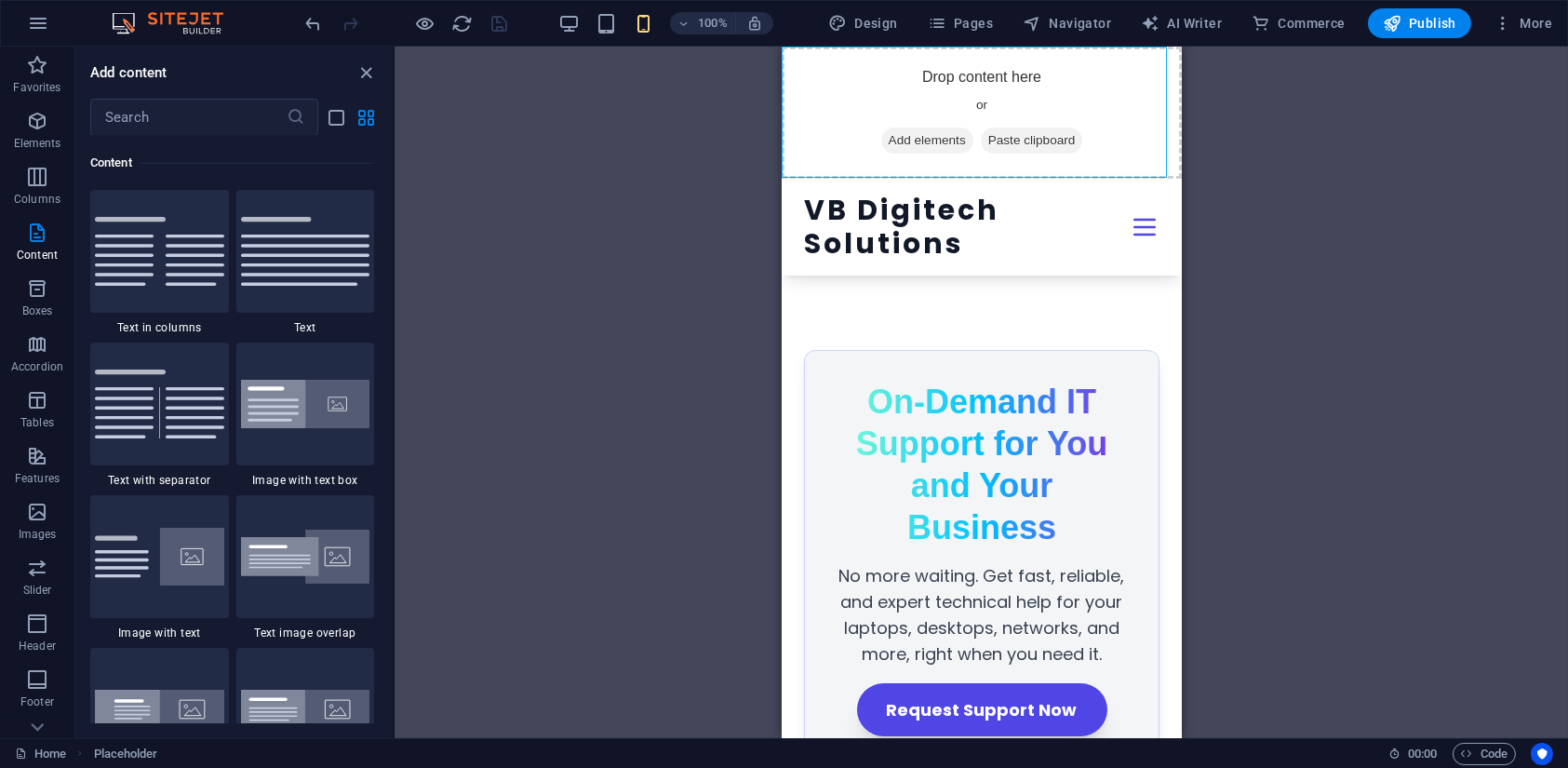
click at [1139, 225] on icon at bounding box center [1143, 227] width 19 height 15
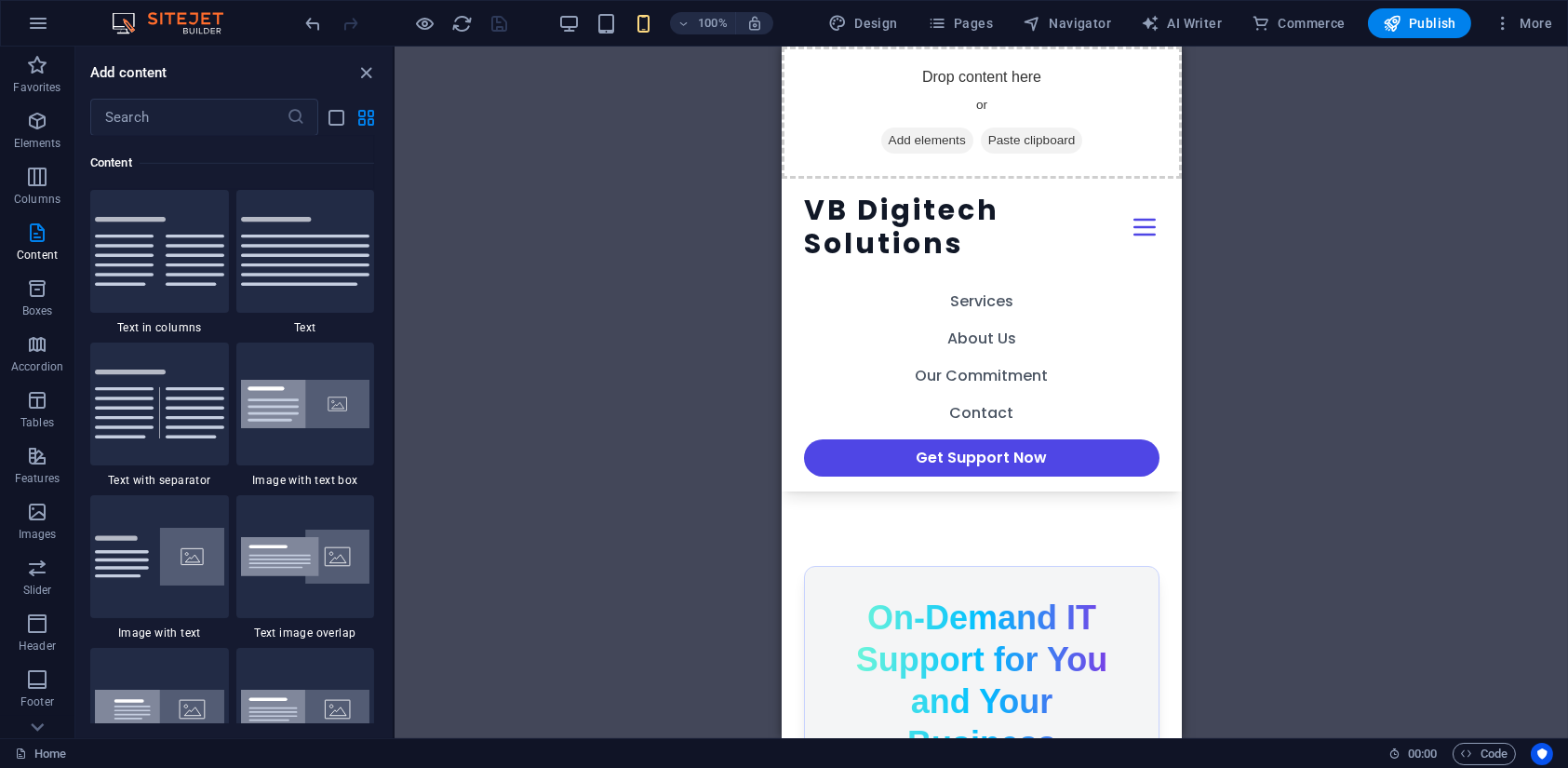
drag, startPoint x: 1139, startPoint y: 225, endPoint x: 1125, endPoint y: 225, distance: 14.0
click at [1129, 225] on icon at bounding box center [1143, 227] width 30 height 30
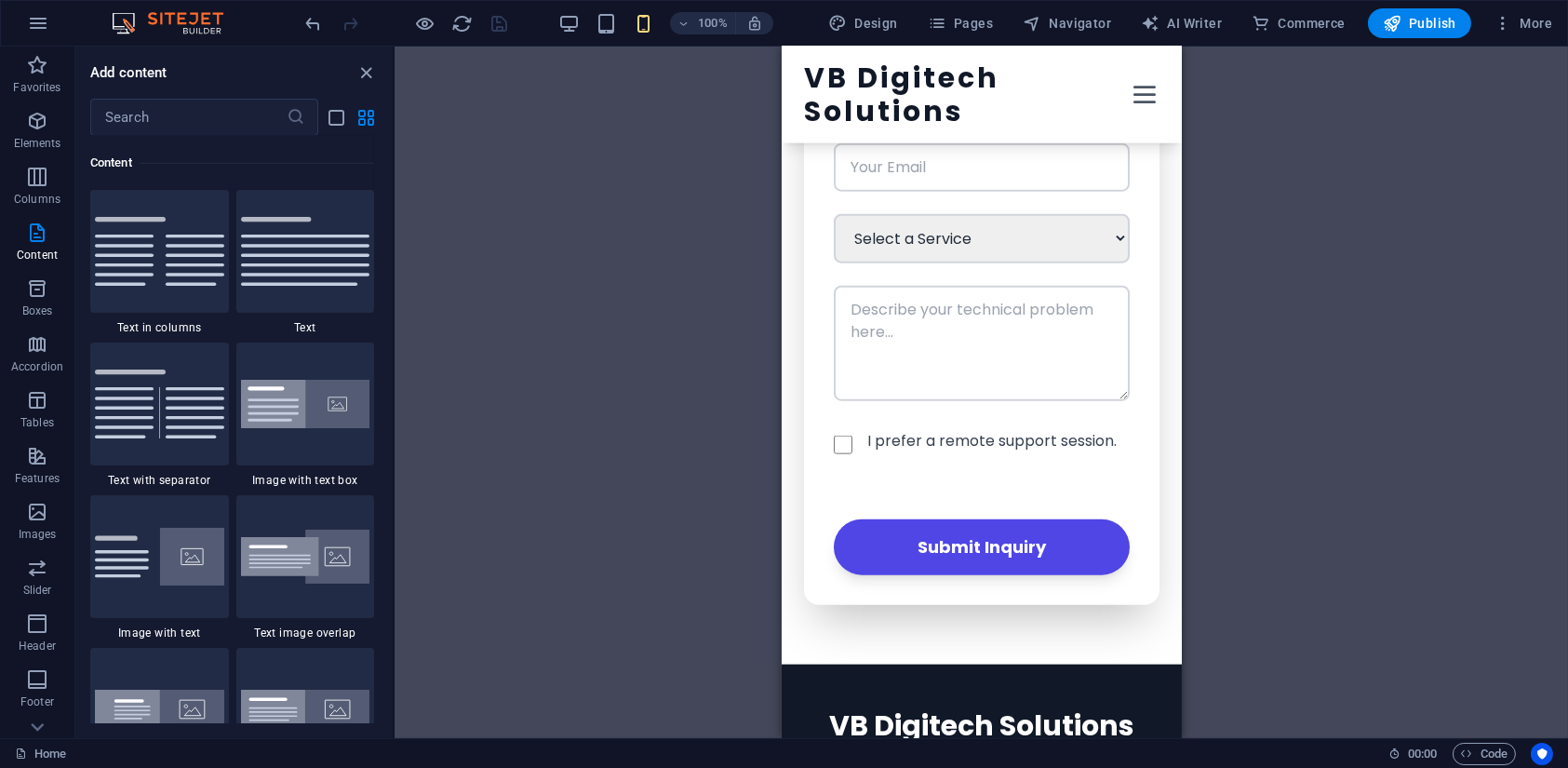
scroll to position [6269, 0]
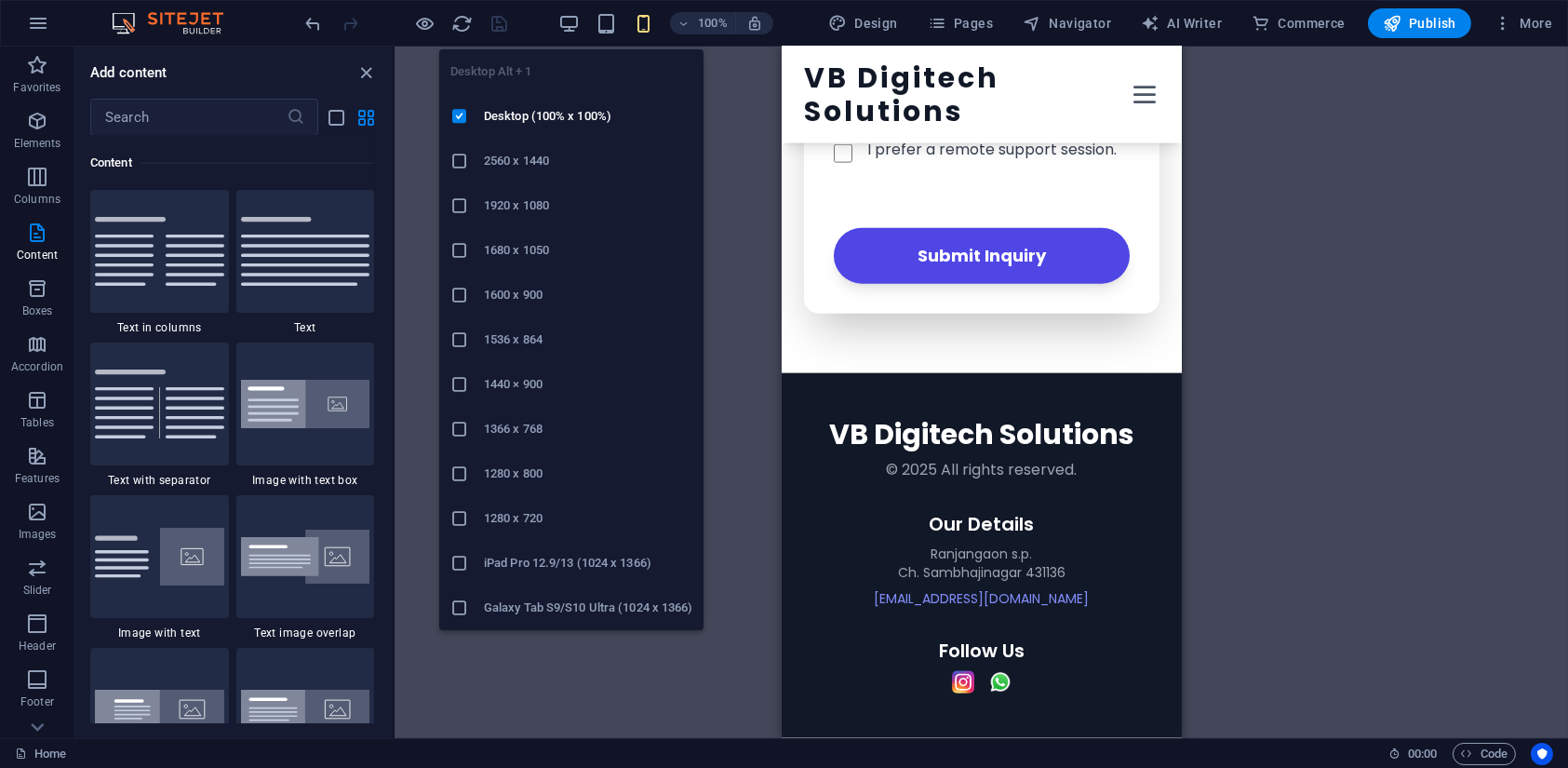
click at [558, 13] on div "100% Design Pages Navigator AI Writer Commerce Publish More" at bounding box center [931, 23] width 1258 height 30
click at [570, 19] on icon "button" at bounding box center [569, 24] width 21 height 21
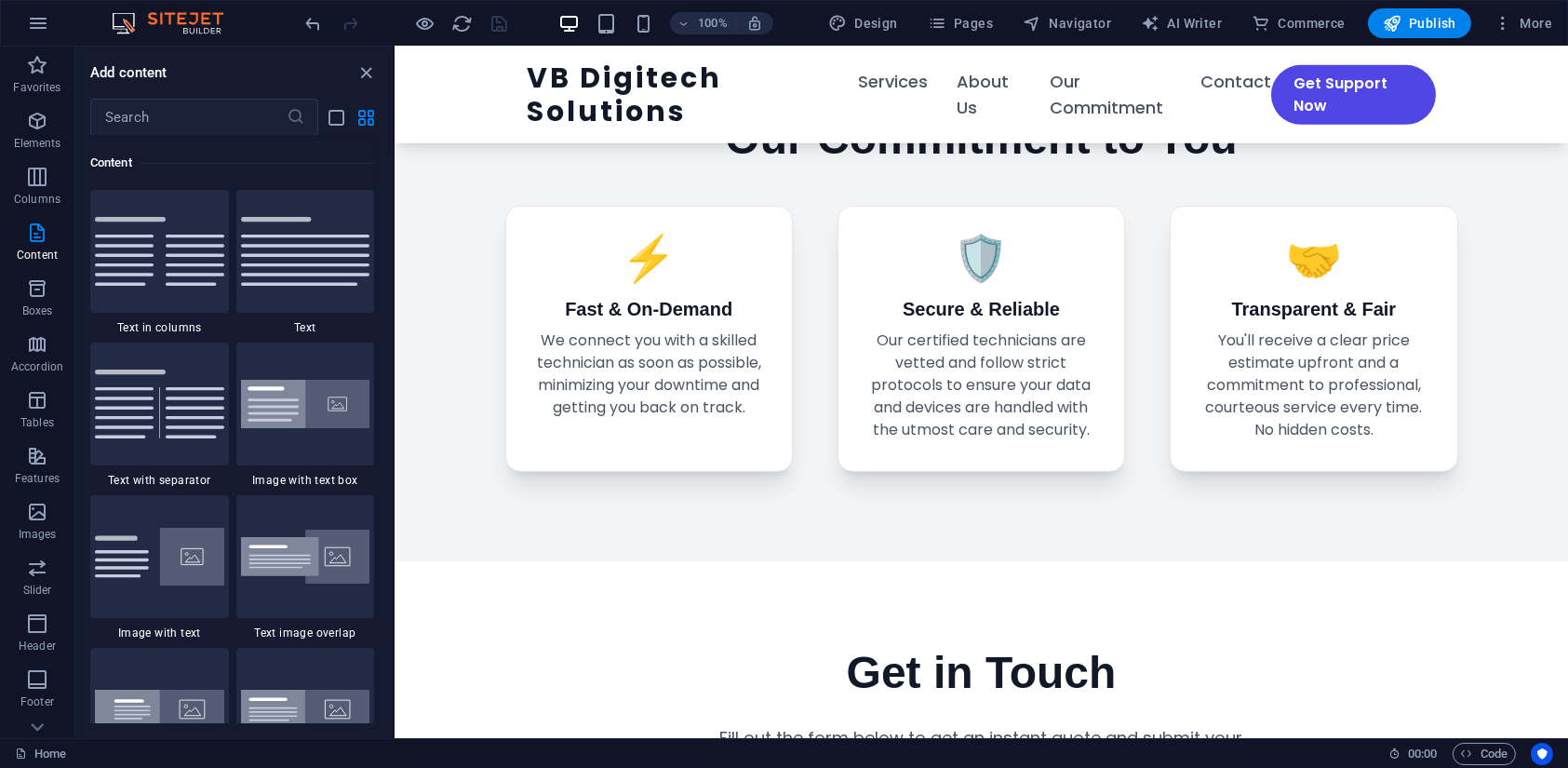
scroll to position [2737, 0]
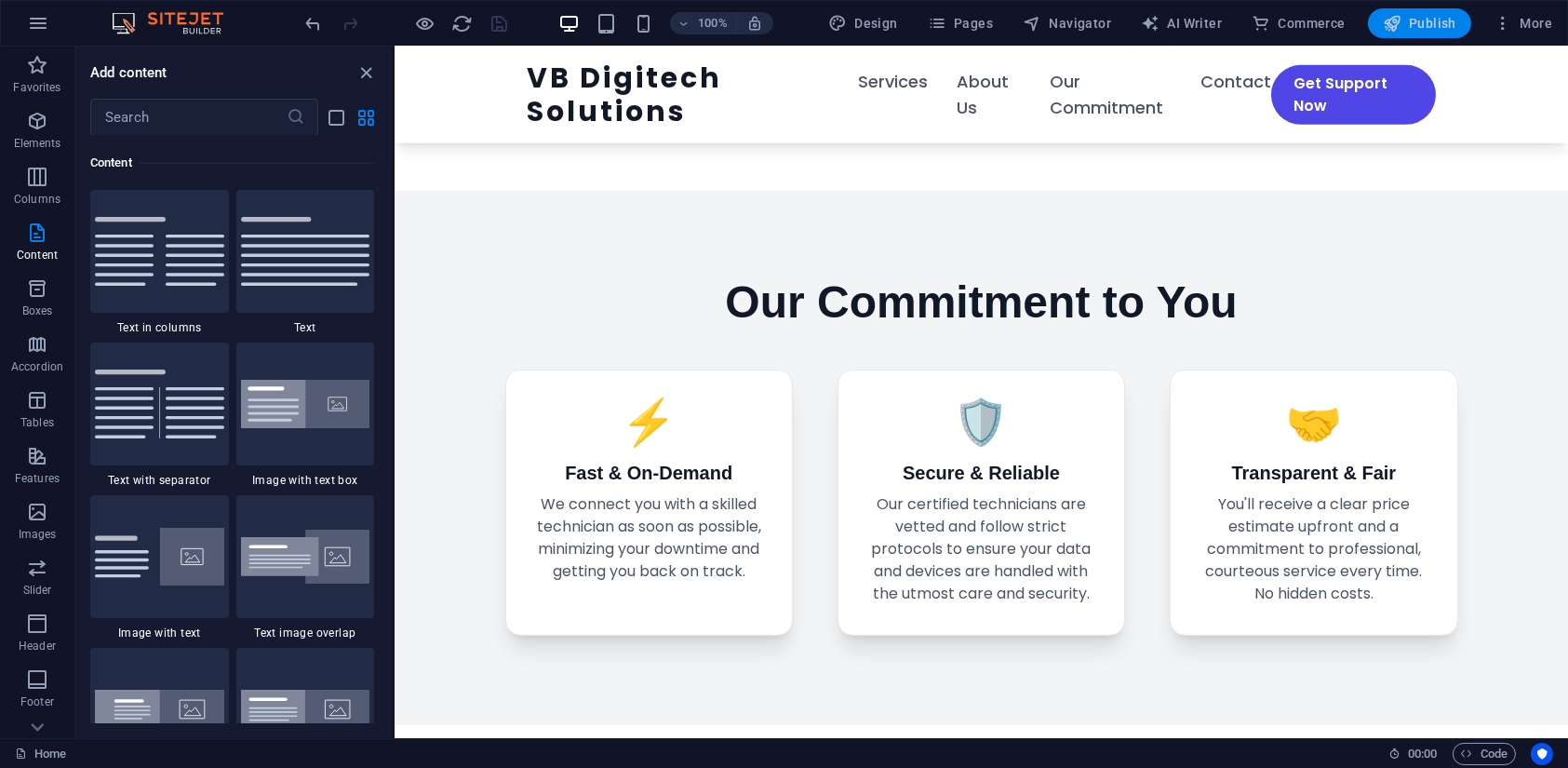
click at [1443, 10] on button "Publish" at bounding box center [1420, 23] width 103 height 30
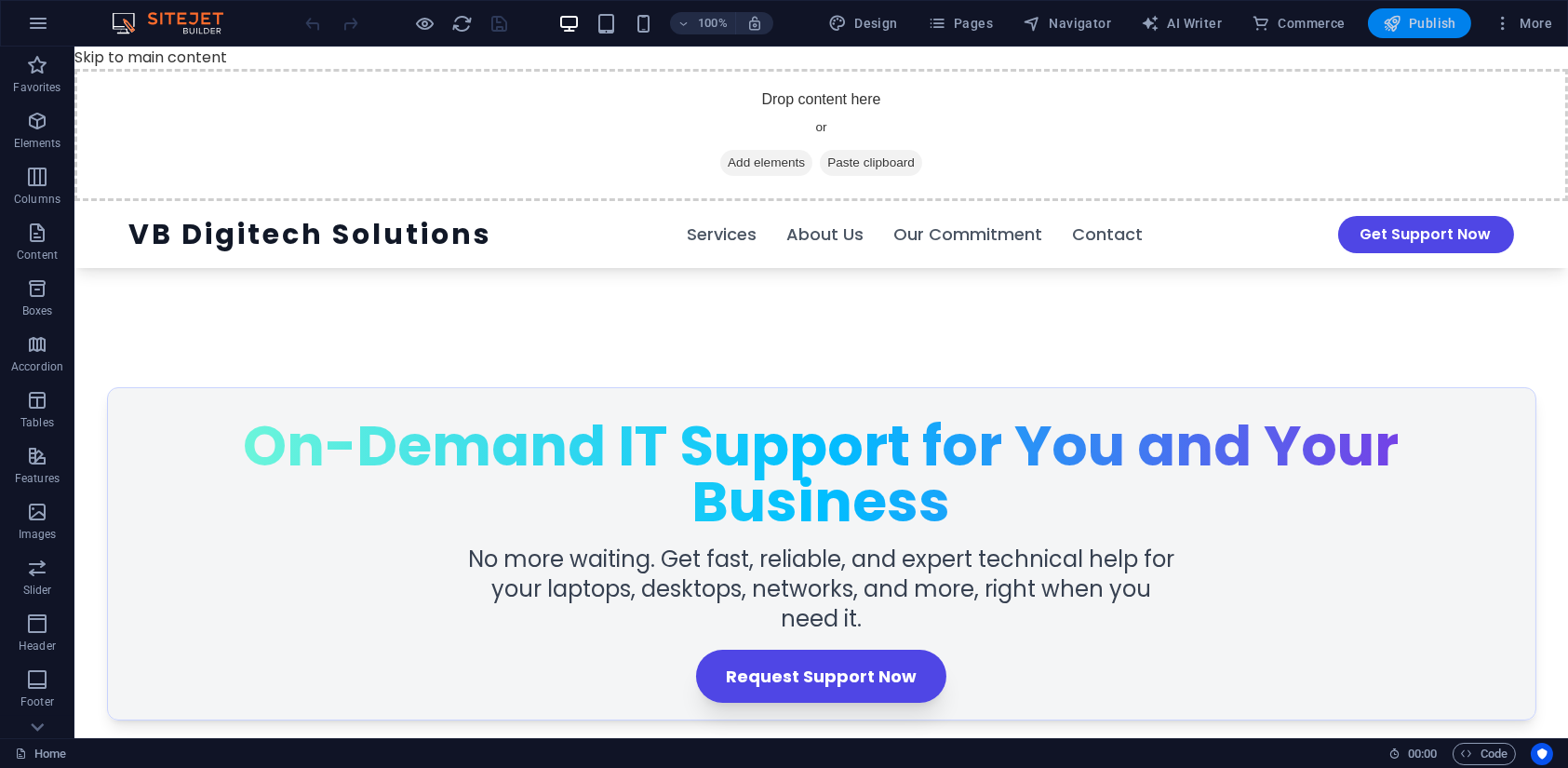
click at [1409, 29] on span "Publish" at bounding box center [1420, 23] width 74 height 18
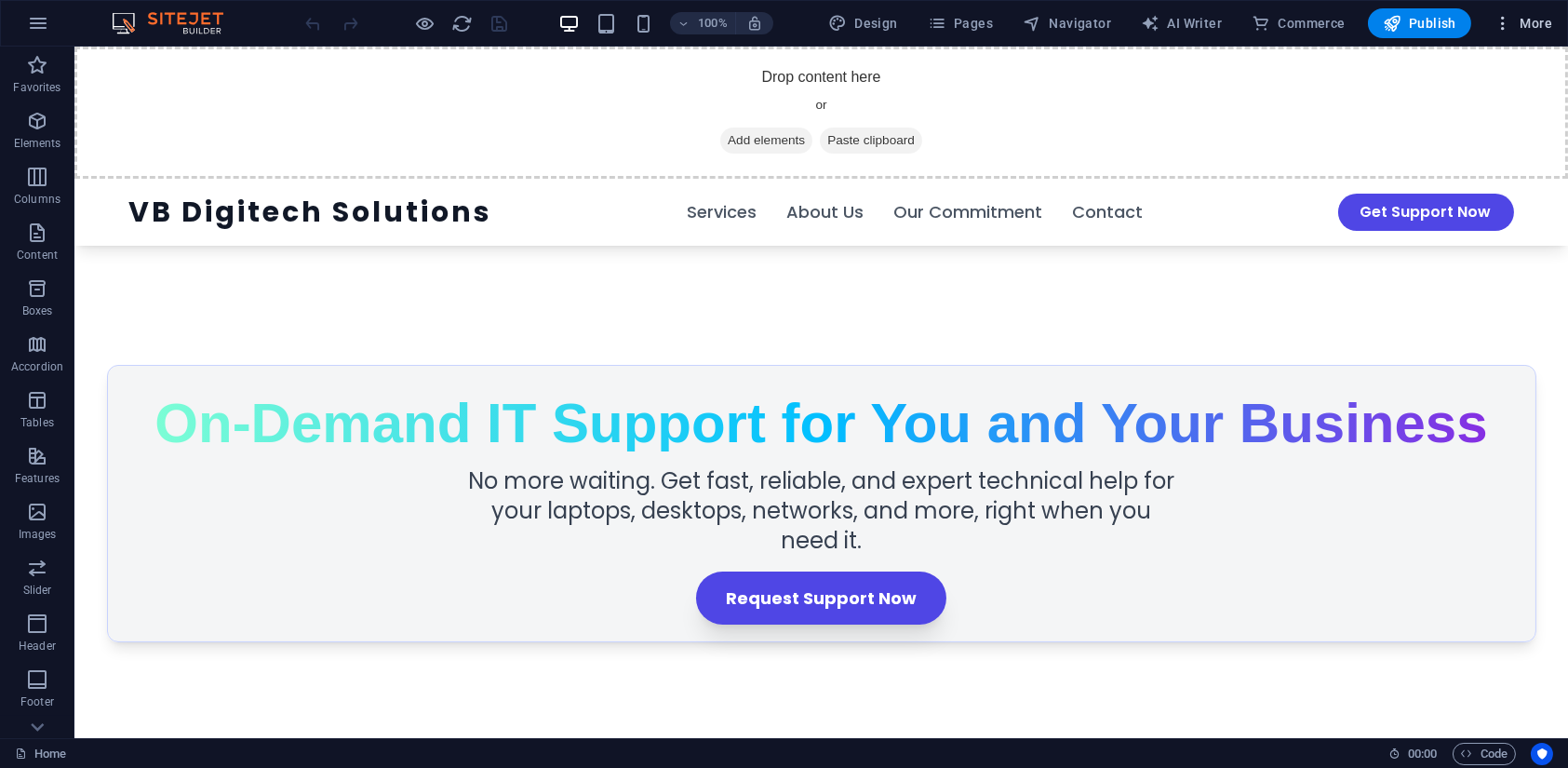
click at [1496, 15] on icon "button" at bounding box center [1503, 23] width 18 height 18
